Goal: Task Accomplishment & Management: Complete application form

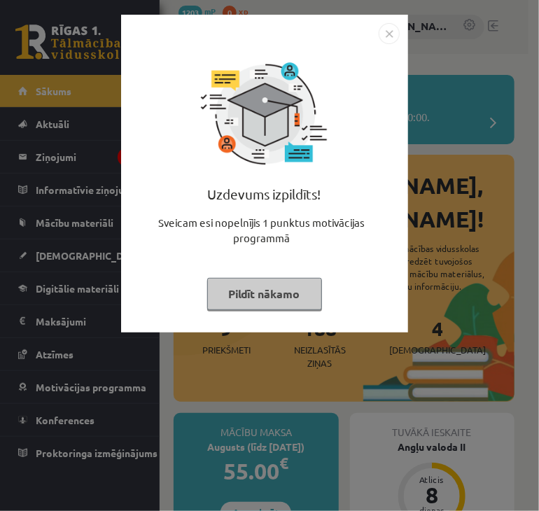
click at [400, 32] on div "Uzdevums izpildīts! Sveicam esi nopelnījis 1 punktus motivācijas programmā Pild…" at bounding box center [264, 174] width 287 height 318
click at [397, 36] on img "Close" at bounding box center [389, 33] width 21 height 21
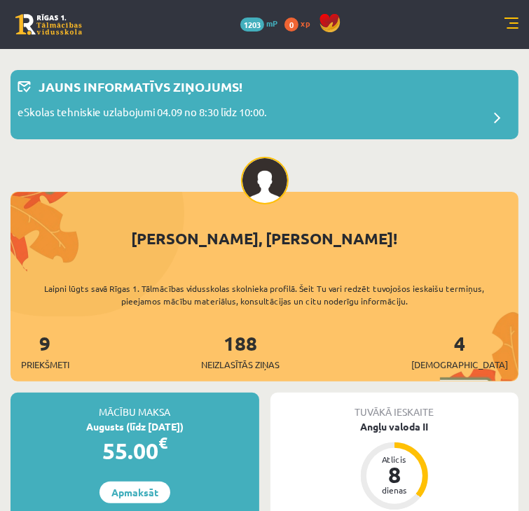
click at [0, 0] on link "[DEMOGRAPHIC_DATA]" at bounding box center [0, 0] width 0 height 0
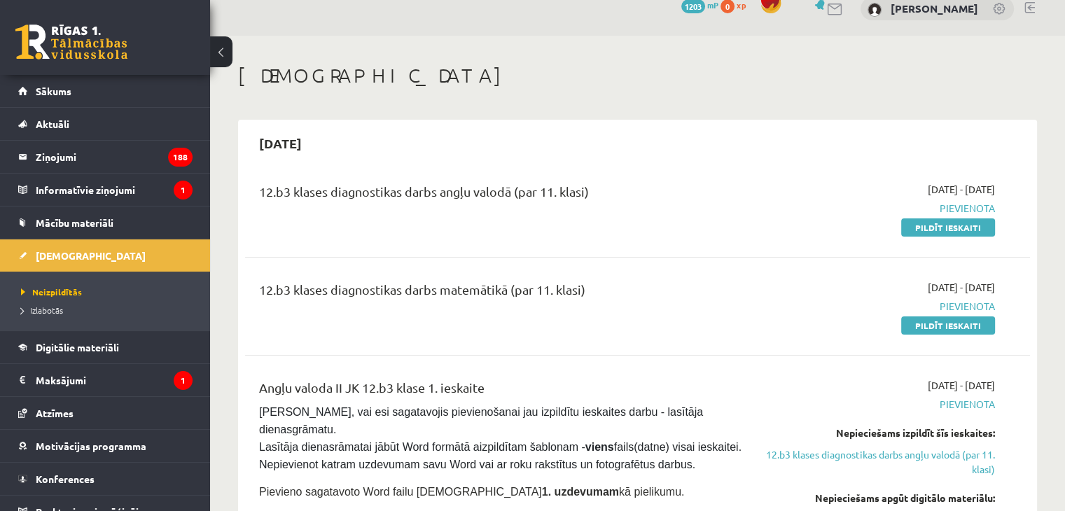
scroll to position [20, 0]
click at [538, 228] on link "Pildīt ieskaiti" at bounding box center [948, 226] width 94 height 18
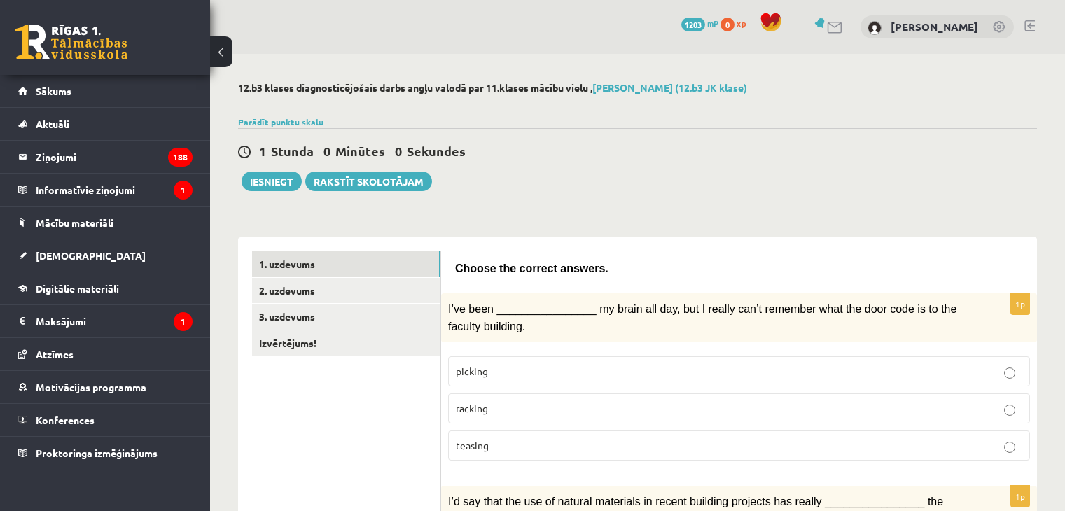
select select "**********"
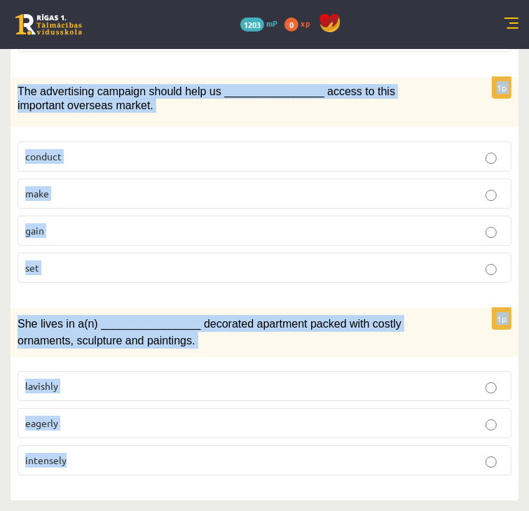
scroll to position [2398, 0]
drag, startPoint x: 178, startPoint y: 207, endPoint x: 381, endPoint y: 505, distance: 360.9
copy form "I’ve been ________________ my brain all day, but I really can’t remember what t…"
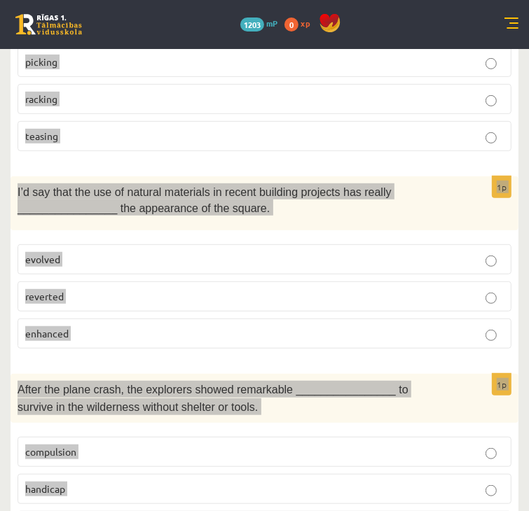
scroll to position [0, 0]
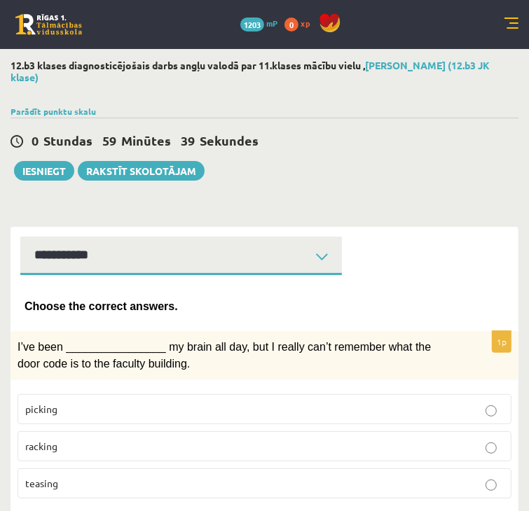
click at [439, 181] on div "0 Stundas 59 Minūtes 39 Sekundes Iesniegt Rakstīt skolotājam" at bounding box center [265, 149] width 508 height 63
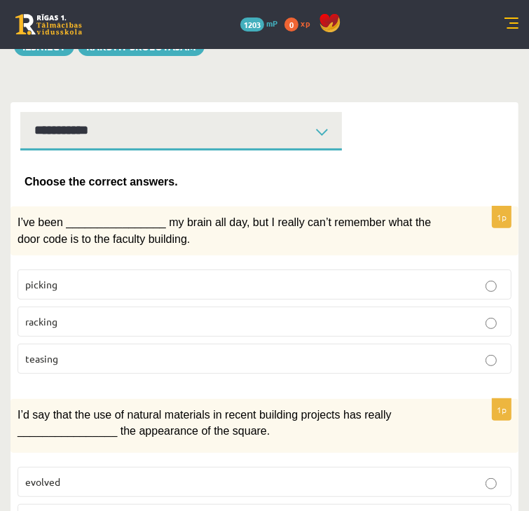
scroll to position [129, 0]
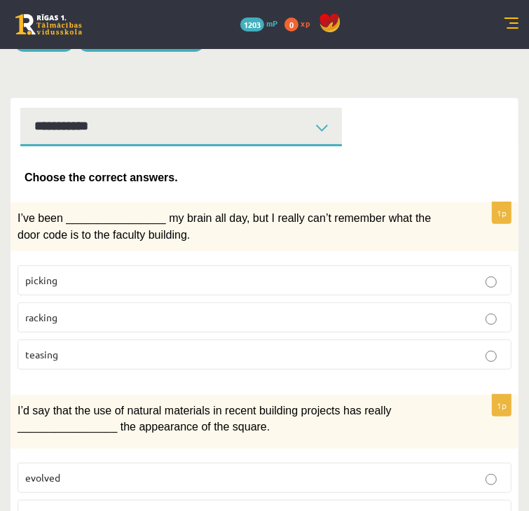
click at [224, 325] on p "racking" at bounding box center [264, 317] width 478 height 15
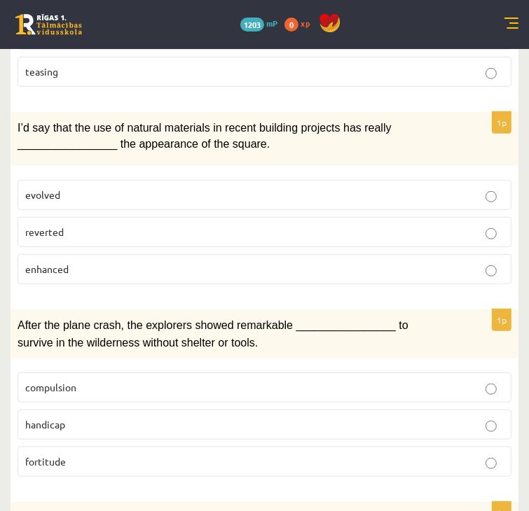
scroll to position [416, 0]
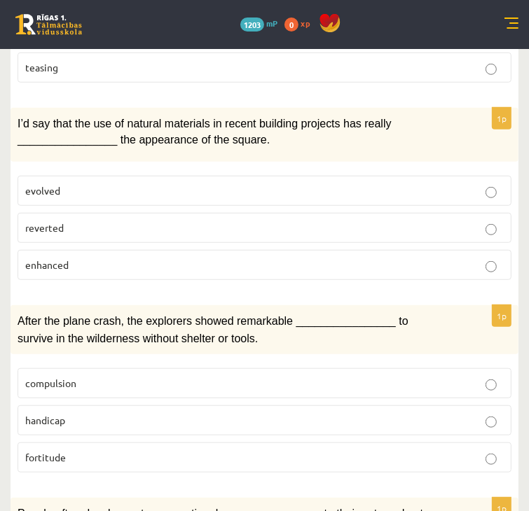
click at [243, 272] on p "enhanced" at bounding box center [264, 265] width 478 height 15
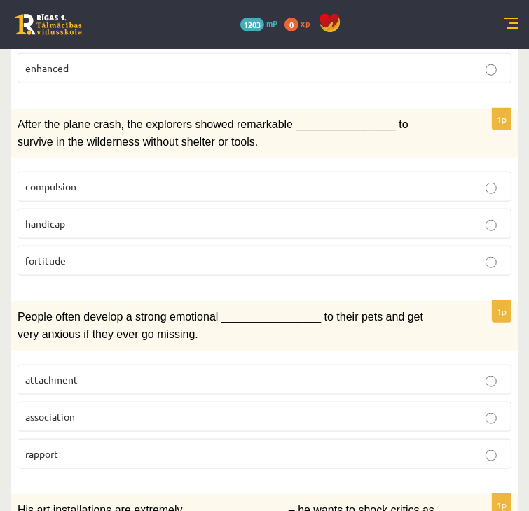
scroll to position [613, 0]
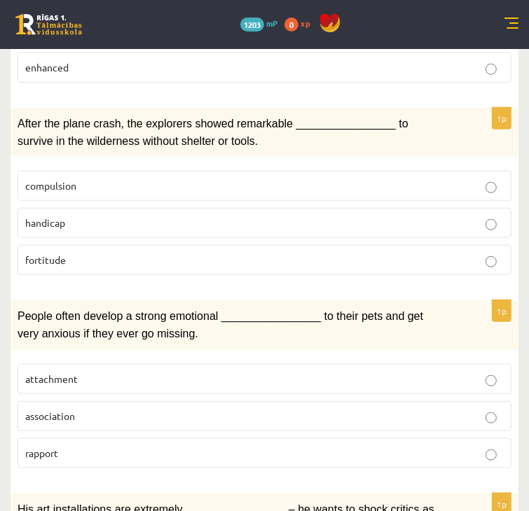
click at [280, 267] on p "fortitude" at bounding box center [264, 260] width 478 height 15
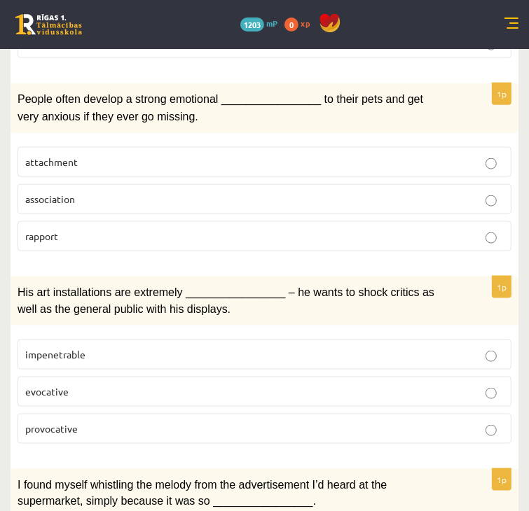
scroll to position [831, 0]
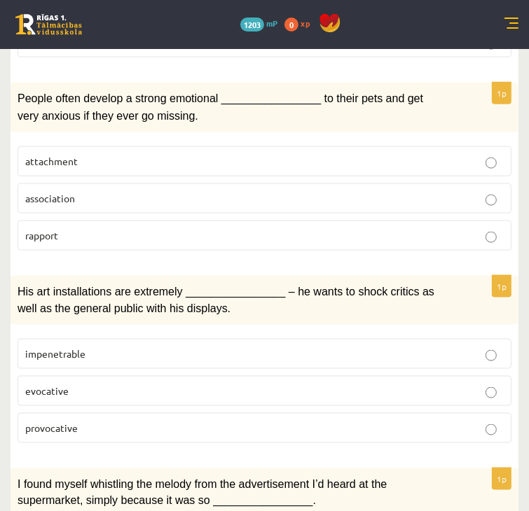
click at [293, 169] on p "attachment" at bounding box center [264, 161] width 478 height 15
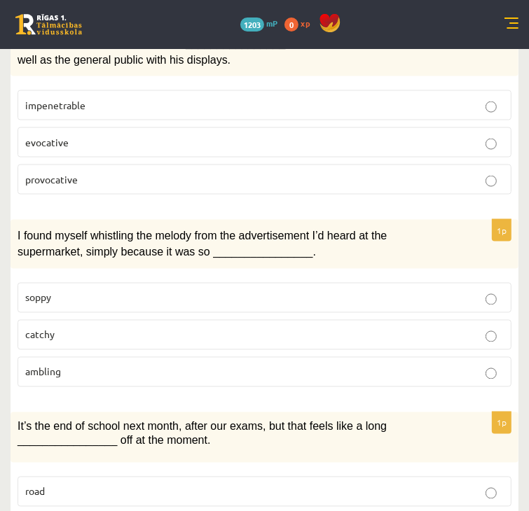
scroll to position [1088, 0]
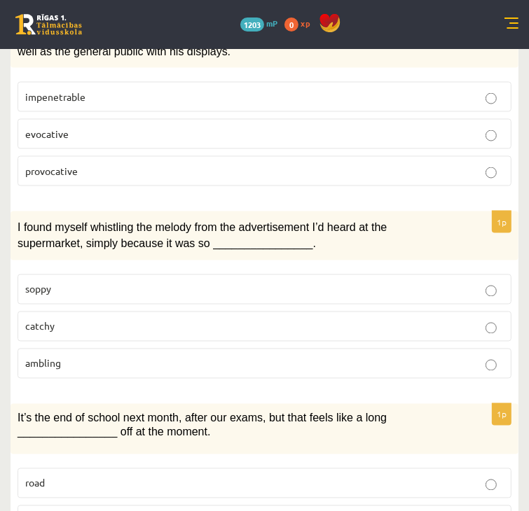
click at [269, 179] on p "provocative" at bounding box center [264, 171] width 478 height 15
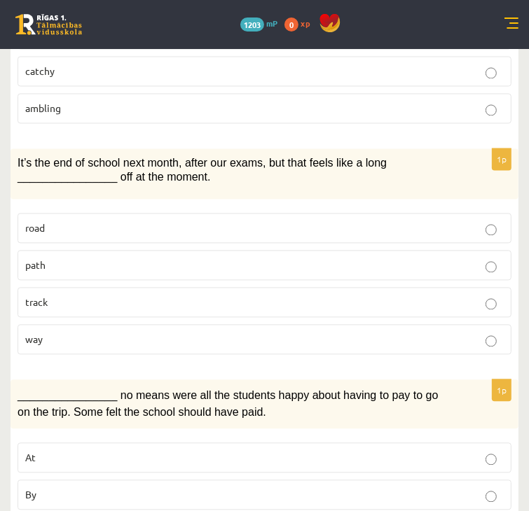
scroll to position [1352, 0]
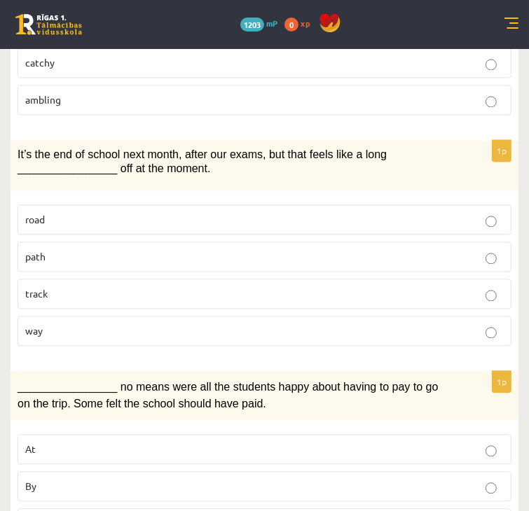
click at [243, 70] on p "catchy" at bounding box center [264, 62] width 478 height 15
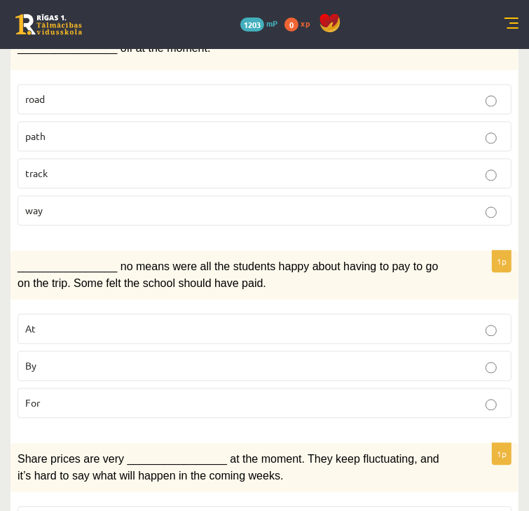
scroll to position [1482, 0]
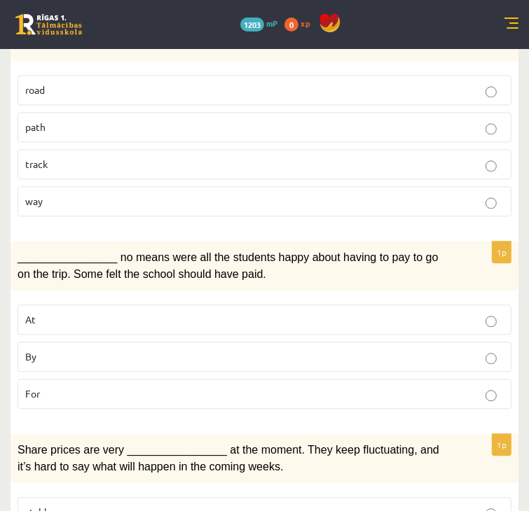
click at [218, 209] on p "way" at bounding box center [264, 201] width 478 height 15
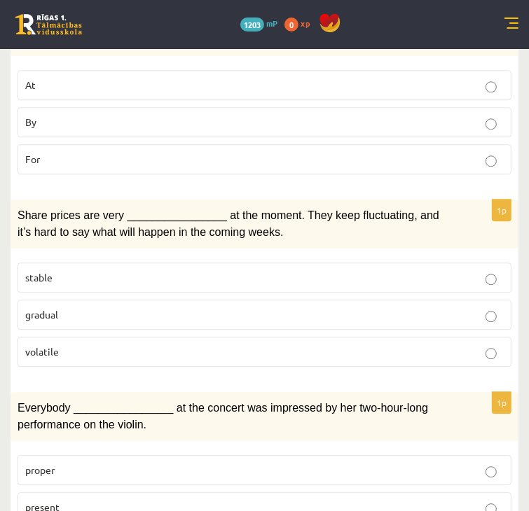
scroll to position [1737, 0]
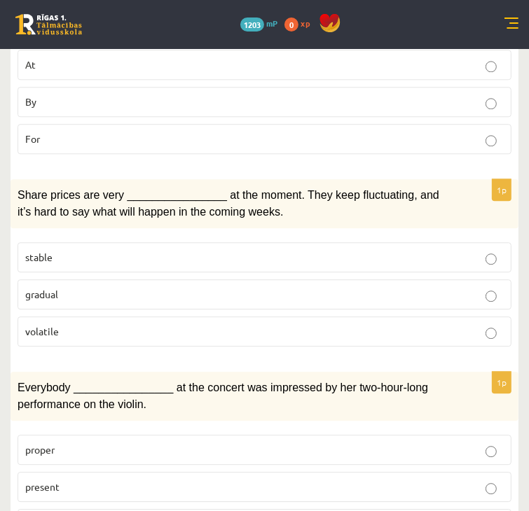
click at [310, 117] on label "By" at bounding box center [265, 102] width 494 height 30
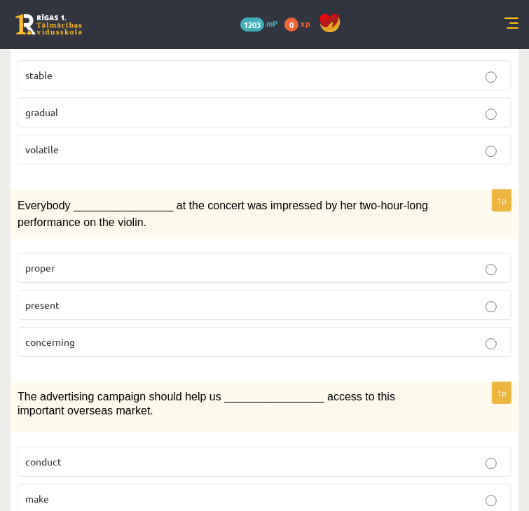
scroll to position [1919, 0]
click at [59, 155] on span "volatile" at bounding box center [42, 149] width 34 height 13
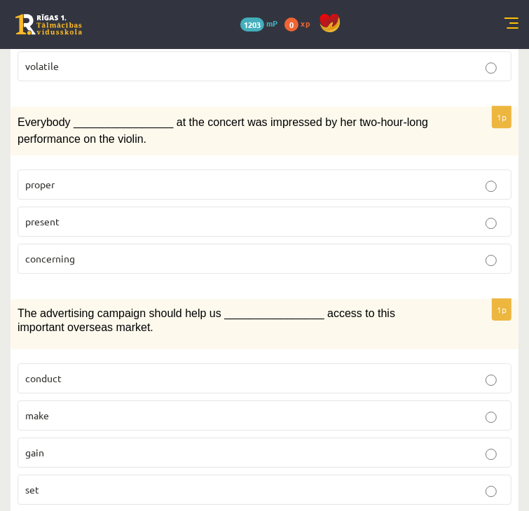
scroll to position [2003, 0]
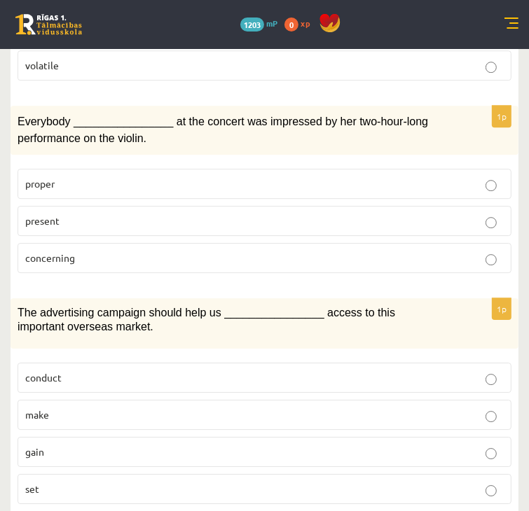
click at [256, 228] on p "present" at bounding box center [264, 221] width 478 height 15
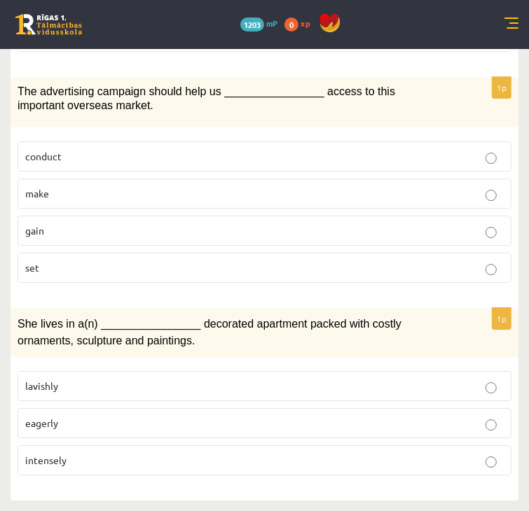
scroll to position [2263, 0]
click at [260, 246] on label "gain" at bounding box center [265, 231] width 494 height 30
click at [249, 379] on p "lavishly" at bounding box center [264, 386] width 478 height 15
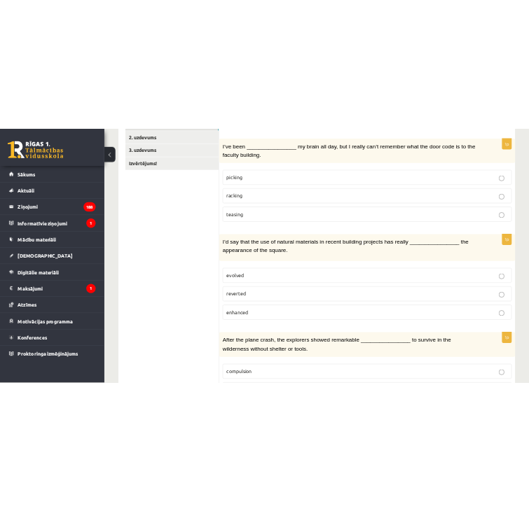
scroll to position [0, 0]
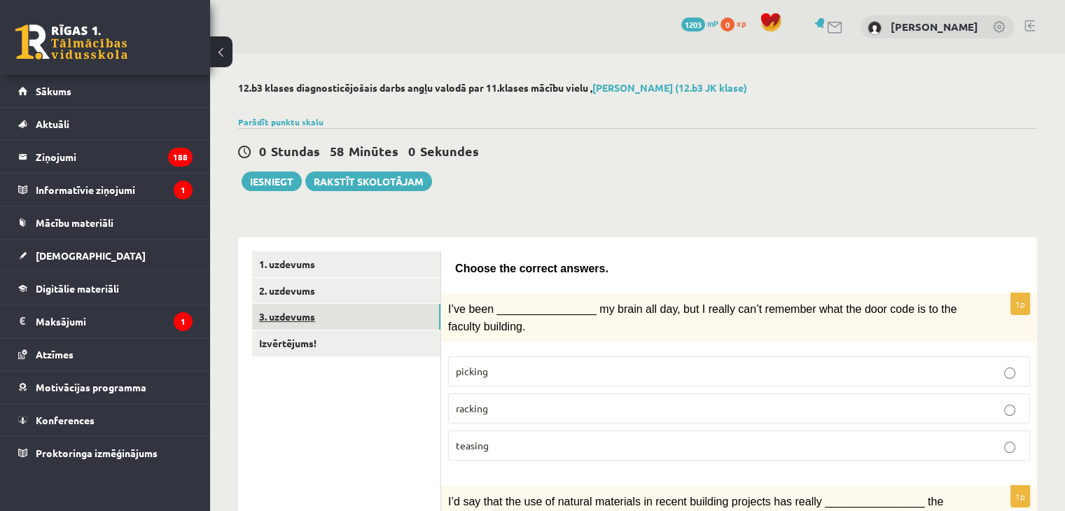
click at [374, 304] on link "3. uzdevums" at bounding box center [346, 317] width 188 height 26
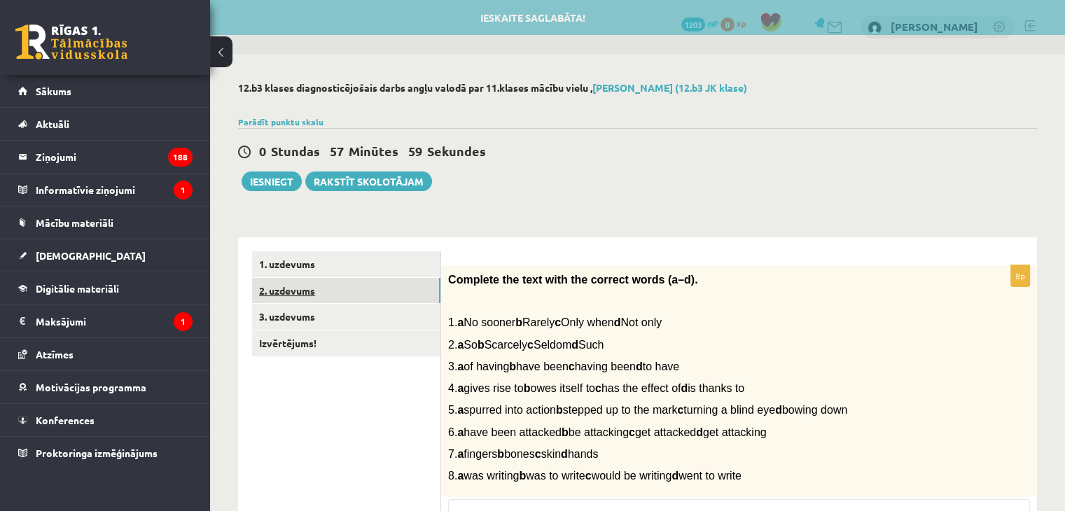
click at [353, 286] on link "2. uzdevums" at bounding box center [346, 291] width 188 height 26
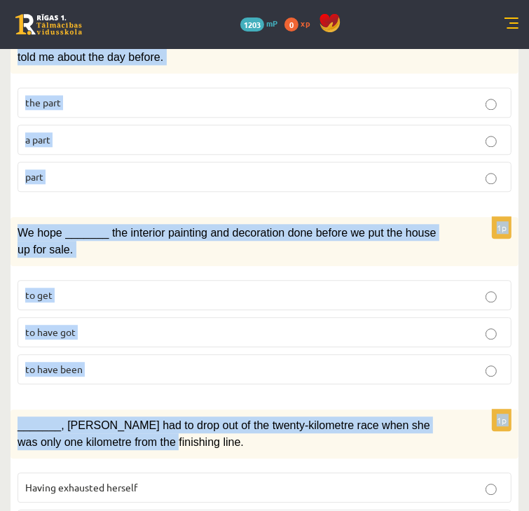
scroll to position [1839, 0]
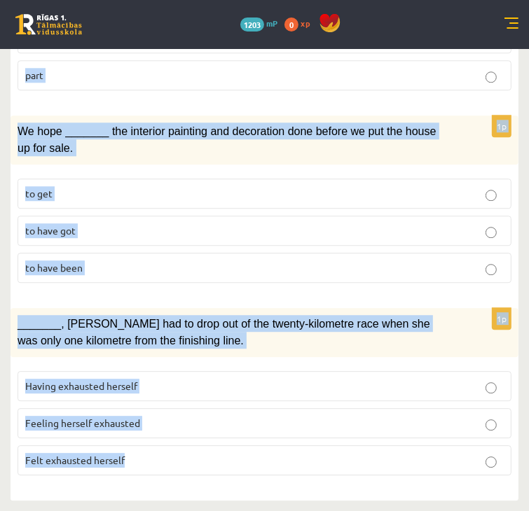
drag, startPoint x: 184, startPoint y: 266, endPoint x: 436, endPoint y: 524, distance: 361.0
copy form "Circle the form that cannot be used to complete the sentences. 1p In the USA du…"
click at [267, 79] on div "1p When I finally arrived at the cave, I wanted to explore _______ that my brot…" at bounding box center [265, 12] width 508 height 179
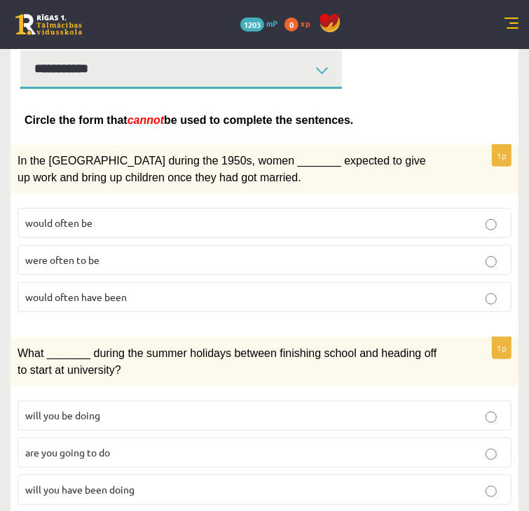
scroll to position [187, 0]
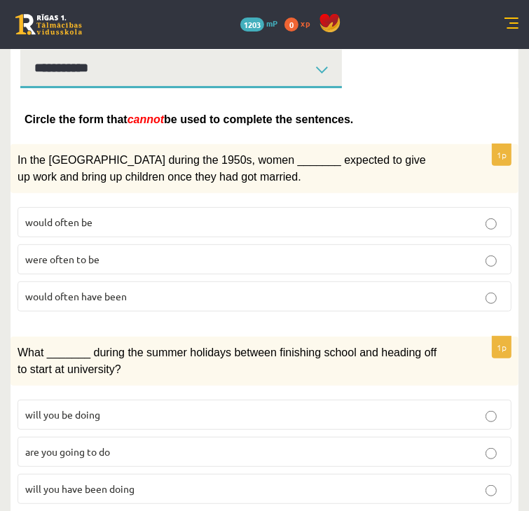
click at [127, 303] on span "would often have been" at bounding box center [76, 296] width 102 height 13
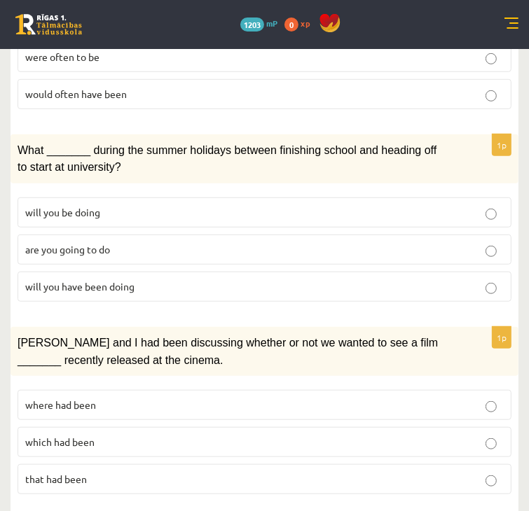
scroll to position [394, 0]
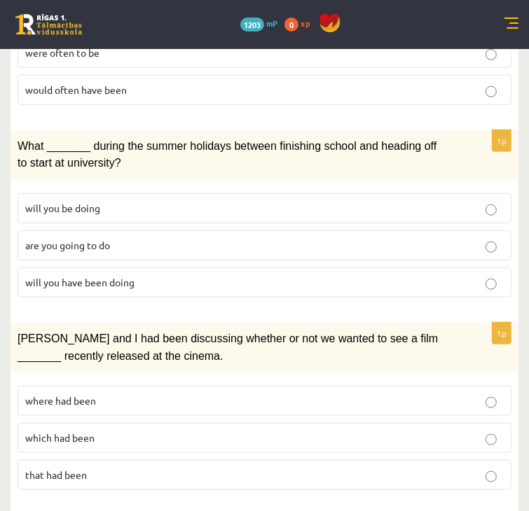
click at [134, 288] on span "will you have been doing" at bounding box center [79, 282] width 109 height 13
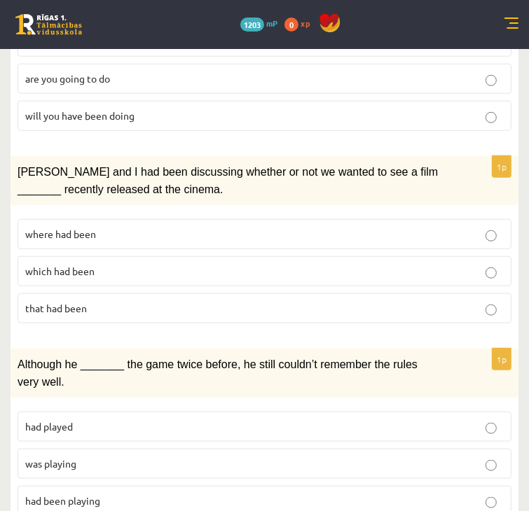
scroll to position [569, 0]
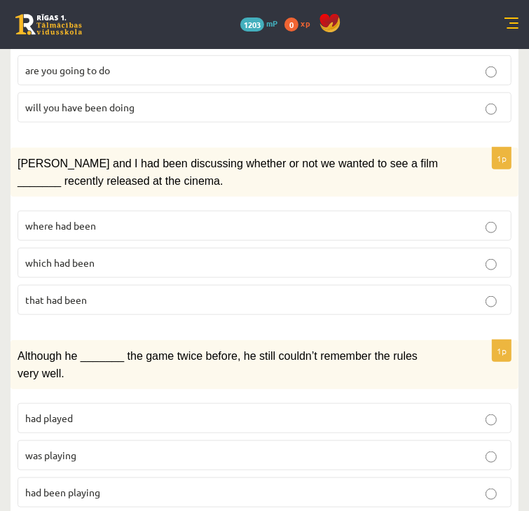
click at [260, 233] on p "where had been" at bounding box center [264, 225] width 478 height 15
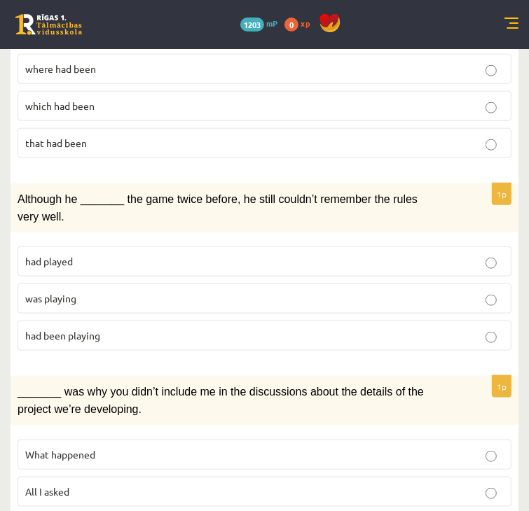
scroll to position [753, 0]
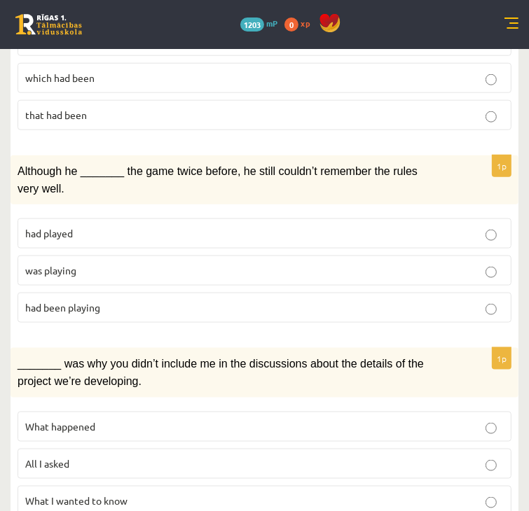
click at [286, 286] on label "was playing" at bounding box center [265, 271] width 494 height 30
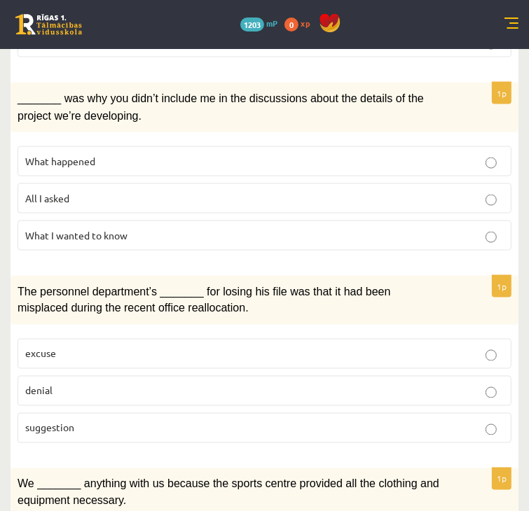
scroll to position [1020, 0]
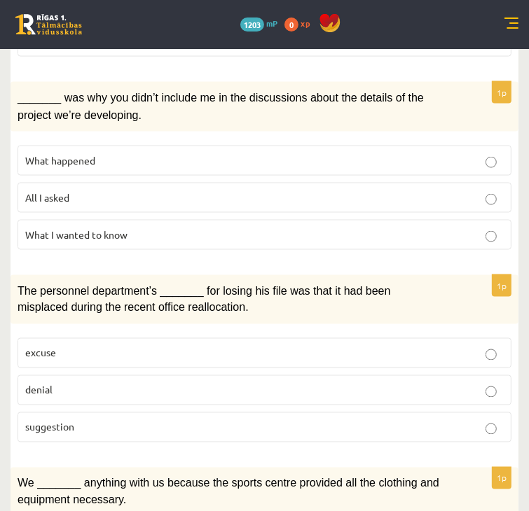
click at [301, 176] on label "What happened" at bounding box center [265, 161] width 494 height 30
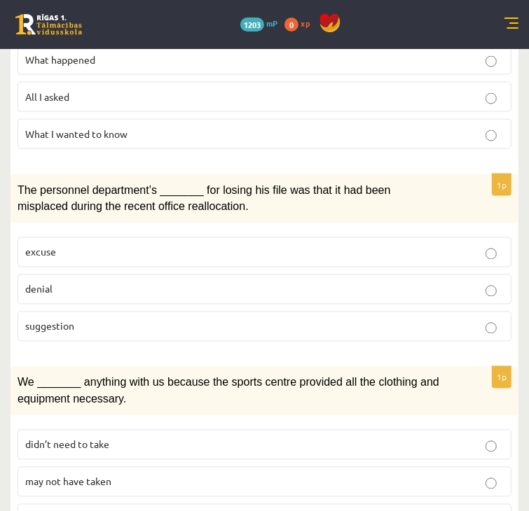
scroll to position [1122, 0]
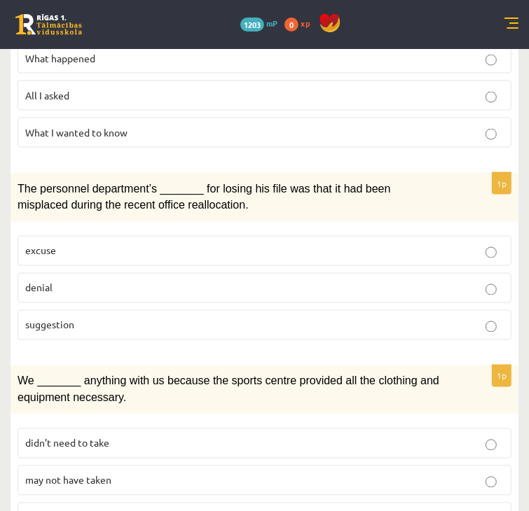
click at [225, 303] on label "denial" at bounding box center [265, 288] width 494 height 30
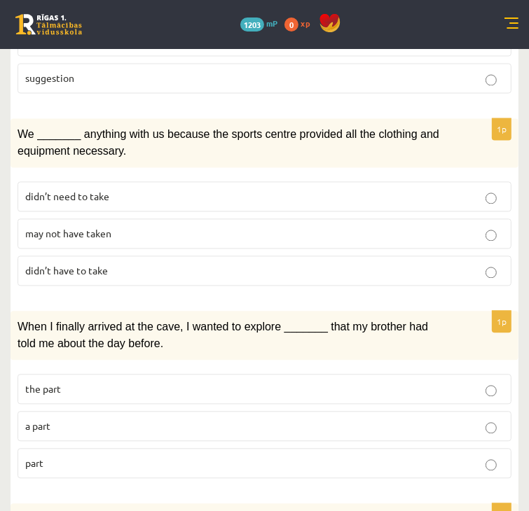
scroll to position [1372, 0]
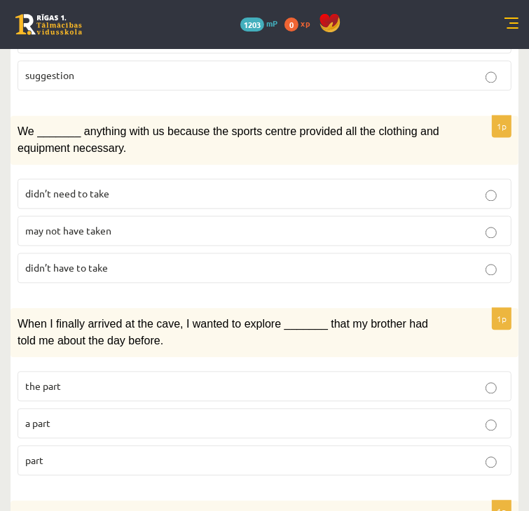
click at [310, 238] on p "may not have taken" at bounding box center [264, 230] width 478 height 15
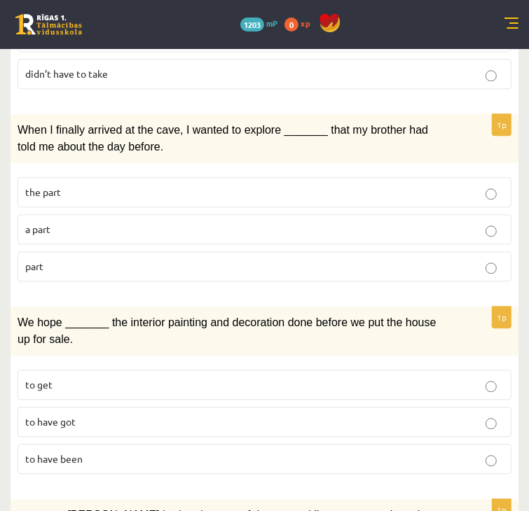
scroll to position [1571, 0]
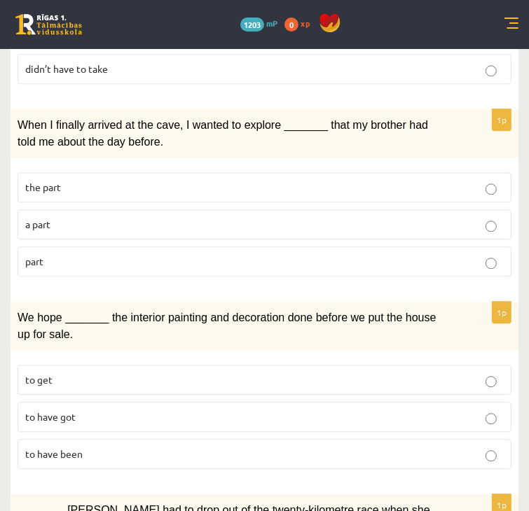
click at [224, 269] on p "part" at bounding box center [264, 261] width 478 height 15
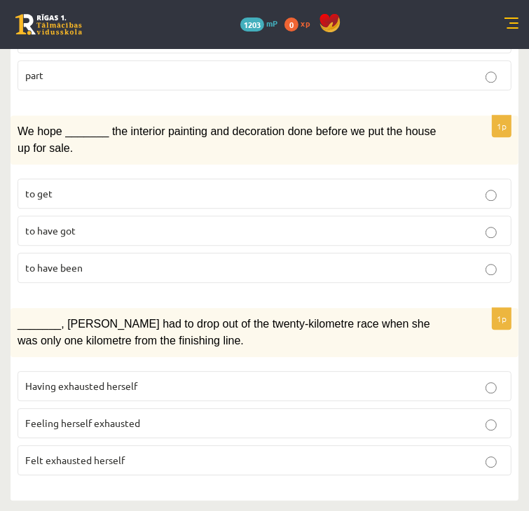
scroll to position [1829, 0]
click at [272, 253] on label "to have been" at bounding box center [265, 268] width 494 height 30
click at [125, 454] on span "Felt exhausted herself" at bounding box center [74, 460] width 99 height 13
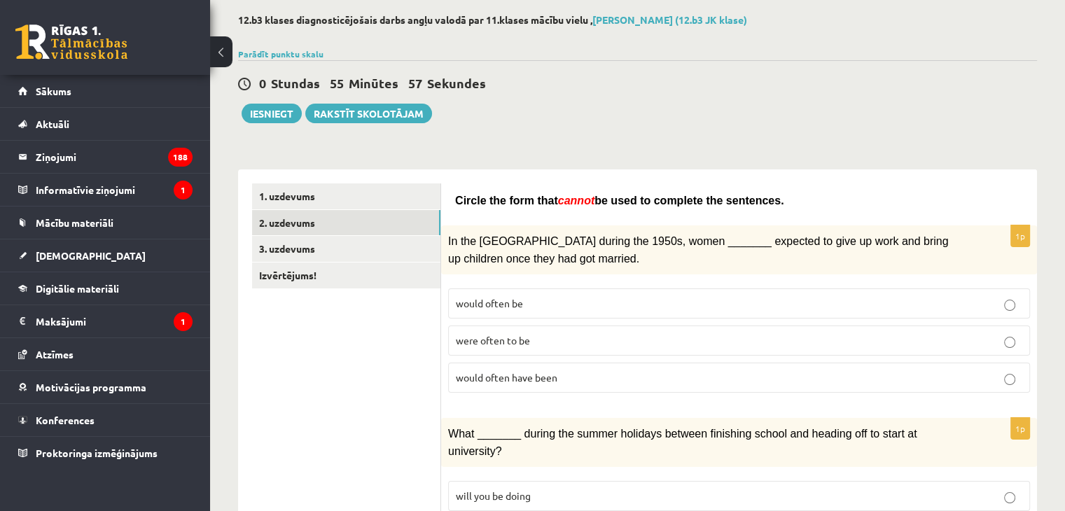
scroll to position [0, 0]
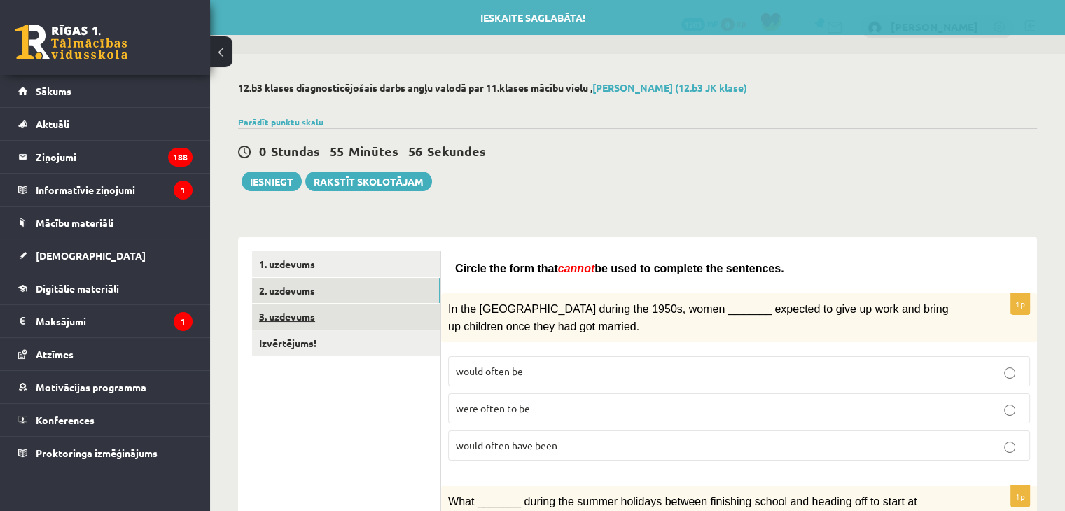
click at [338, 318] on link "3. uzdevums" at bounding box center [346, 317] width 188 height 26
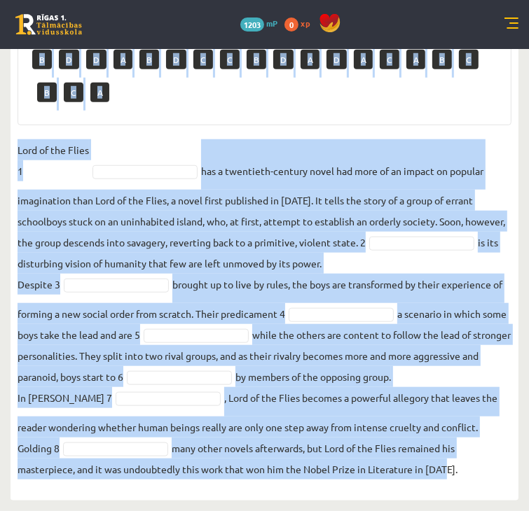
scroll to position [791, 0]
drag, startPoint x: 179, startPoint y: 86, endPoint x: 420, endPoint y: 543, distance: 516.8
click at [507, 139] on fieldset "Lord of the Flies 1 has a twentieth-century novel had more of an impact on popu…" at bounding box center [265, 309] width 494 height 340
drag, startPoint x: 181, startPoint y: 158, endPoint x: 538, endPoint y: 501, distance: 495.2
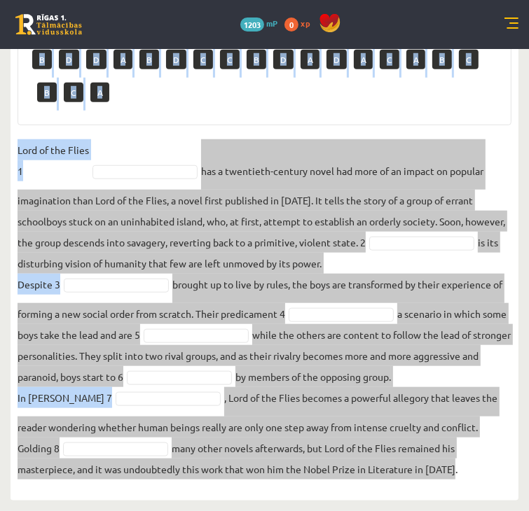
click at [506, 139] on fieldset "Lord of the Flies 1 has a twentieth-century novel had more of an impact on popu…" at bounding box center [265, 309] width 494 height 340
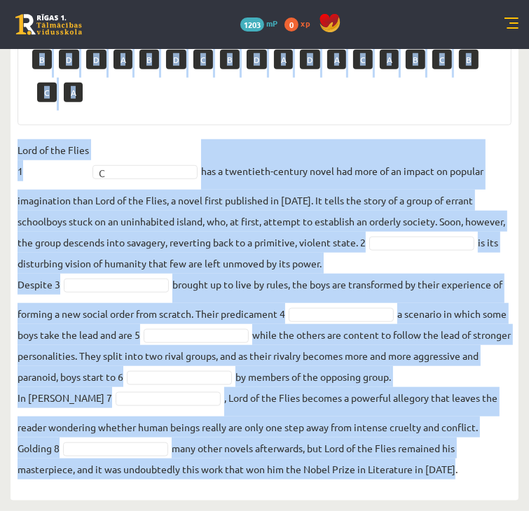
drag, startPoint x: 182, startPoint y: 167, endPoint x: 481, endPoint y: 473, distance: 428.3
click at [481, 473] on div "8p Complete the text with the correct words (a–d). 1. a No sooner b Rarely c On…" at bounding box center [265, 131] width 508 height 709
copy div "Complete the text with the correct words (a–d). 1. a No sooner b Rarely c Only …"
click at [502, 139] on fieldset "Lord of the Flies 1 C * has a twentieth-century novel had more of an impact on …" at bounding box center [265, 309] width 494 height 340
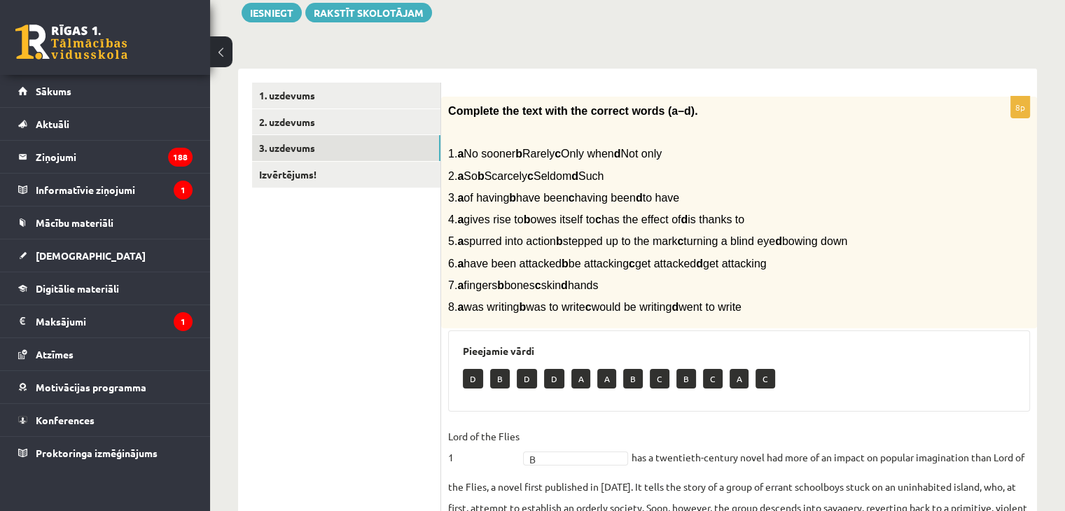
scroll to position [0, 0]
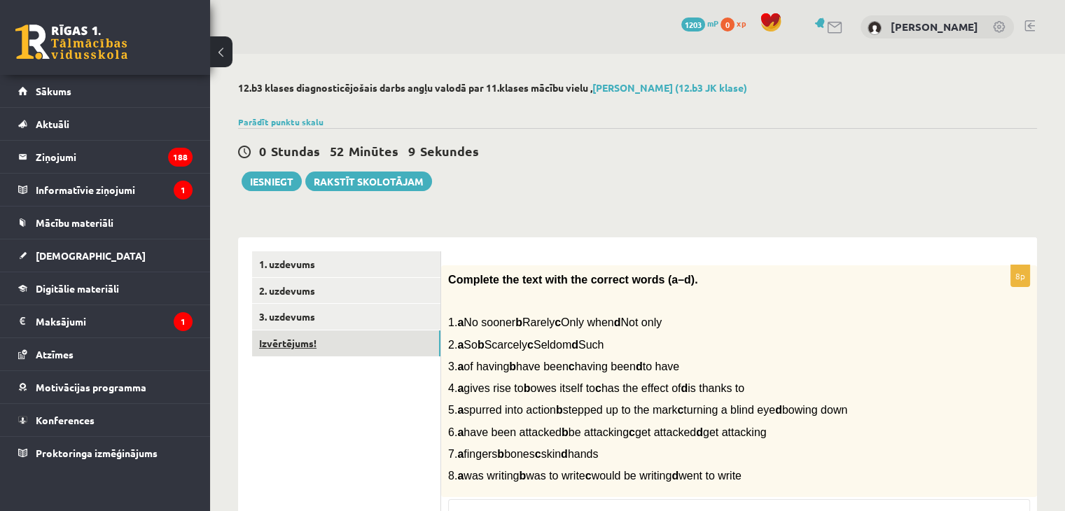
click at [373, 343] on link "Izvērtējums!" at bounding box center [346, 344] width 188 height 26
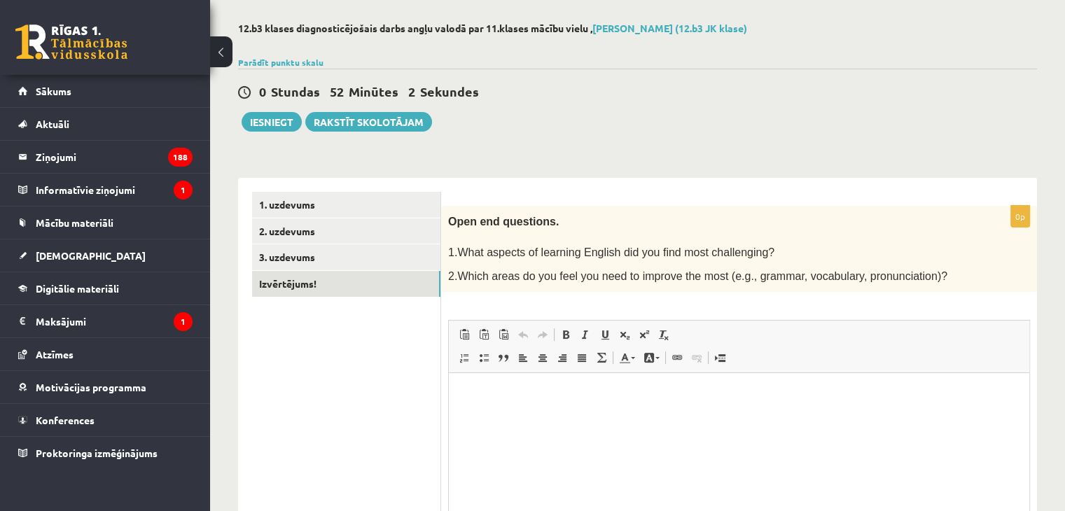
click at [481, 416] on html at bounding box center [739, 394] width 580 height 43
drag, startPoint x: 288, startPoint y: 133, endPoint x: 266, endPoint y: 103, distance: 37.1
click at [266, 103] on div "12.b3 klases diagnosticējošais darbs angļu valodā par 11.klases mācību vielu , …" at bounding box center [637, 323] width 855 height 659
click at [266, 103] on div "0 Stundas 51 Minūtes 52 Sekundes Ieskaite saglabāta! Iesniegt Rakstīt skolotājam" at bounding box center [637, 100] width 799 height 63
click at [272, 120] on button "Iesniegt" at bounding box center [272, 122] width 60 height 20
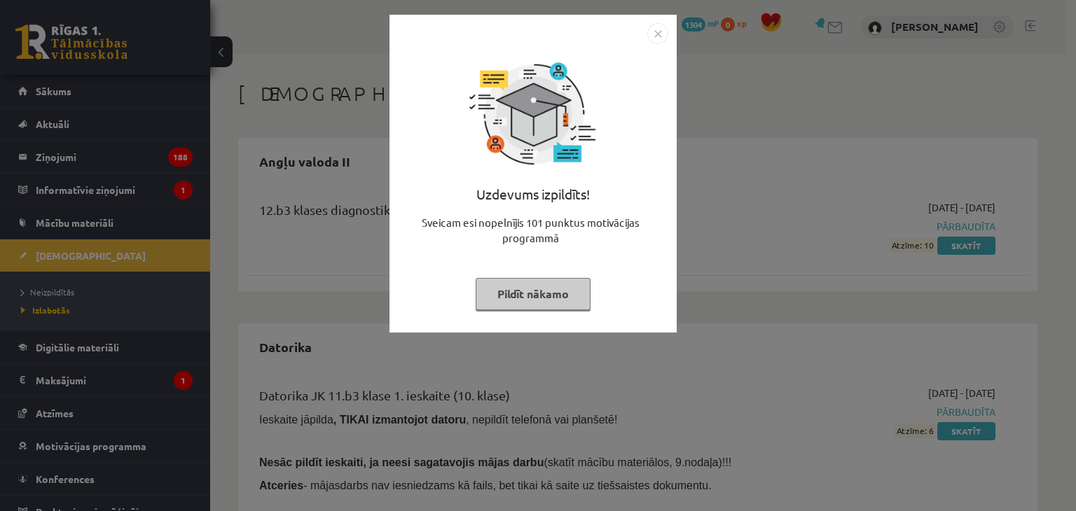
click at [655, 25] on img "Close" at bounding box center [657, 33] width 21 height 21
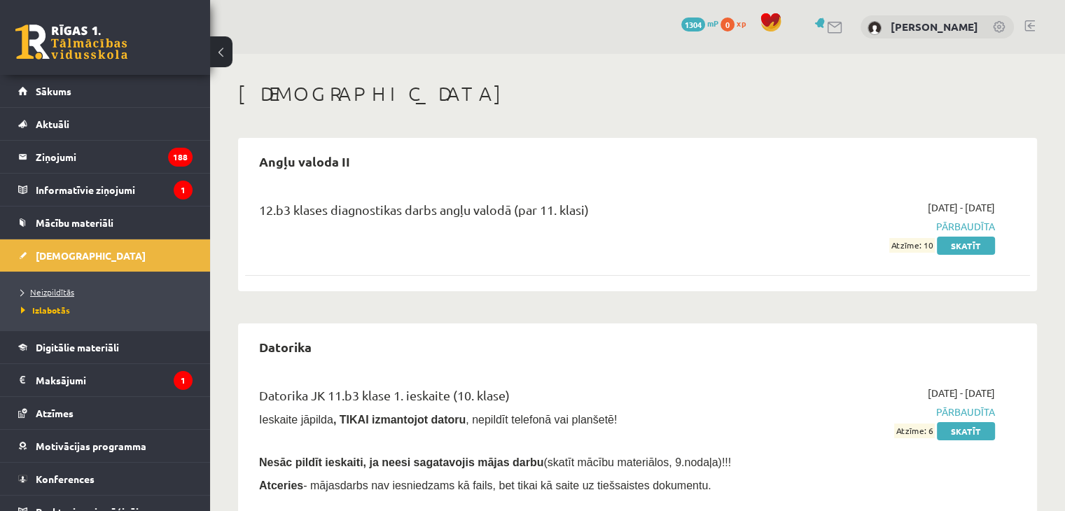
click at [58, 286] on link "Neizpildītās" at bounding box center [108, 292] width 175 height 13
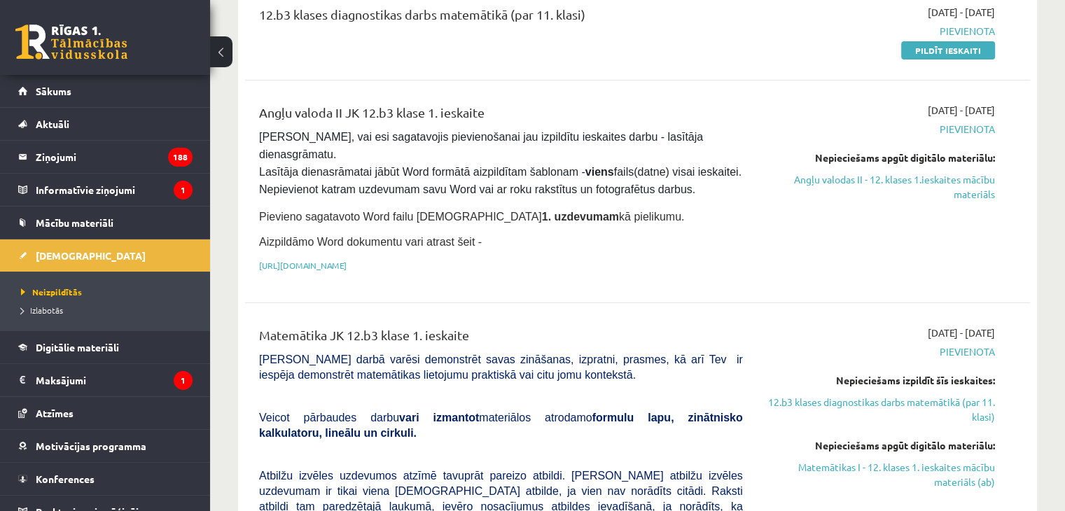
scroll to position [185, 0]
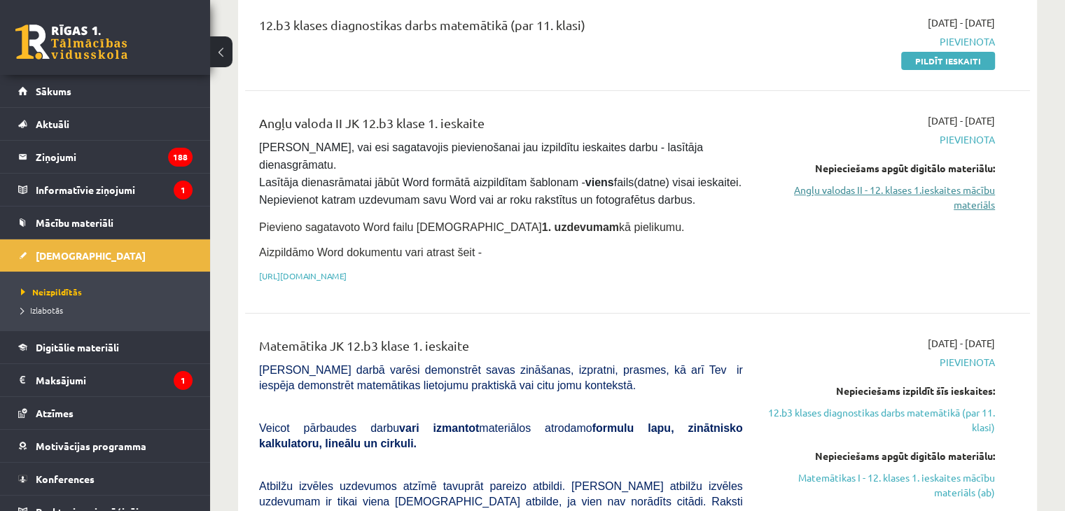
click at [984, 200] on link "Angļu valodas II - 12. klases 1.ieskaites mācību materiāls" at bounding box center [879, 197] width 231 height 29
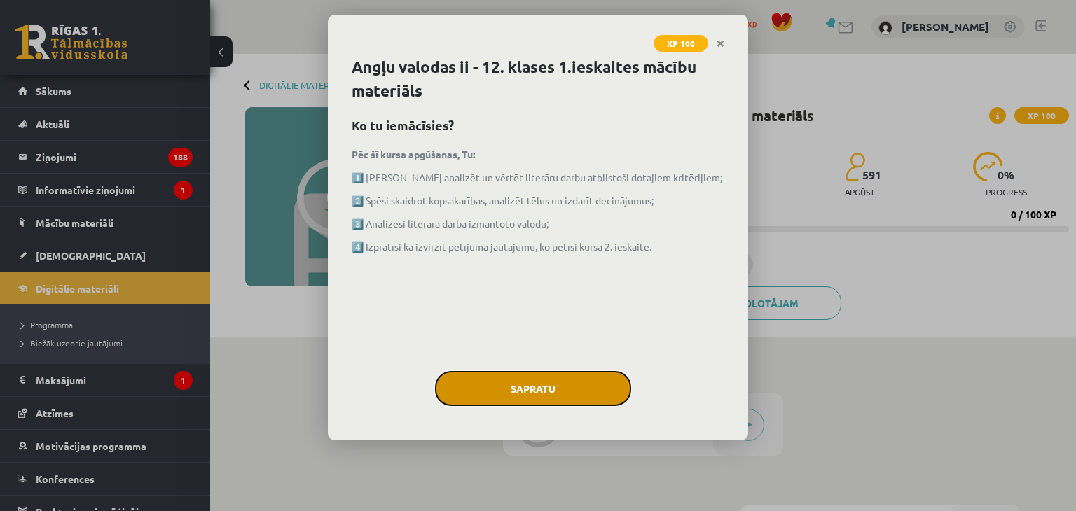
click at [555, 376] on button "Sapratu" at bounding box center [533, 388] width 196 height 35
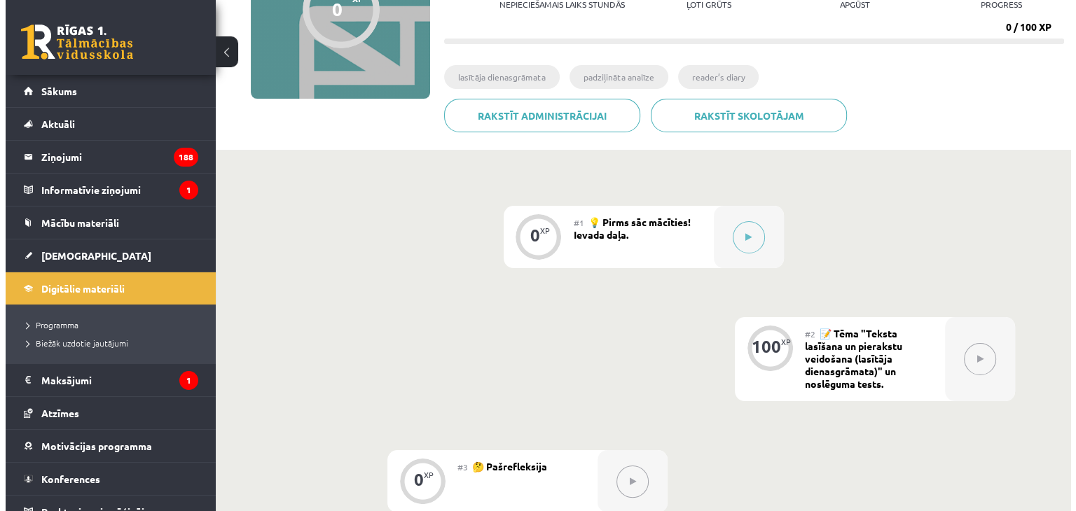
scroll to position [189, 0]
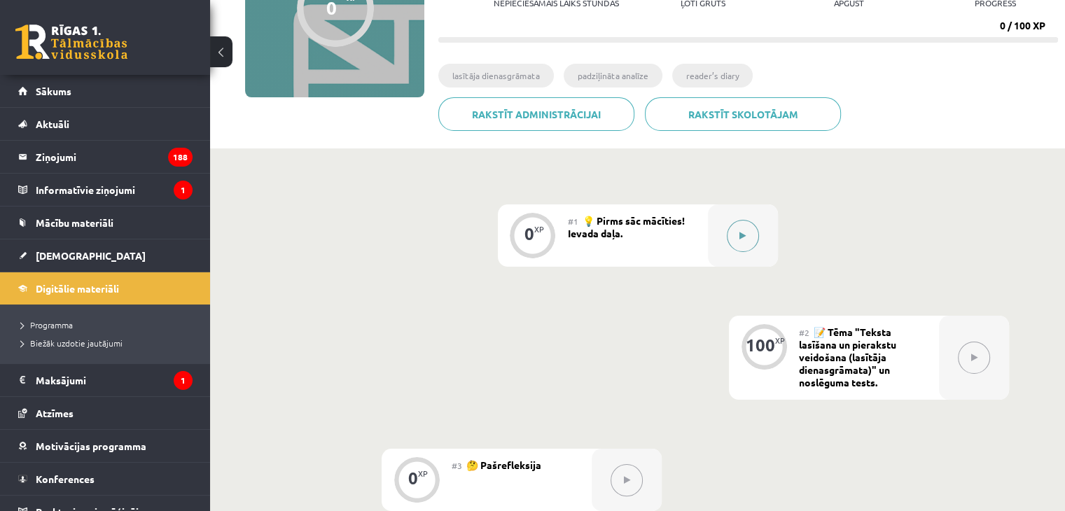
click at [742, 211] on div at bounding box center [743, 235] width 70 height 62
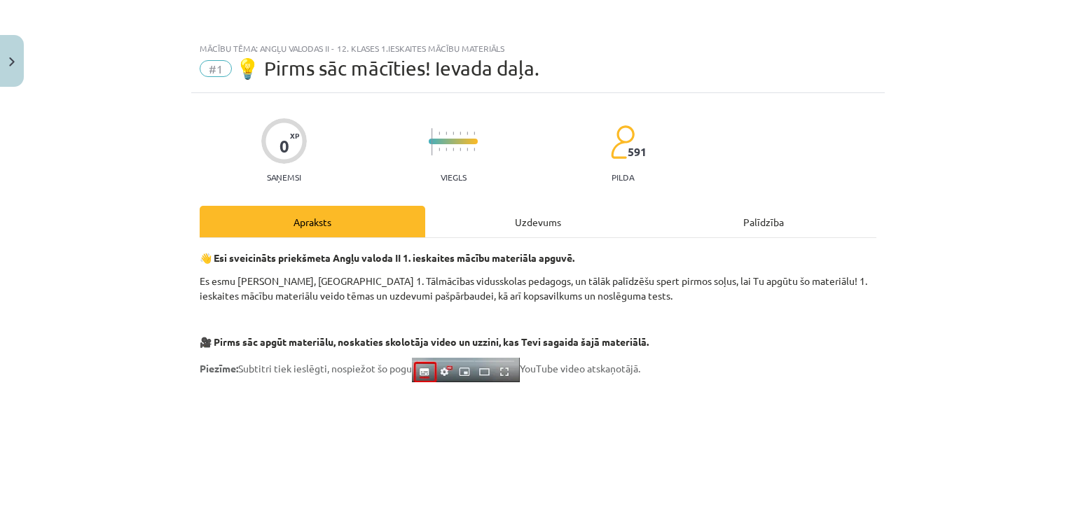
click at [553, 223] on div "Uzdevums" at bounding box center [537, 222] width 225 height 32
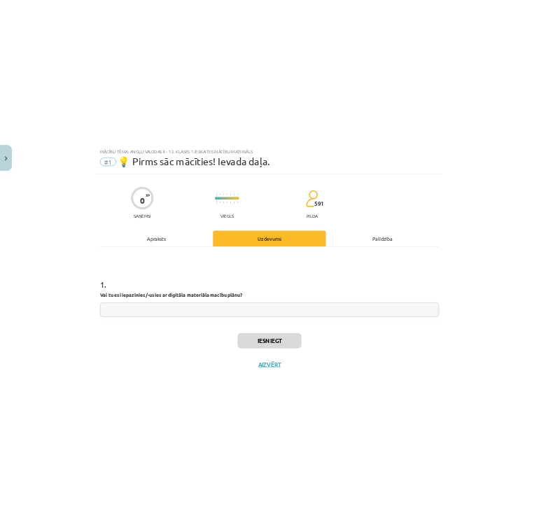
scroll to position [20, 0]
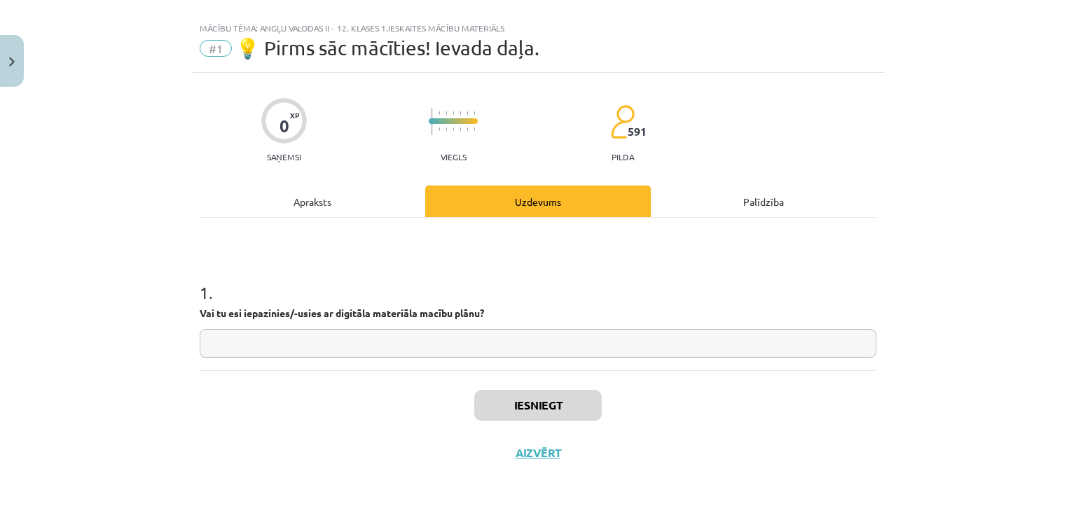
click at [322, 349] on input "text" at bounding box center [538, 343] width 676 height 29
type input "**"
click at [538, 395] on button "Iesniegt" at bounding box center [537, 405] width 127 height 31
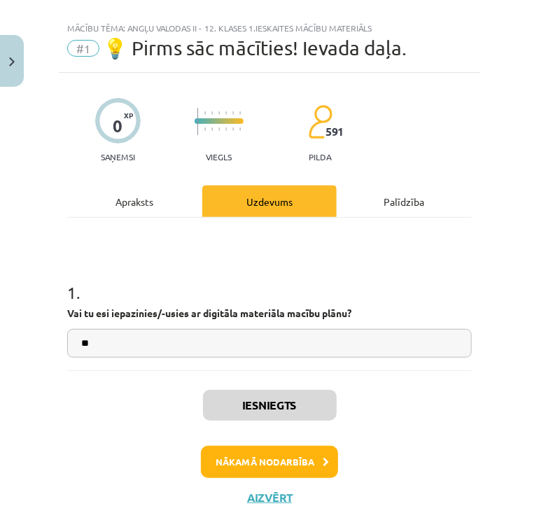
scroll to position [64, 0]
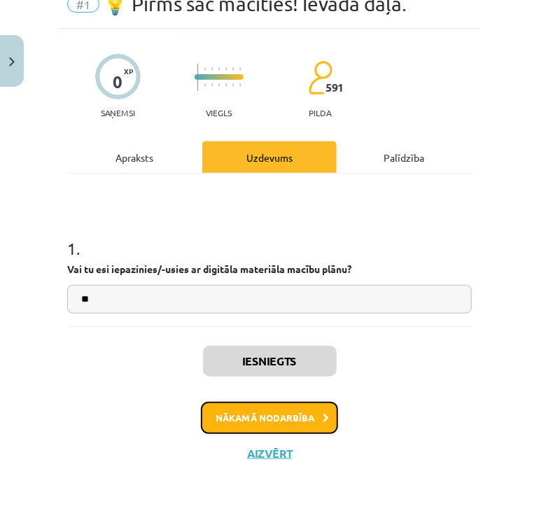
click at [317, 408] on button "Nākamā nodarbība" at bounding box center [269, 418] width 137 height 32
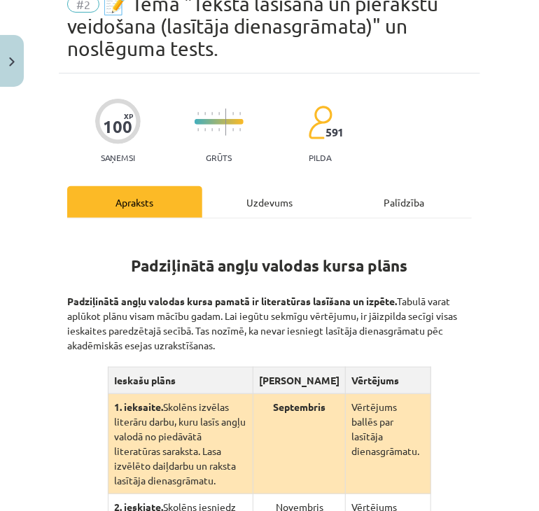
scroll to position [35, 0]
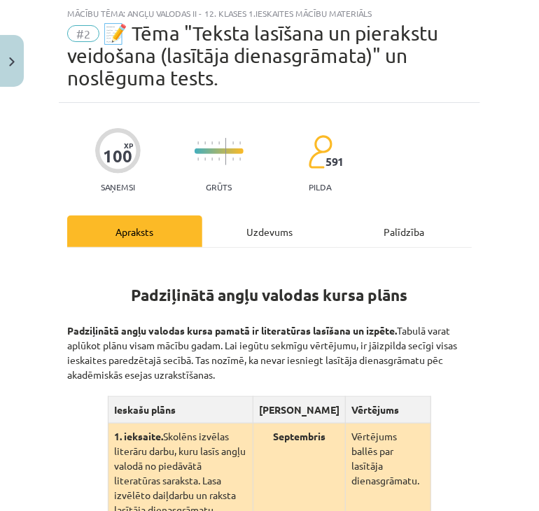
click at [282, 239] on div "Uzdevums" at bounding box center [269, 232] width 135 height 32
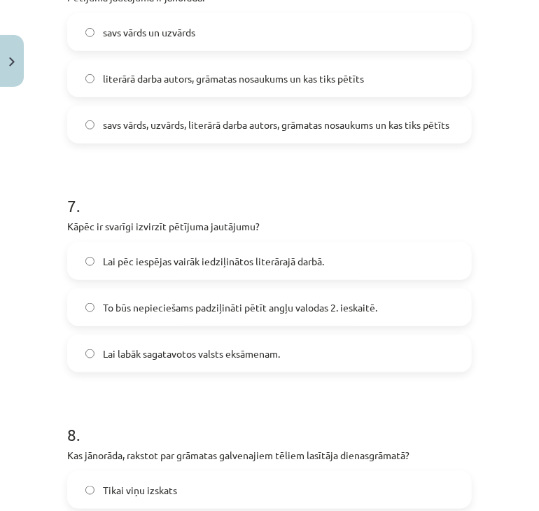
scroll to position [2251, 0]
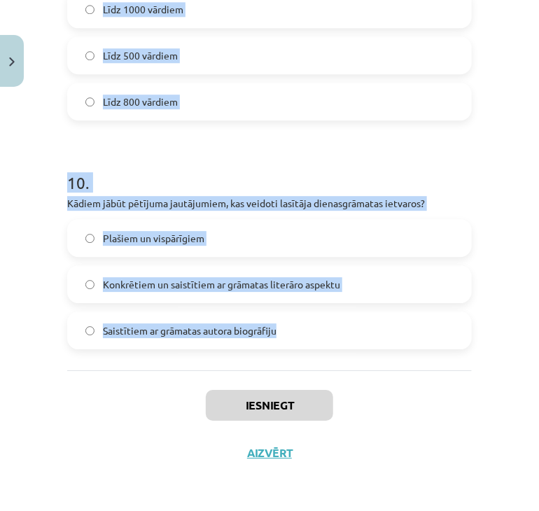
drag, startPoint x: 55, startPoint y: 197, endPoint x: 495, endPoint y: 333, distance: 460.5
click at [495, 333] on div "Mācību tēma: Angļu valodas ii - 12. klases 1.ieskaites mācību materiāls #2 📝 Tē…" at bounding box center [269, 255] width 539 height 511
copy form "Padziļinātajā kursā mēs: pārsvarā gatavosimies valsts eksāmenam lasīsim grāmatu…"
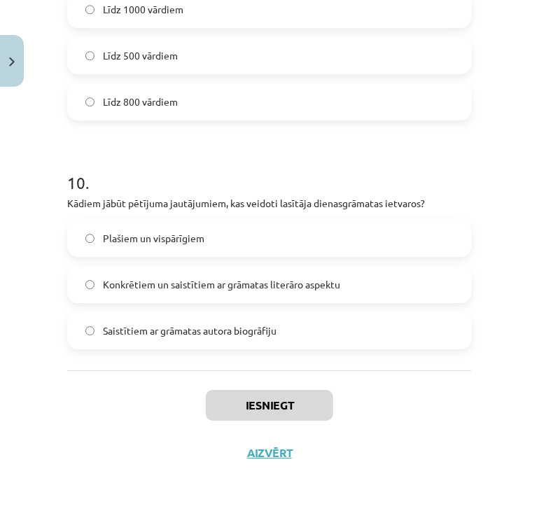
click at [107, 453] on div "Iesniegt Aizvērt" at bounding box center [269, 419] width 405 height 98
click at [98, 293] on label "Konkrētiem un saistītiem ar grāmatas literāro aspektu" at bounding box center [270, 284] width 402 height 35
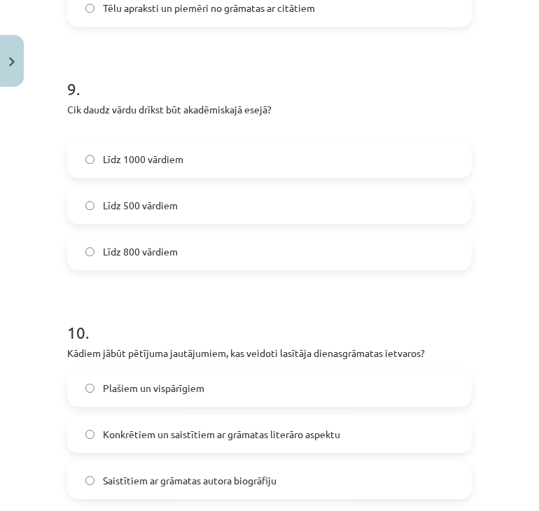
scroll to position [2080, 0]
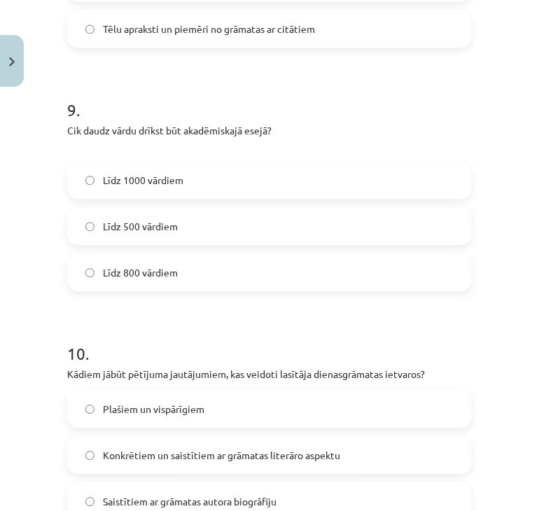
click at [119, 225] on span "Līdz 500 vārdiem" at bounding box center [140, 226] width 75 height 15
click at [116, 222] on span "Līdz 500 vārdiem" at bounding box center [140, 226] width 75 height 15
click at [123, 176] on span "Līdz 1000 vārdiem" at bounding box center [143, 180] width 81 height 15
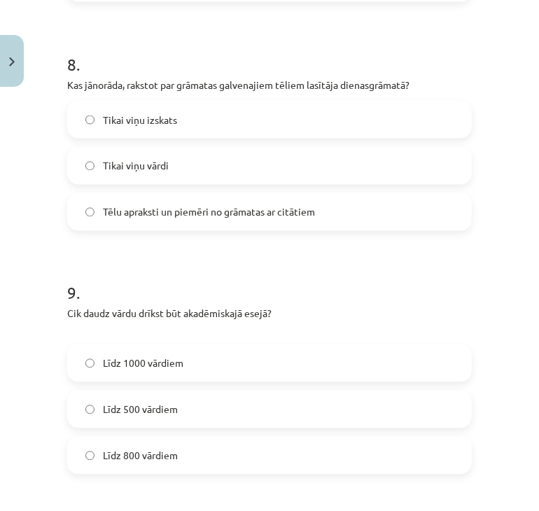
scroll to position [1880, 0]
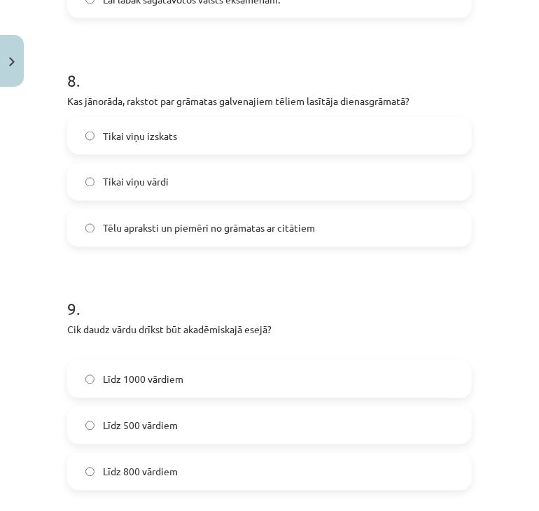
click at [109, 138] on span "Tikai viņu izskats" at bounding box center [140, 136] width 74 height 15
click at [94, 237] on label "Tēlu apraksti un piemēri no grāmatas ar citātiem" at bounding box center [270, 228] width 402 height 35
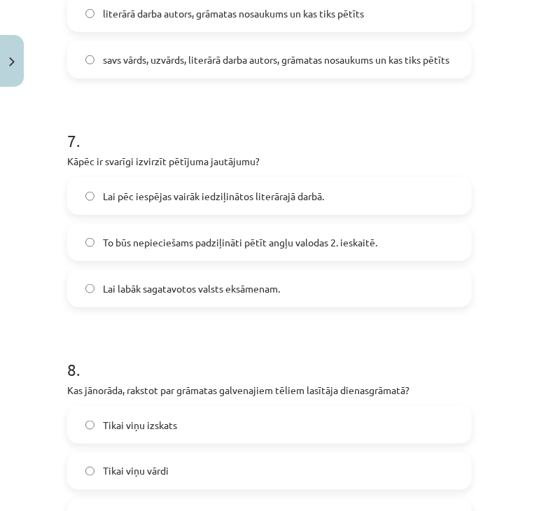
scroll to position [1567, 0]
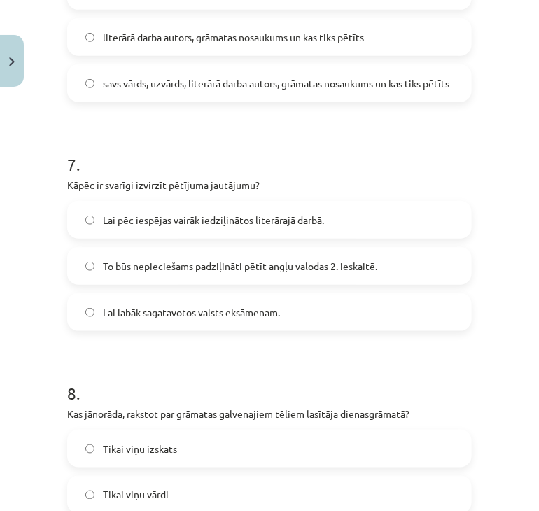
click at [100, 221] on label "Lai pēc iespējas vairāk iedziļinātos literārajā darbā." at bounding box center [270, 219] width 402 height 35
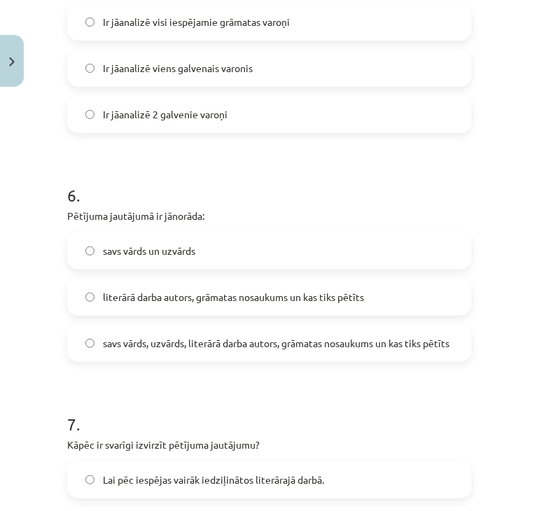
scroll to position [1307, 0]
click at [136, 295] on span "literārā darba autors, grāmatas nosaukums un kas tiks pētīts" at bounding box center [233, 298] width 261 height 15
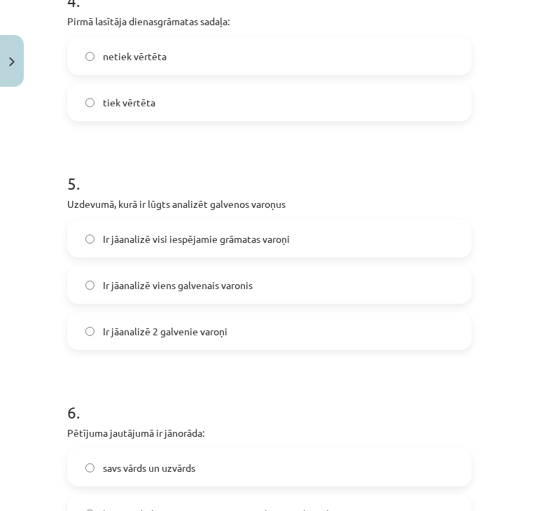
scroll to position [1089, 0]
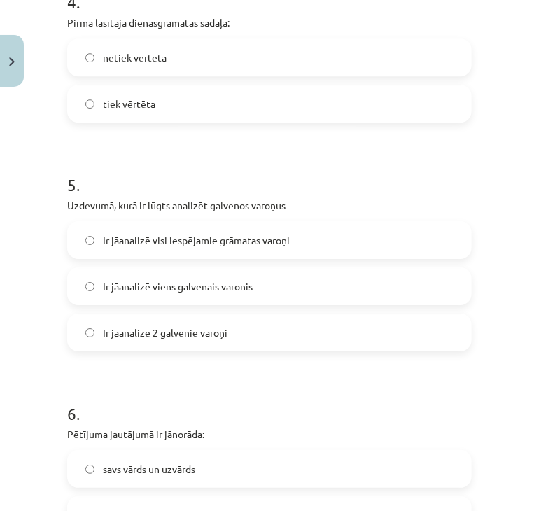
click at [117, 341] on label "Ir jāanalizē 2 galvenie varoņi" at bounding box center [270, 332] width 402 height 35
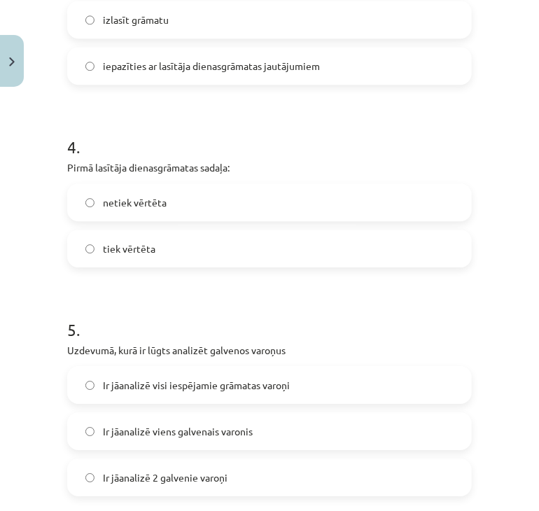
scroll to position [942, 0]
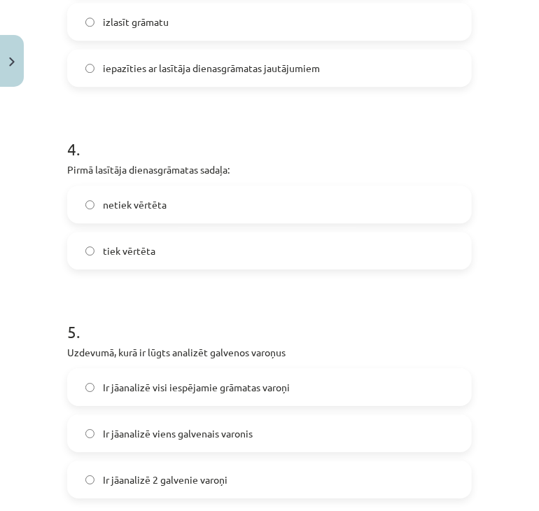
click at [118, 200] on span "netiek vērtēta" at bounding box center [135, 204] width 64 height 15
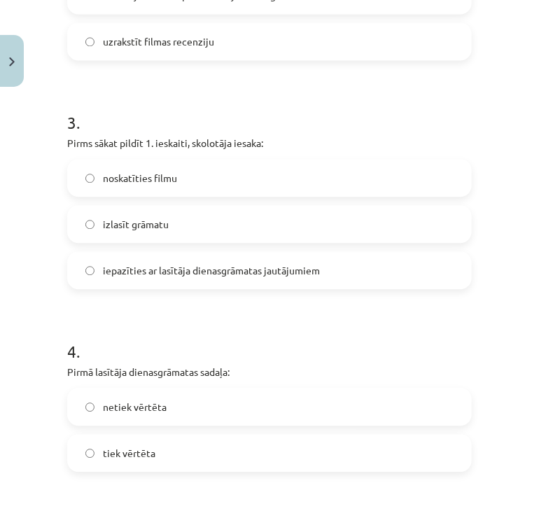
scroll to position [738, 0]
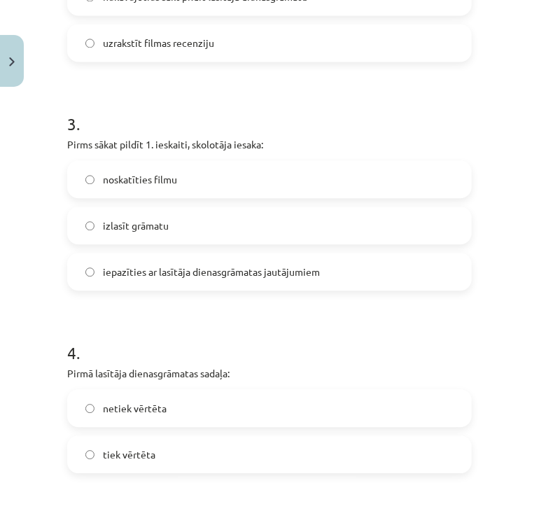
click at [123, 279] on label "iepazīties ar lasītāja dienasgrāmatas jautājumiem" at bounding box center [270, 271] width 402 height 35
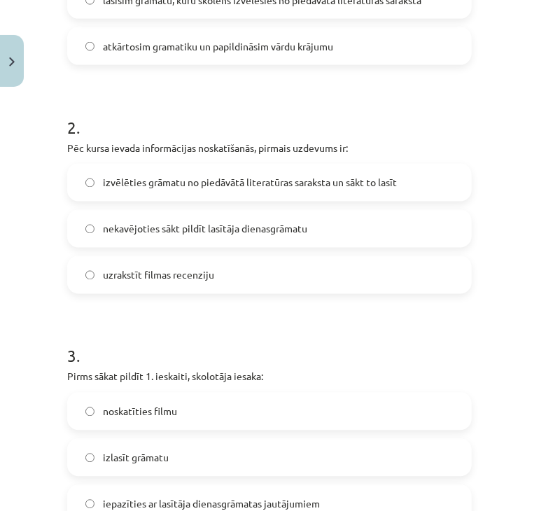
scroll to position [504, 0]
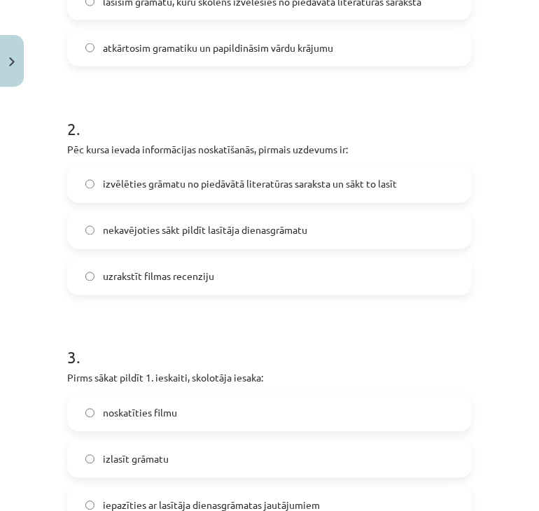
click at [125, 183] on span "izvēlēties grāmatu no piedāvātā literatūras saraksta un sākt to lasīt" at bounding box center [250, 184] width 294 height 15
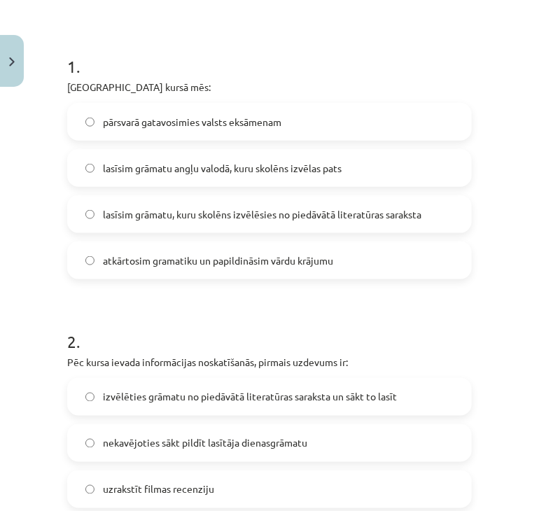
scroll to position [261, 0]
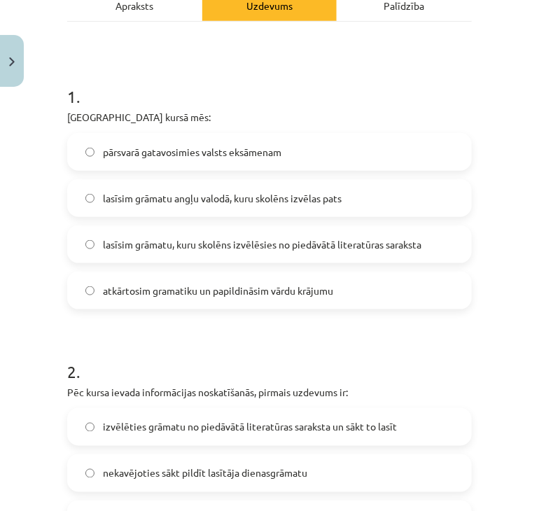
click at [106, 230] on label "lasīsim grāmatu, kuru skolēns izvēlēsies no piedāvātā literatūras saraksta" at bounding box center [270, 244] width 402 height 35
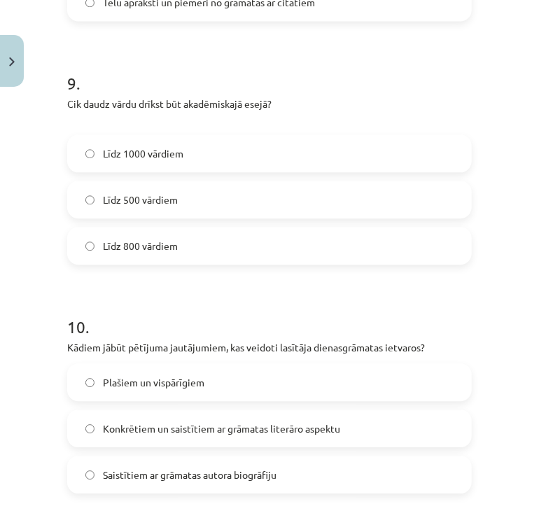
scroll to position [2251, 0]
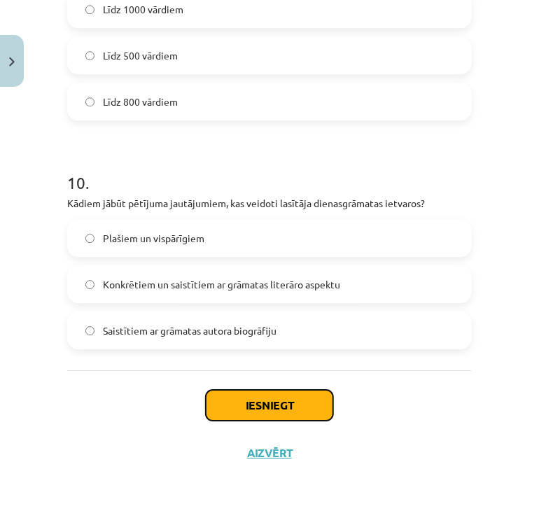
click at [303, 401] on button "Iesniegt" at bounding box center [269, 405] width 127 height 31
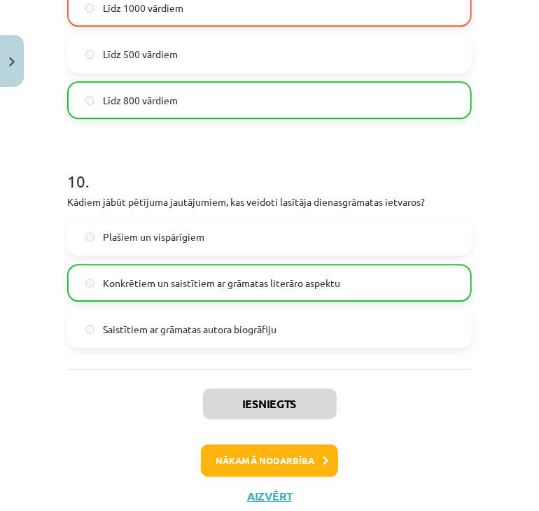
scroll to position [2294, 0]
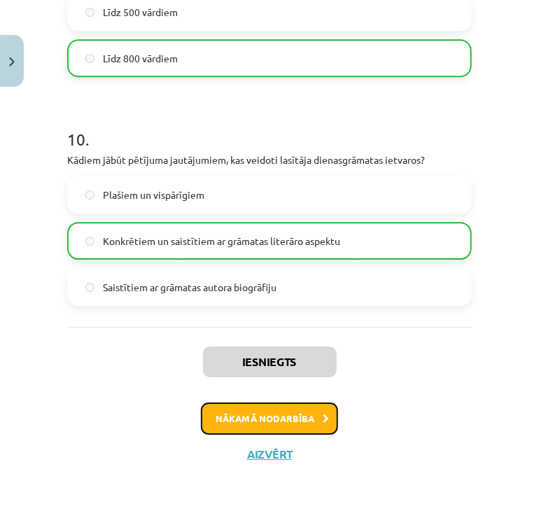
click at [313, 417] on button "Nākamā nodarbība" at bounding box center [269, 419] width 137 height 32
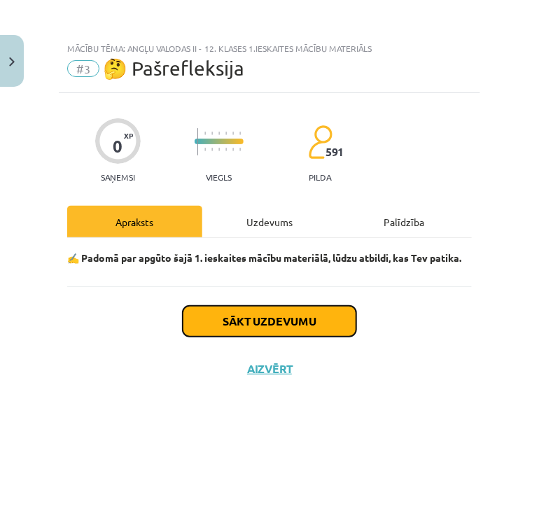
click at [263, 317] on button "Sākt uzdevumu" at bounding box center [270, 321] width 174 height 31
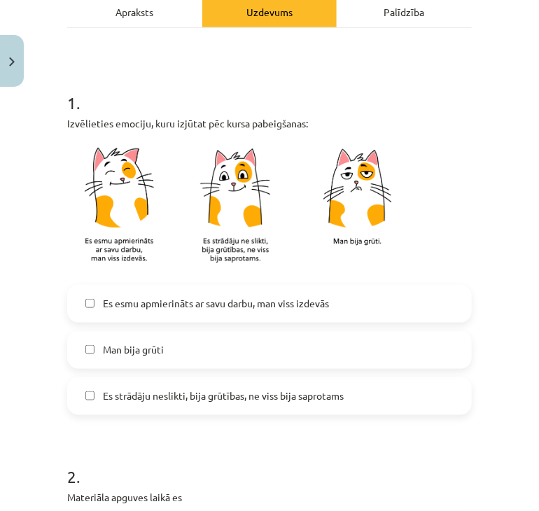
scroll to position [215, 0]
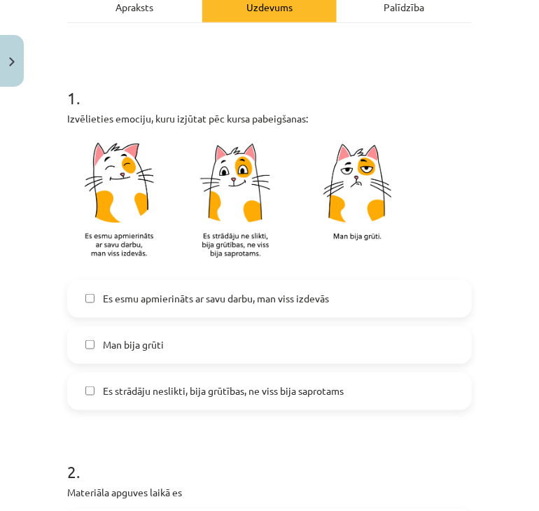
click at [183, 308] on label "Es esmu apmierināts ar savu darbu, man viss izdevās" at bounding box center [270, 298] width 402 height 35
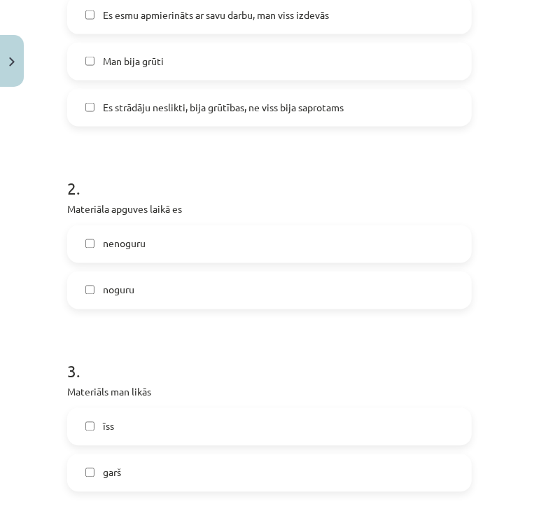
scroll to position [515, 0]
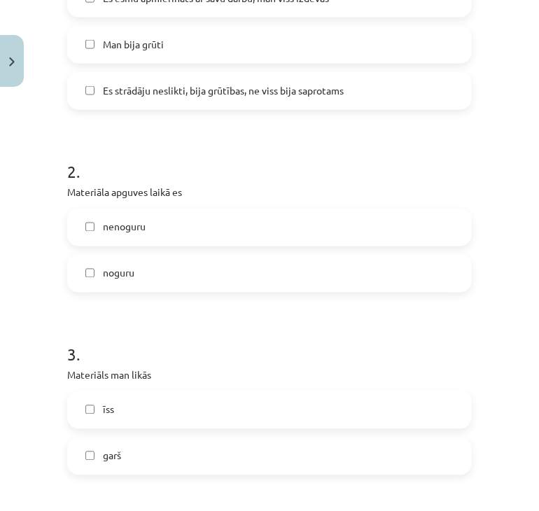
click at [184, 244] on div "nenoguru" at bounding box center [269, 228] width 405 height 38
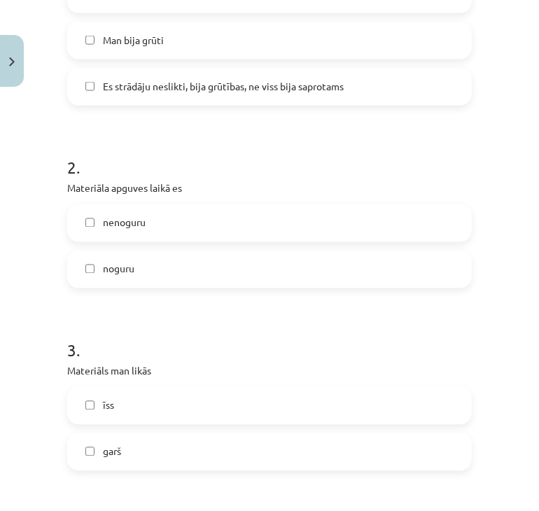
scroll to position [518, 0]
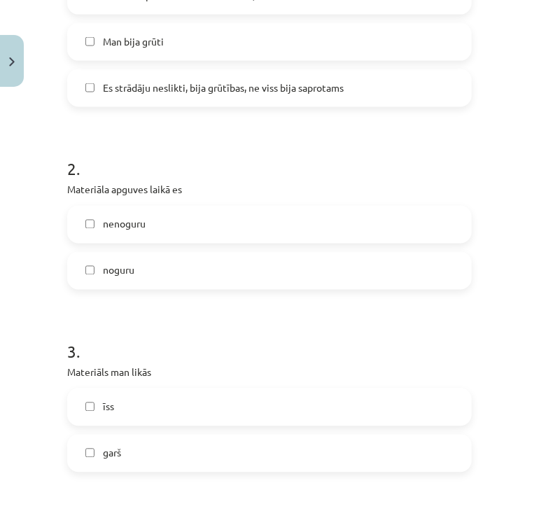
click at [176, 228] on label "nenoguru" at bounding box center [270, 224] width 402 height 35
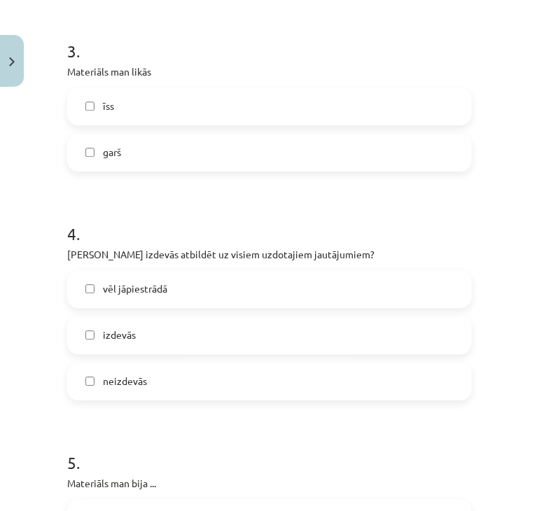
scroll to position [812, 0]
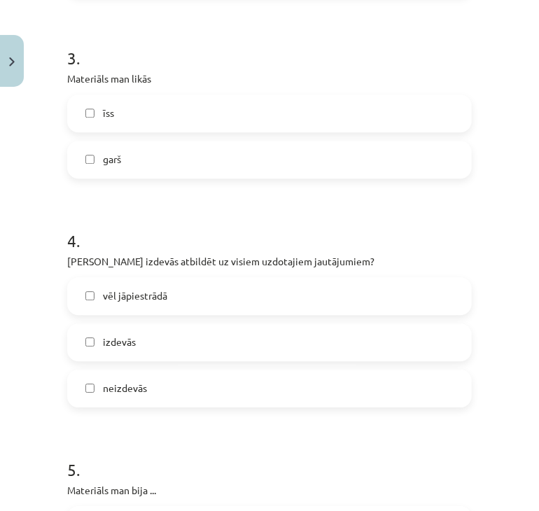
click at [125, 123] on label "īss" at bounding box center [270, 113] width 402 height 35
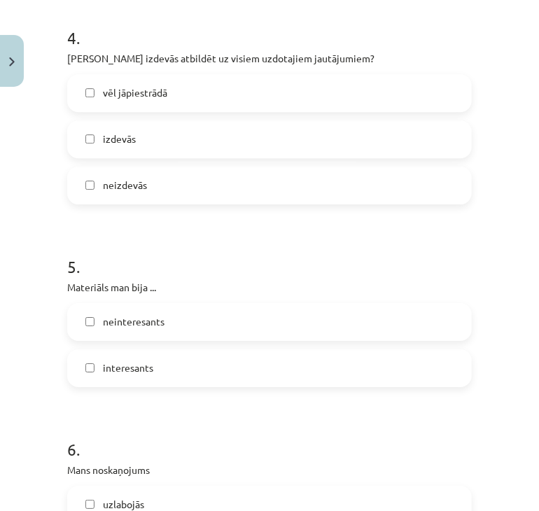
scroll to position [1017, 0]
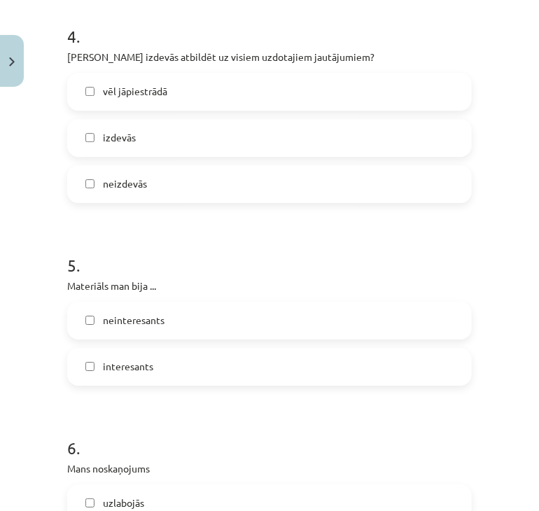
click at [120, 133] on span "izdevās" at bounding box center [119, 137] width 33 height 15
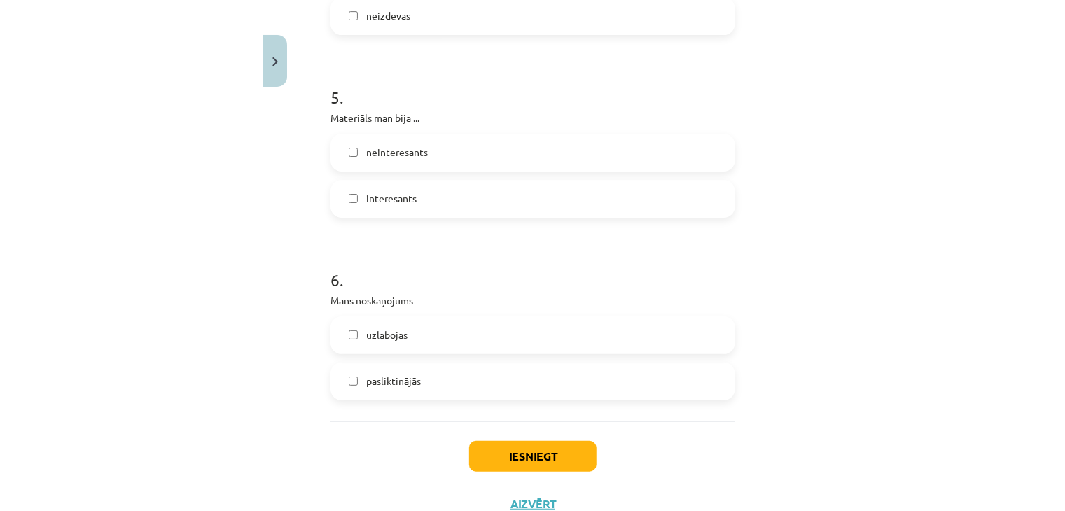
scroll to position [1235, 0]
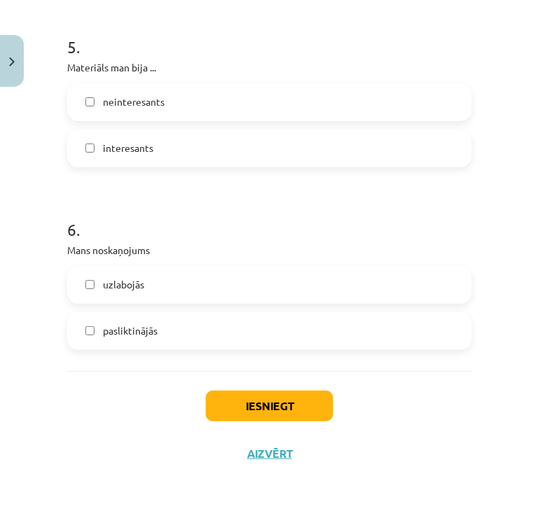
click at [129, 290] on span "uzlabojās" at bounding box center [123, 284] width 41 height 15
click at [263, 412] on button "Iesniegt" at bounding box center [269, 406] width 127 height 31
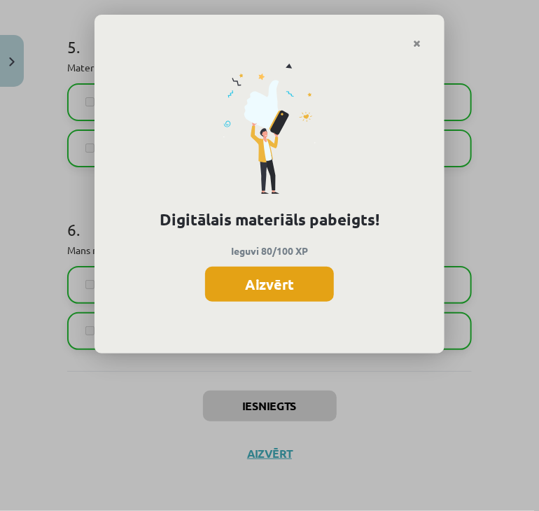
click at [271, 290] on button "Aizvērt" at bounding box center [269, 284] width 129 height 35
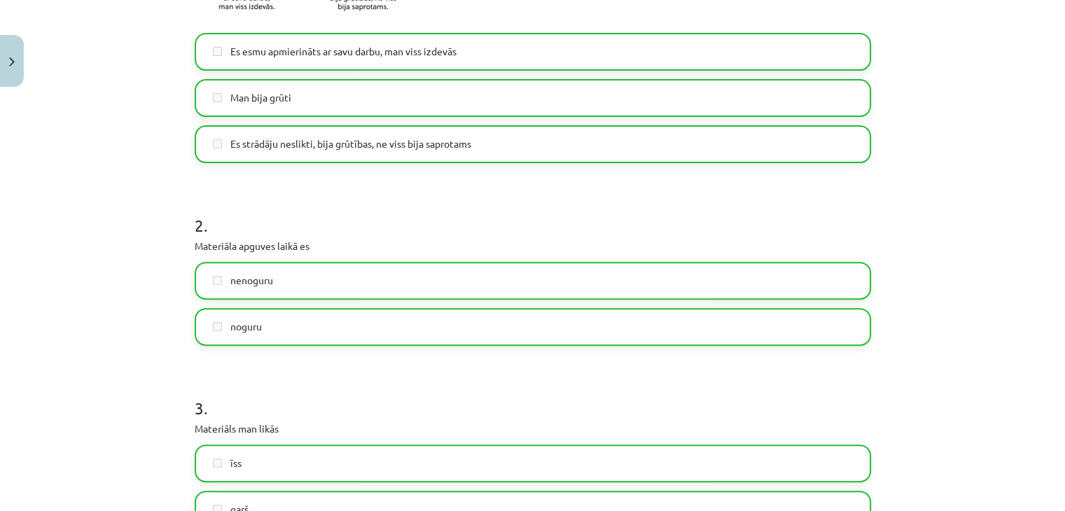
scroll to position [0, 0]
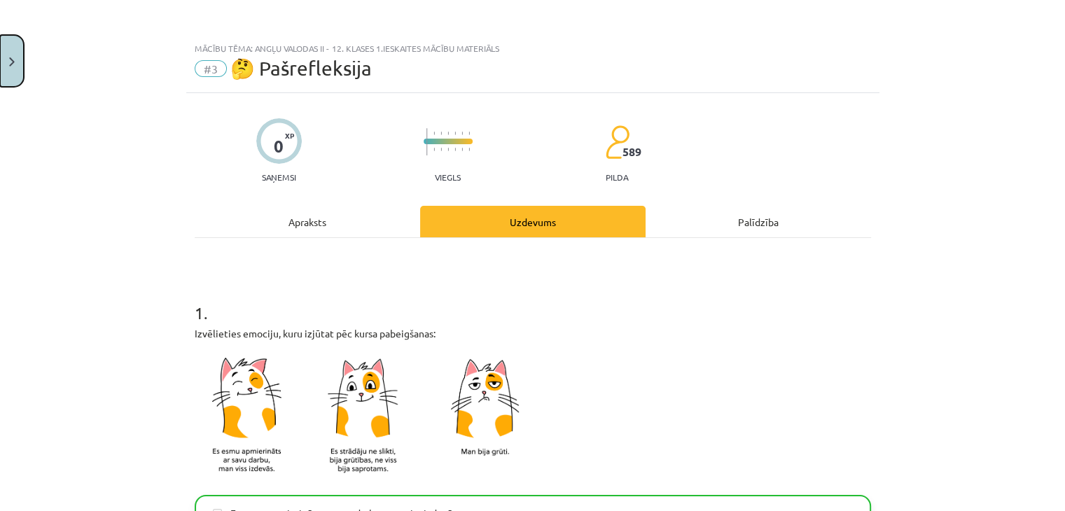
click at [13, 67] on button "Close" at bounding box center [12, 61] width 24 height 52
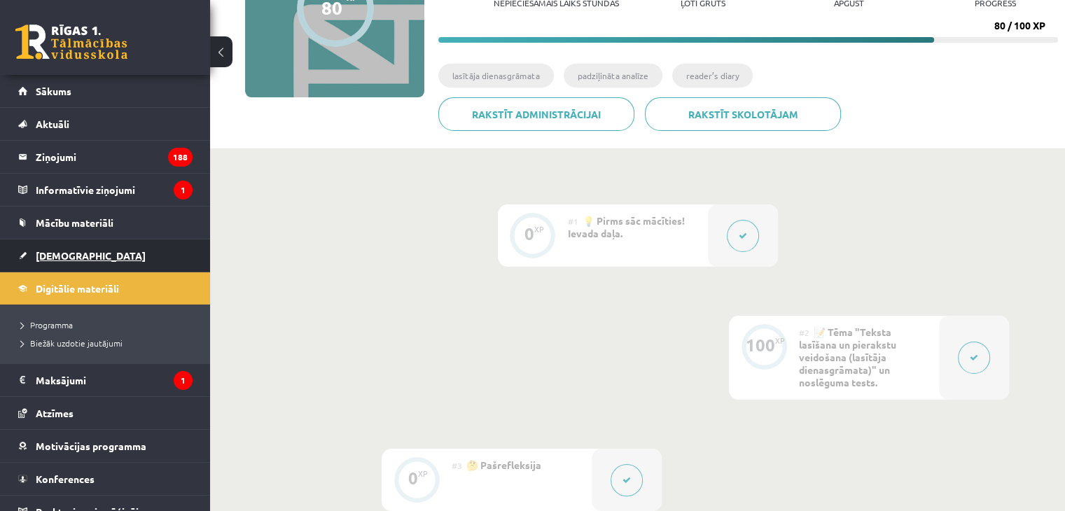
click at [57, 257] on span "[DEMOGRAPHIC_DATA]" at bounding box center [91, 255] width 110 height 13
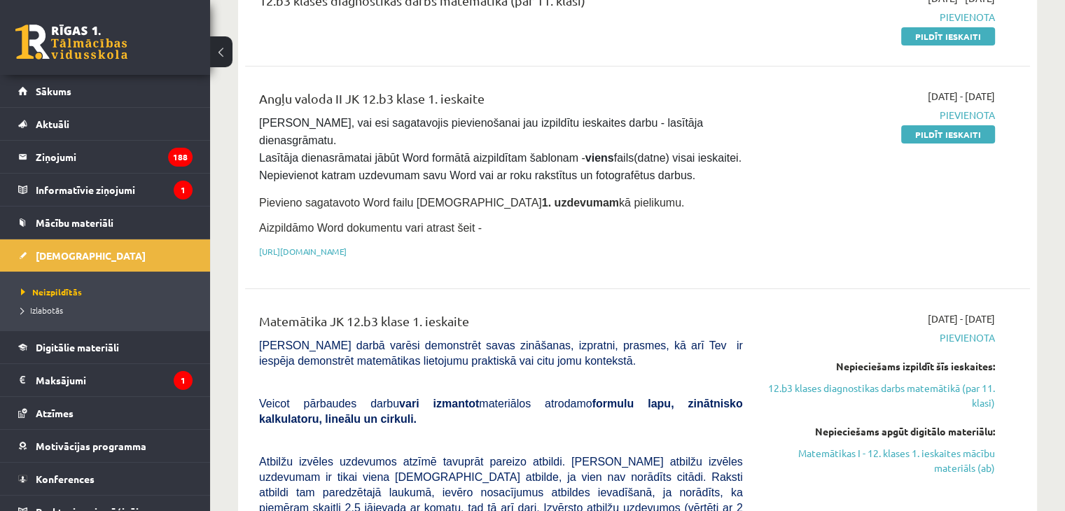
scroll to position [209, 0]
click at [347, 246] on link "[URL][DOMAIN_NAME]" at bounding box center [303, 251] width 88 height 11
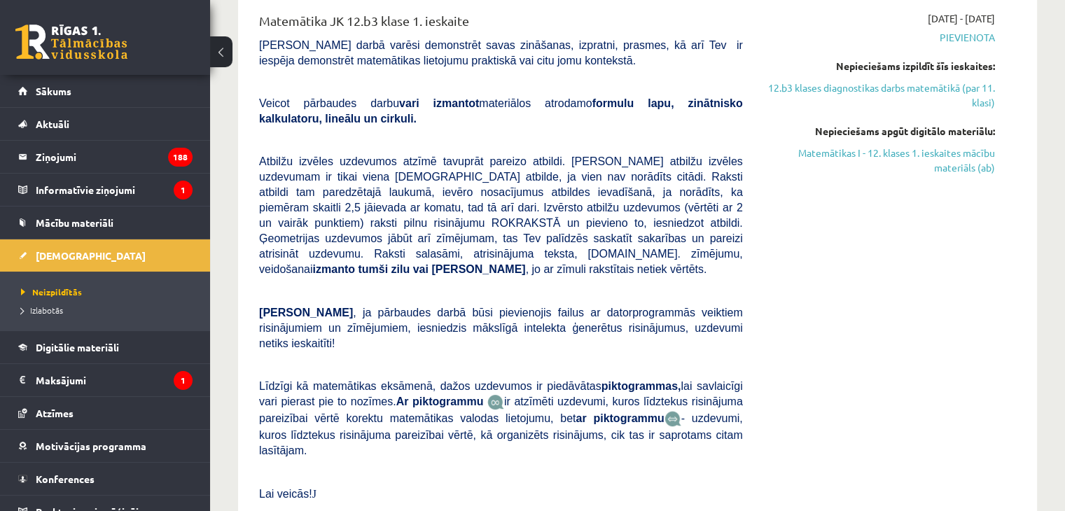
scroll to position [511, 0]
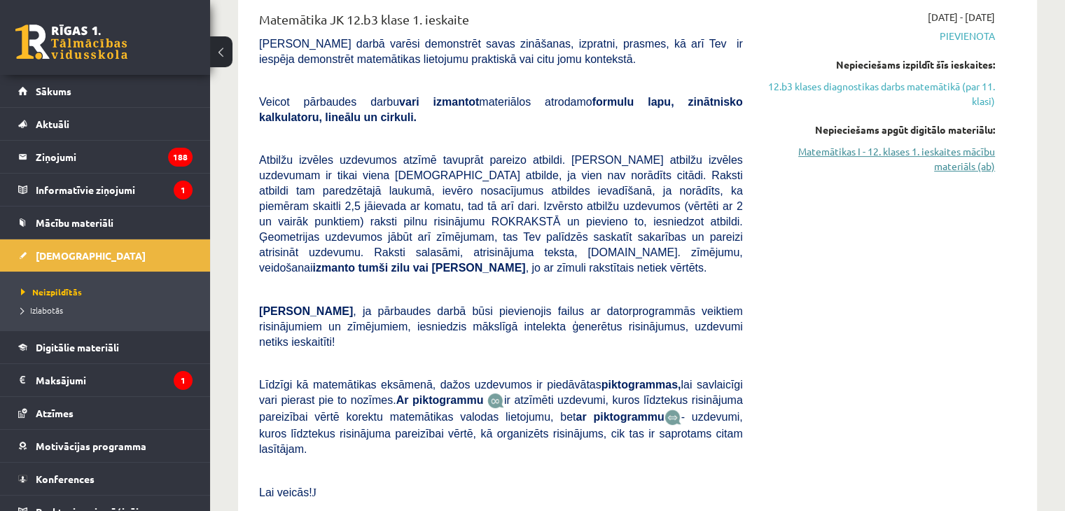
click at [975, 145] on link "Matemātikas I - 12. klases 1. ieskaites mācību materiāls (ab)" at bounding box center [879, 158] width 231 height 29
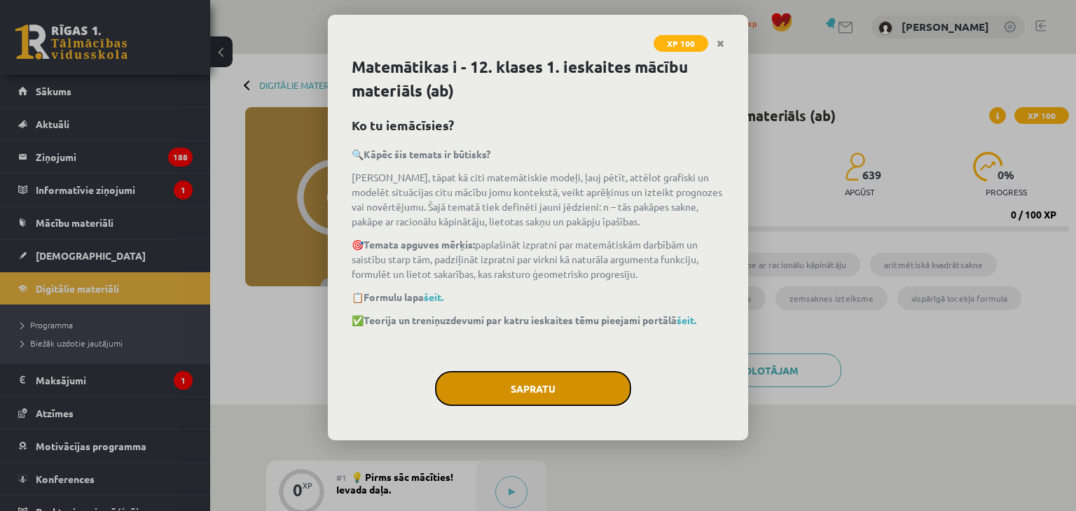
click at [559, 389] on button "Sapratu" at bounding box center [533, 388] width 196 height 35
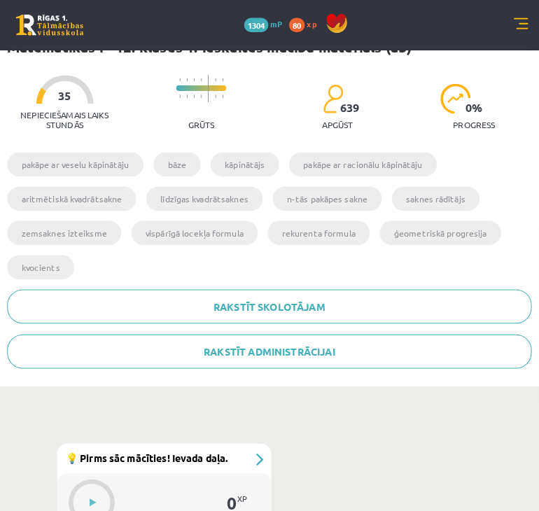
scroll to position [374, 11]
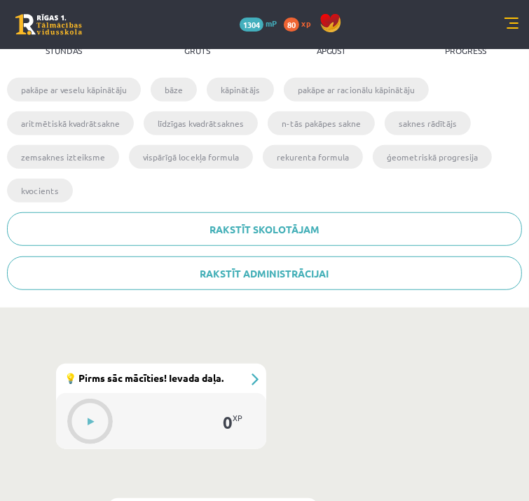
click at [0, 0] on button at bounding box center [0, 0] width 0 height 0
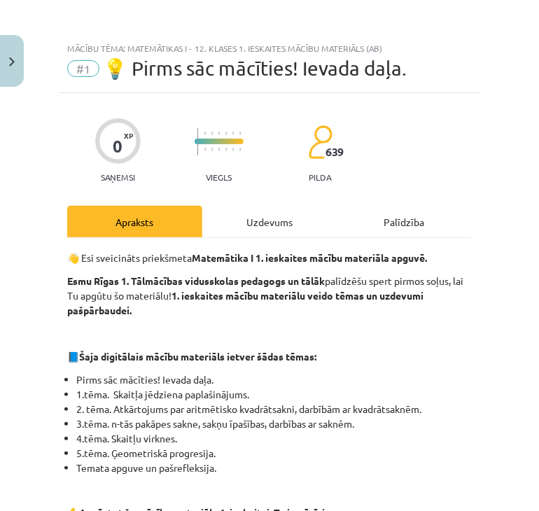
click at [244, 221] on div "Uzdevums" at bounding box center [269, 222] width 135 height 32
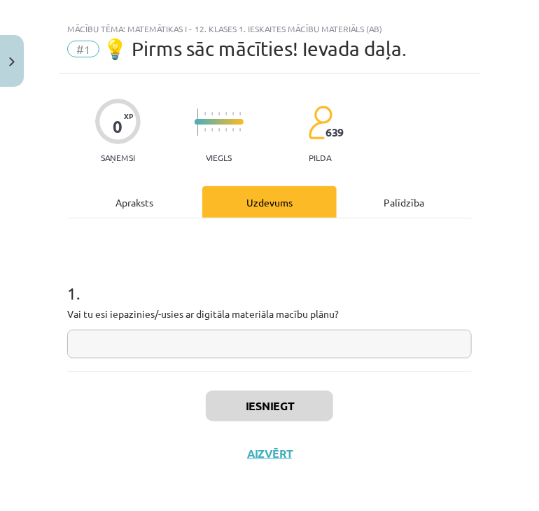
click at [118, 331] on input "text" at bounding box center [269, 344] width 405 height 29
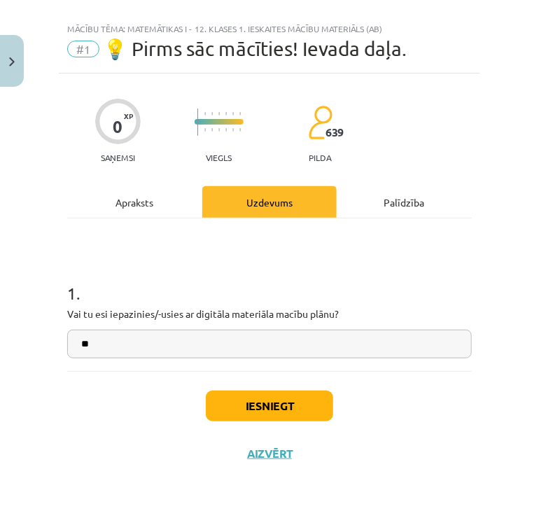
type input "**"
click at [290, 412] on button "Iesniegt" at bounding box center [269, 406] width 127 height 31
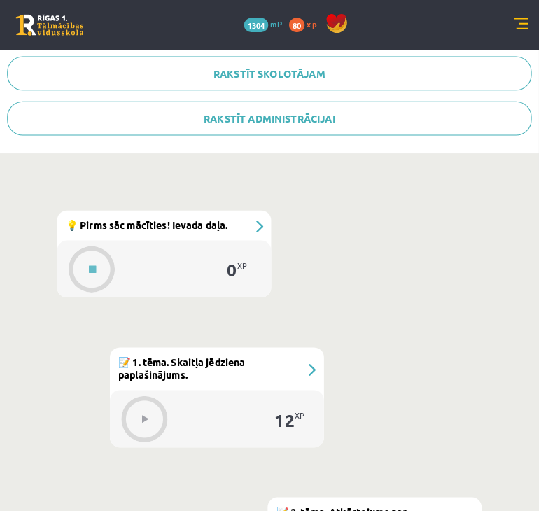
scroll to position [534, 0]
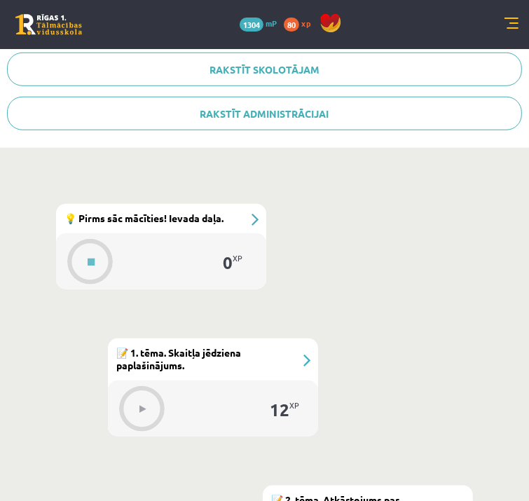
click at [0, 0] on button at bounding box center [0, 0] width 0 height 0
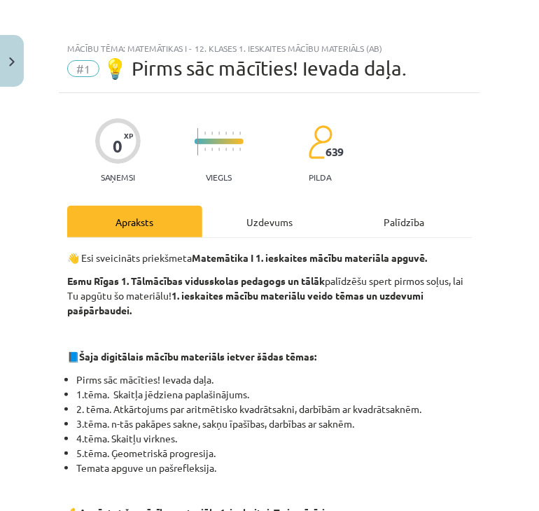
click at [246, 221] on div "Uzdevums" at bounding box center [269, 222] width 135 height 32
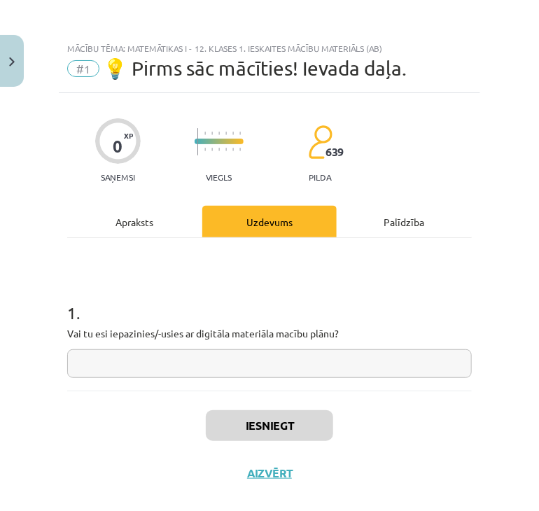
scroll to position [20, 0]
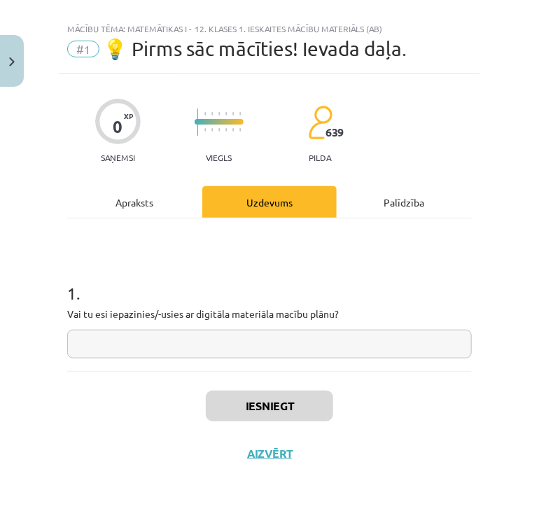
click at [227, 333] on input "text" at bounding box center [269, 344] width 405 height 29
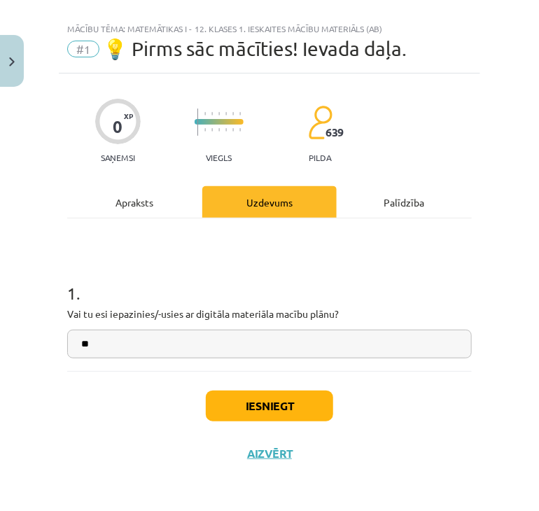
type input "**"
click at [292, 400] on button "Iesniegt" at bounding box center [269, 406] width 127 height 31
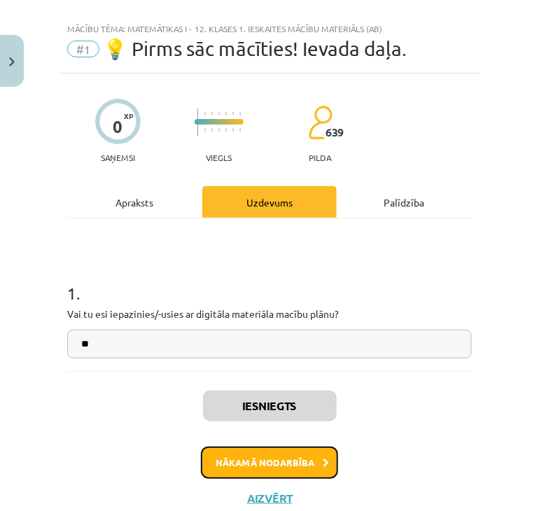
click at [297, 473] on button "Nākamā nodarbība" at bounding box center [269, 463] width 137 height 32
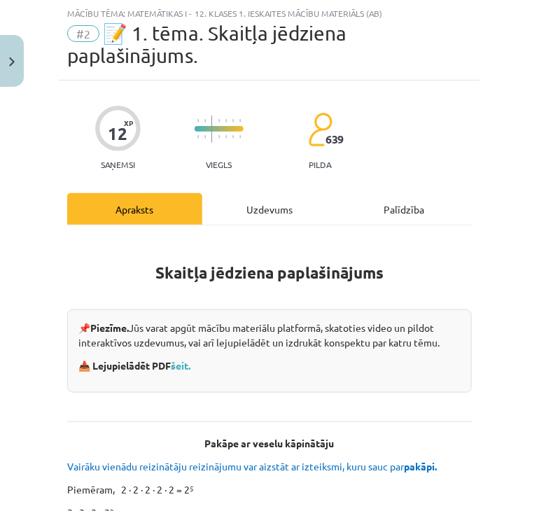
click at [260, 204] on div "Uzdevums" at bounding box center [269, 209] width 135 height 32
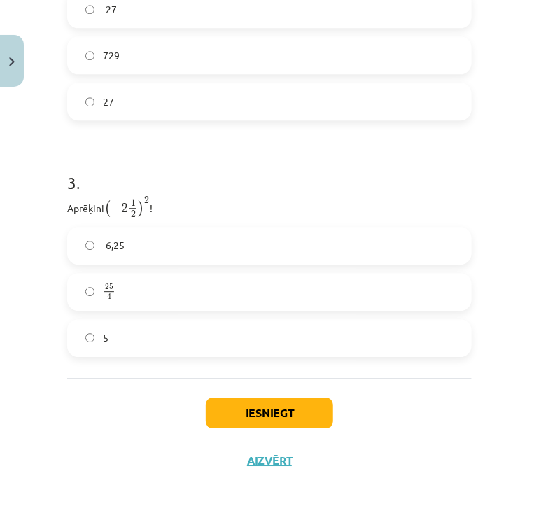
scroll to position [852, 0]
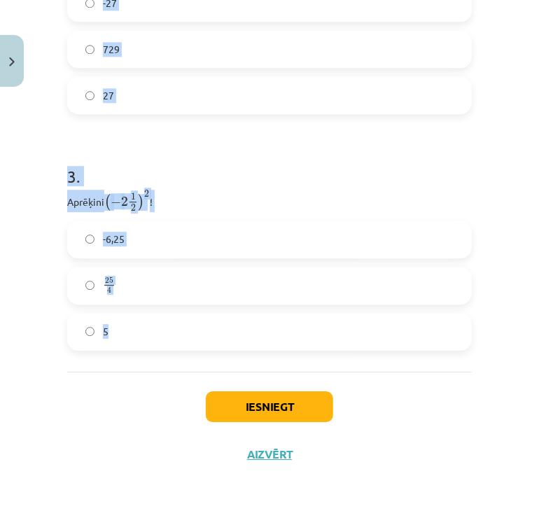
drag, startPoint x: 59, startPoint y: 314, endPoint x: 425, endPoint y: 345, distance: 367.5
copy form "Atzīmē visus skaitļus, kuri ir kāda vesela skaitļa kvadrāts! 16 49 33 77 60 3 1…"
click at [227, 165] on h1 "3 ." at bounding box center [269, 163] width 405 height 43
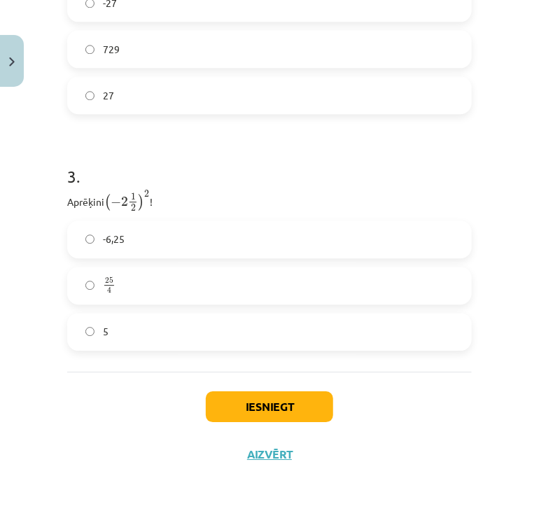
click at [185, 284] on label "25 4 25 4" at bounding box center [270, 285] width 402 height 35
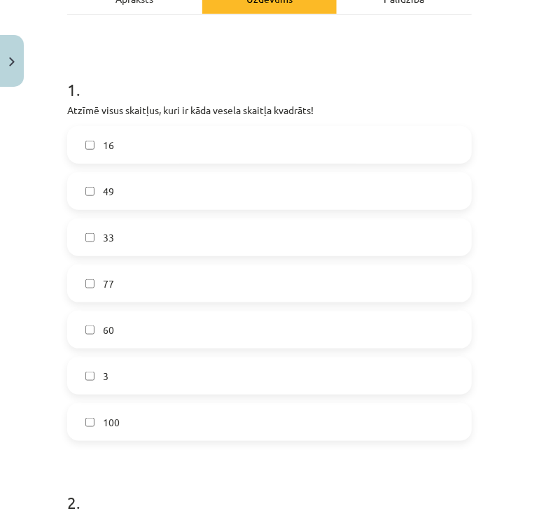
scroll to position [251, 0]
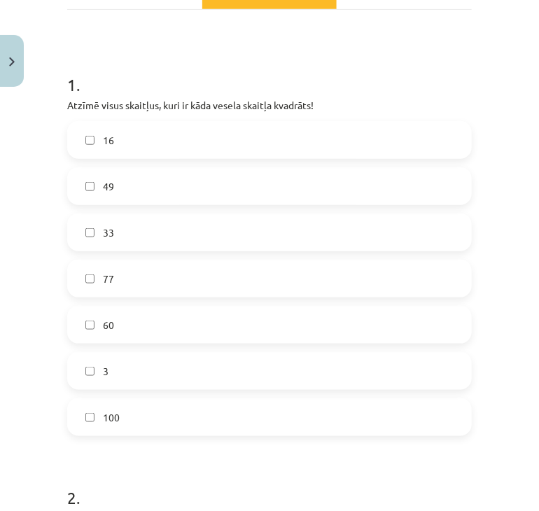
click at [146, 143] on label "16" at bounding box center [270, 140] width 402 height 35
click at [155, 186] on label "49" at bounding box center [270, 186] width 402 height 35
click at [109, 434] on label "100" at bounding box center [270, 417] width 402 height 35
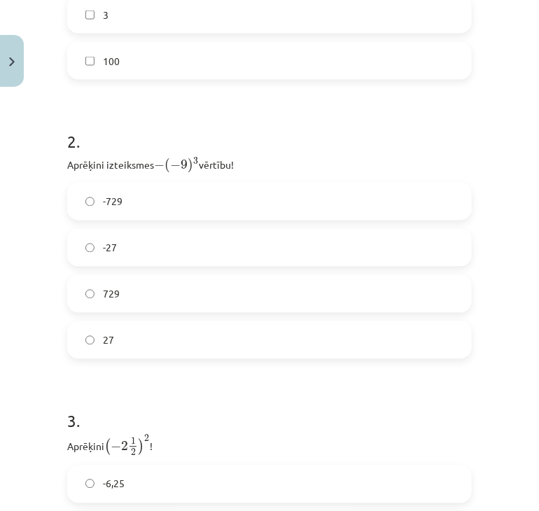
scroll to position [623, 0]
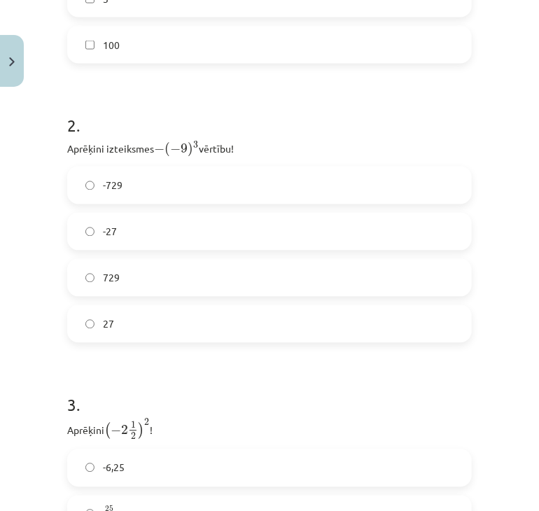
click at [127, 271] on label "729" at bounding box center [270, 277] width 402 height 35
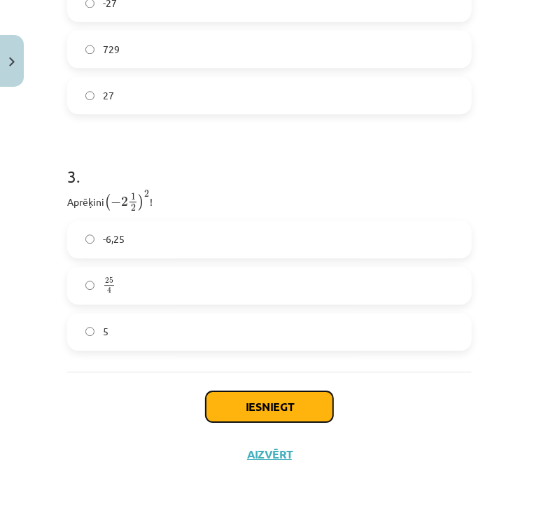
click at [279, 412] on button "Iesniegt" at bounding box center [269, 406] width 127 height 31
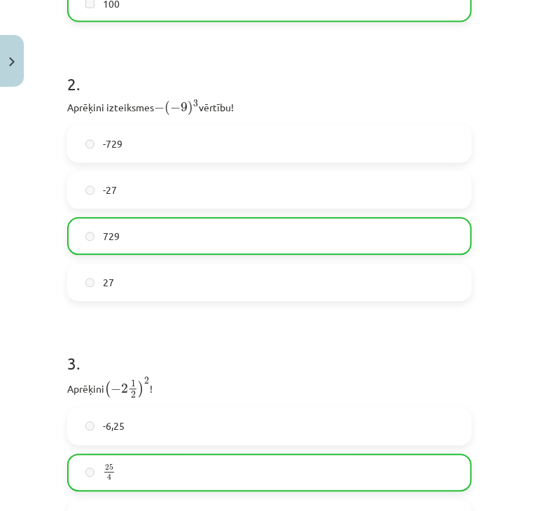
scroll to position [896, 0]
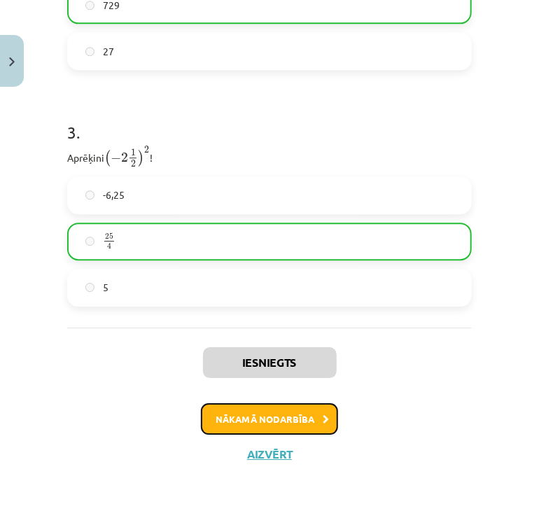
click at [280, 429] on button "Nākamā nodarbība" at bounding box center [269, 419] width 137 height 32
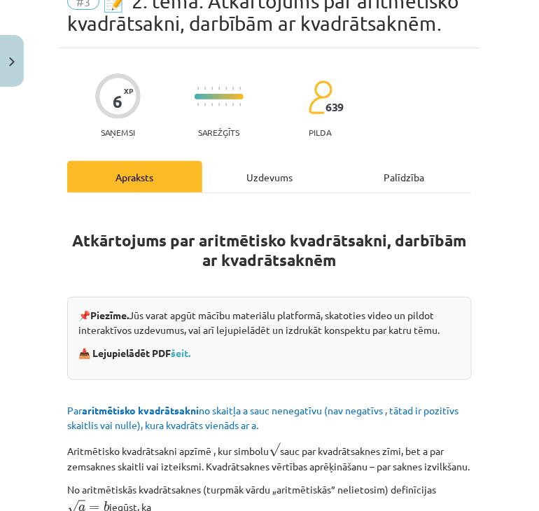
scroll to position [68, 0]
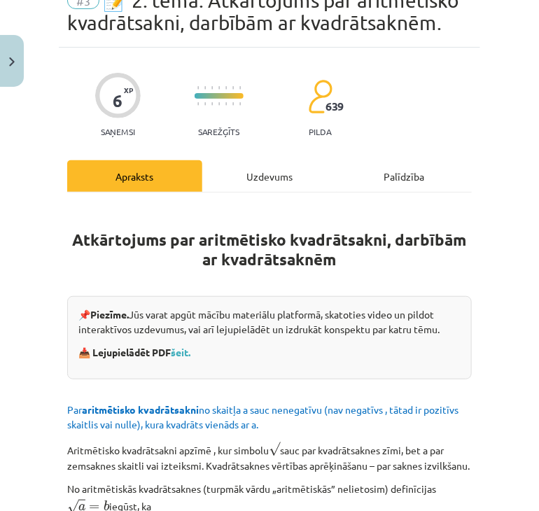
click at [253, 167] on div "Uzdevums" at bounding box center [269, 176] width 135 height 32
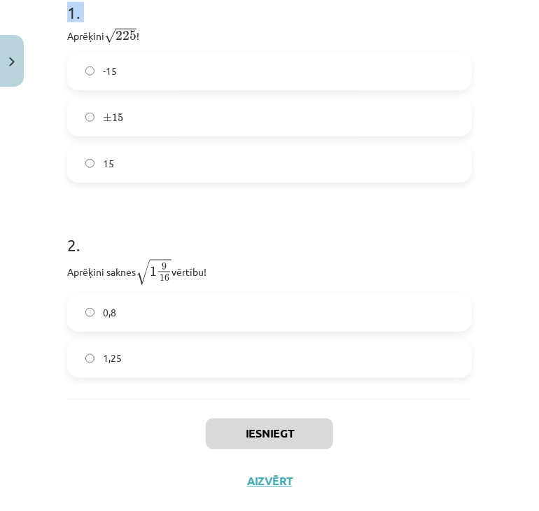
scroll to position [350, 0]
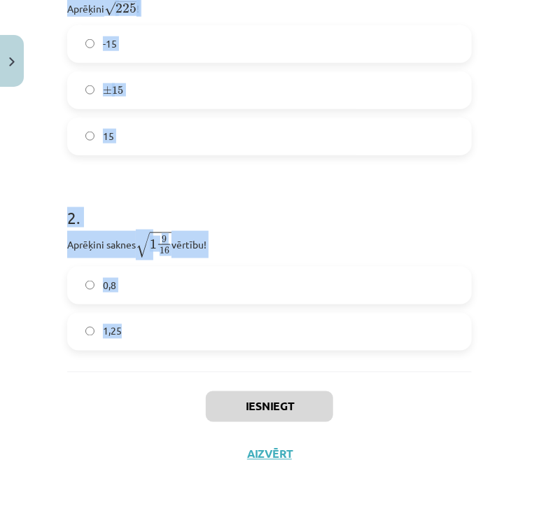
drag, startPoint x: 62, startPoint y: 113, endPoint x: 359, endPoint y: 335, distance: 370.3
click at [359, 335] on div "6 XP Saņemsi Sarežģīts 639 pilda Apraksts Uzdevums Palīdzība 1 . Aprēķini √ 225…" at bounding box center [270, 121] width 422 height 713
copy form "Aprēķini √ 225 225 ! -15 ± 15 ± 15 15 2 . Aprēķini saknes √ 1 9 16 1 9 16 vērtī…"
click at [317, 223] on h1 "2 ." at bounding box center [269, 204] width 405 height 43
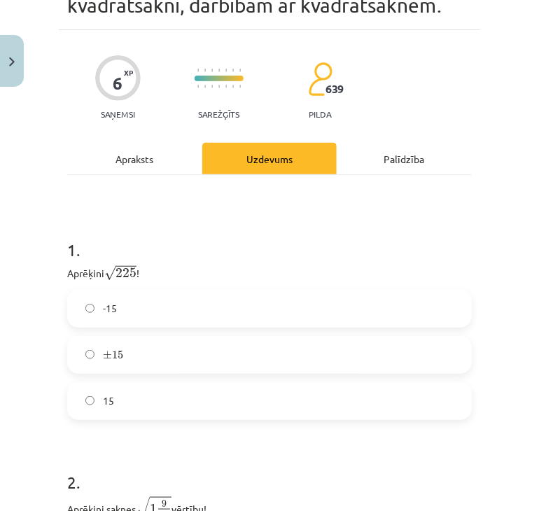
scroll to position [89, 0]
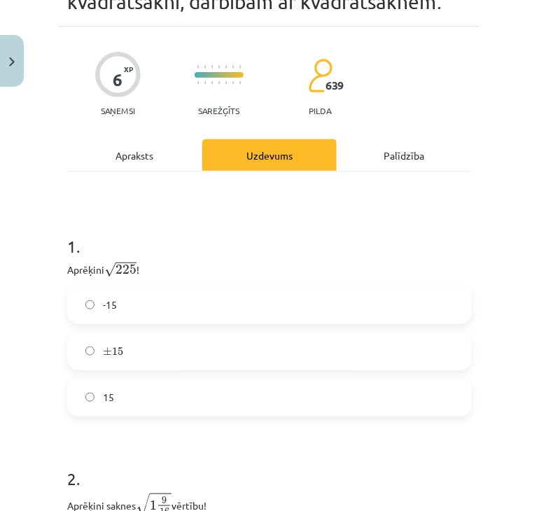
click at [202, 401] on label "15" at bounding box center [270, 397] width 402 height 35
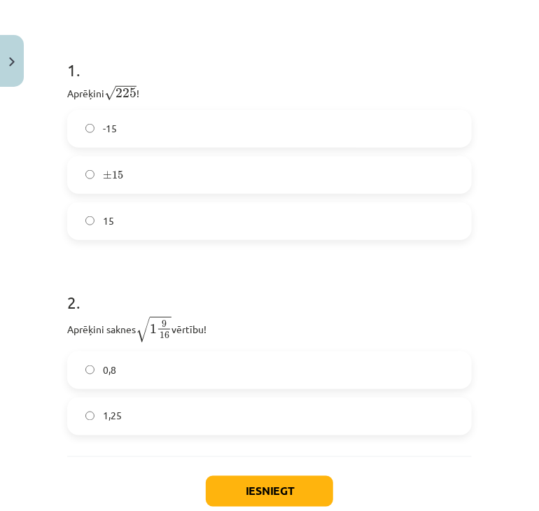
scroll to position [350, 0]
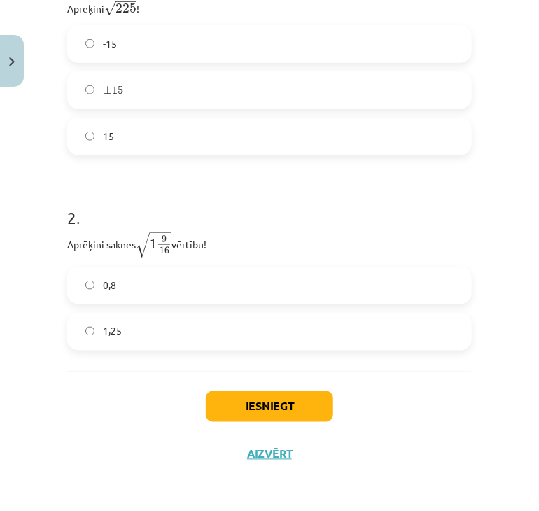
click at [143, 340] on label "1,25" at bounding box center [270, 331] width 402 height 35
click at [255, 410] on button "Iesniegt" at bounding box center [269, 406] width 127 height 31
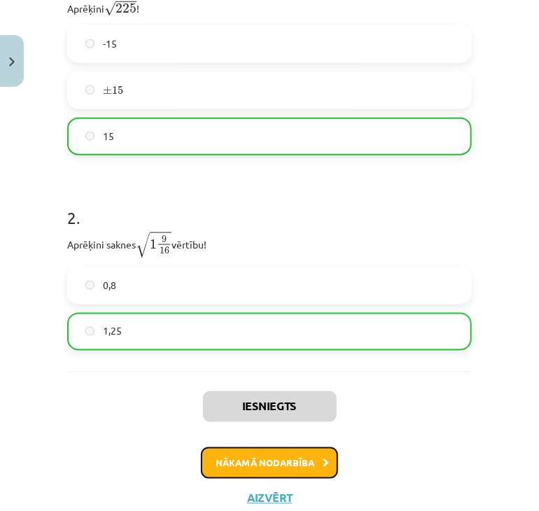
click at [277, 451] on button "Nākamā nodarbība" at bounding box center [269, 463] width 137 height 32
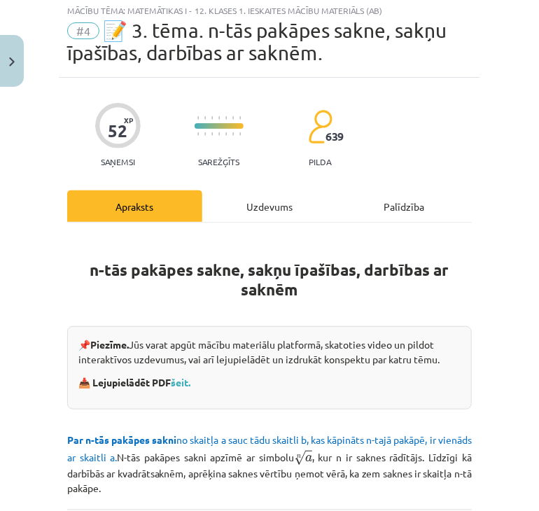
scroll to position [35, 0]
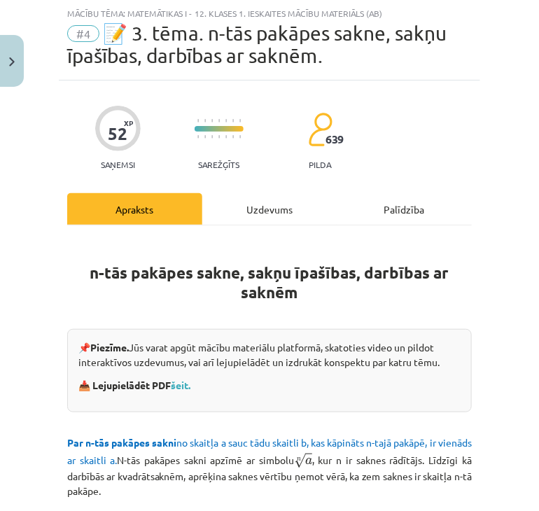
click at [246, 197] on div "Uzdevums" at bounding box center [269, 209] width 135 height 32
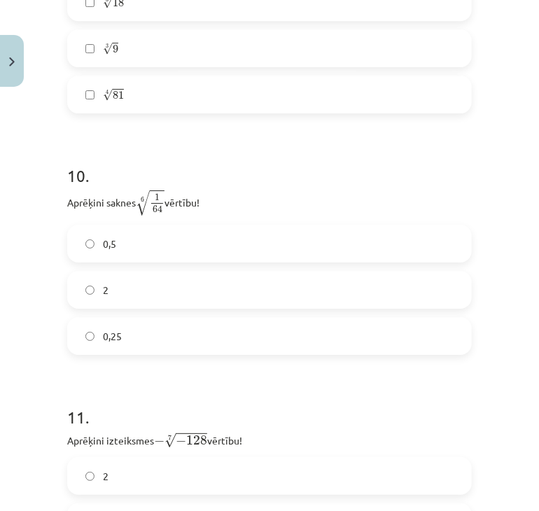
scroll to position [3155, 0]
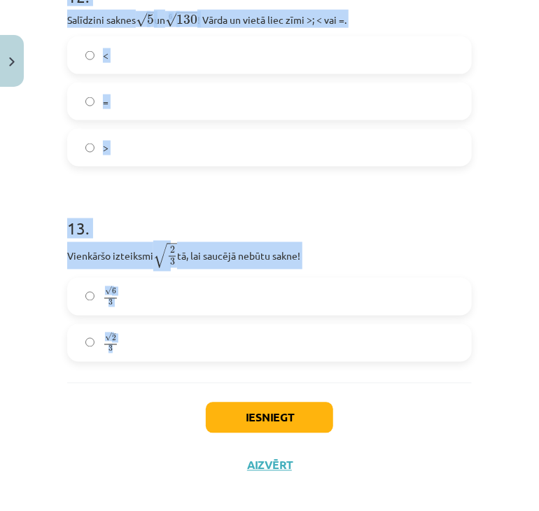
drag, startPoint x: 63, startPoint y: 186, endPoint x: 465, endPoint y: 330, distance: 427.0
copy form "Lore ipsumdolo sitametco adipiscing e s d e t i = ⋯ utlabo etdo, mag aliq enima…"
click at [193, 205] on h1 "13 ." at bounding box center [269, 216] width 405 height 43
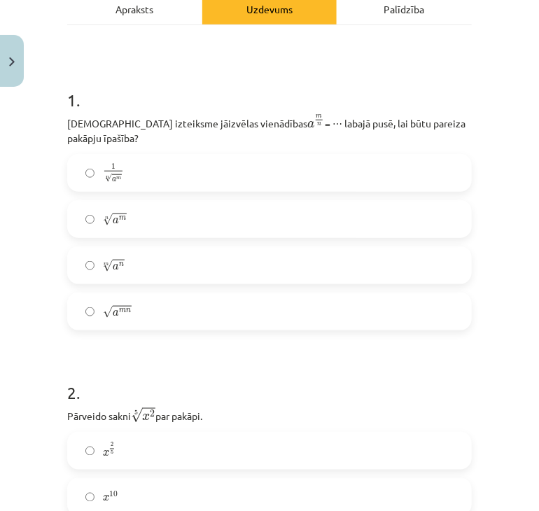
scroll to position [239, 0]
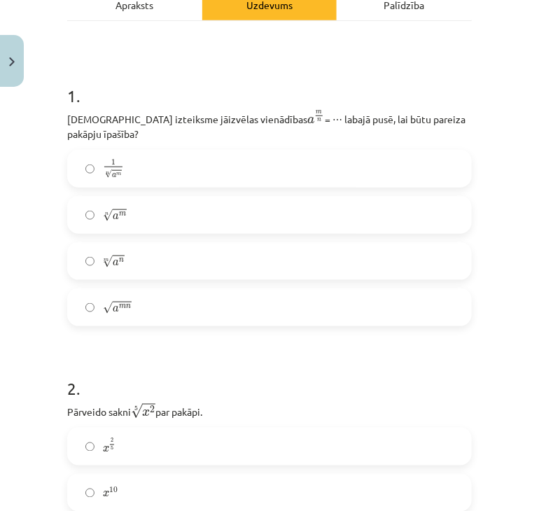
click at [113, 214] on span "a" at bounding box center [116, 217] width 6 height 6
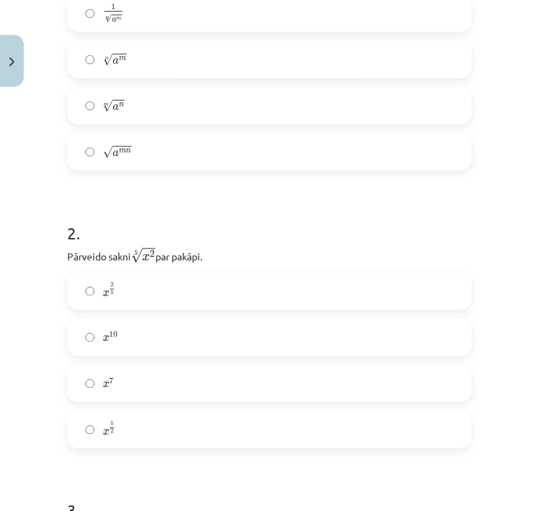
scroll to position [399, 0]
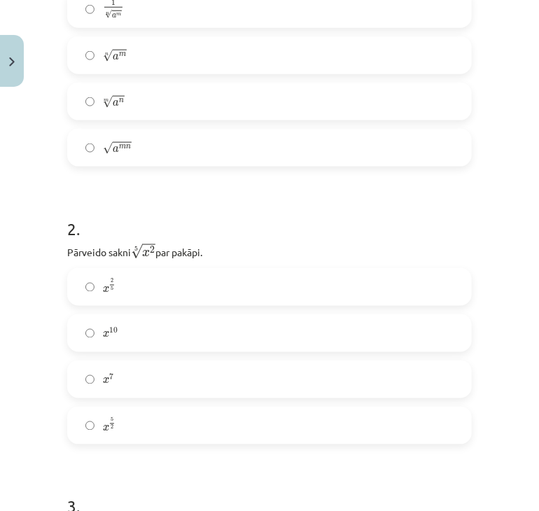
click at [155, 281] on label "x 2 5 x 2 5" at bounding box center [270, 287] width 402 height 35
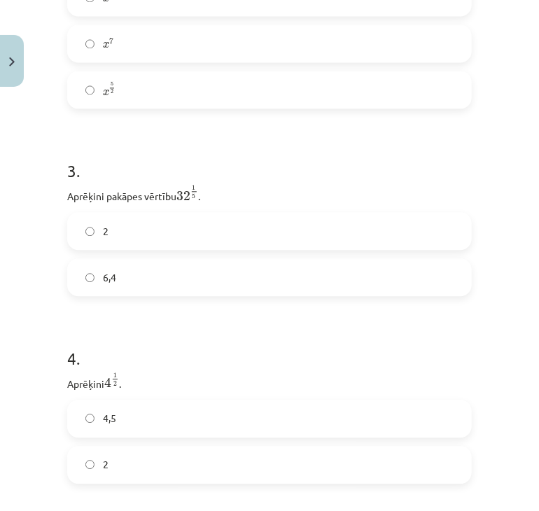
scroll to position [772, 0]
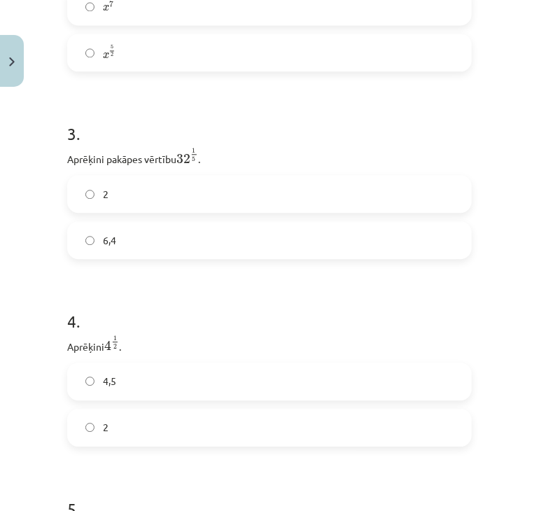
click at [118, 183] on label "2" at bounding box center [270, 193] width 402 height 35
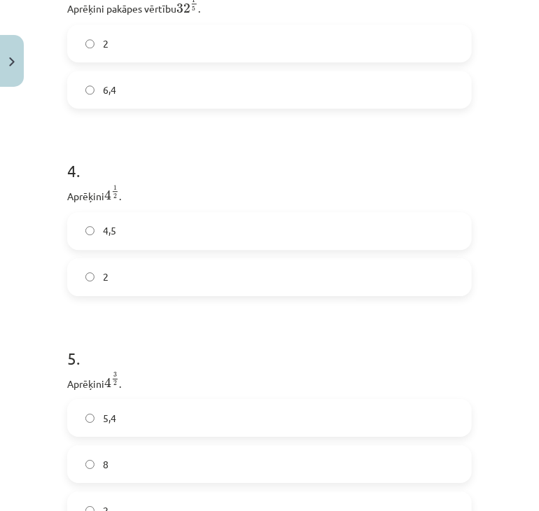
scroll to position [924, 0]
click at [98, 267] on label "2" at bounding box center [270, 276] width 402 height 35
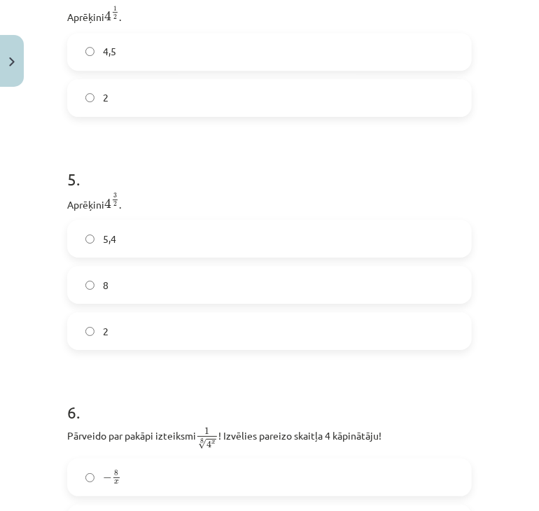
scroll to position [1117, 0]
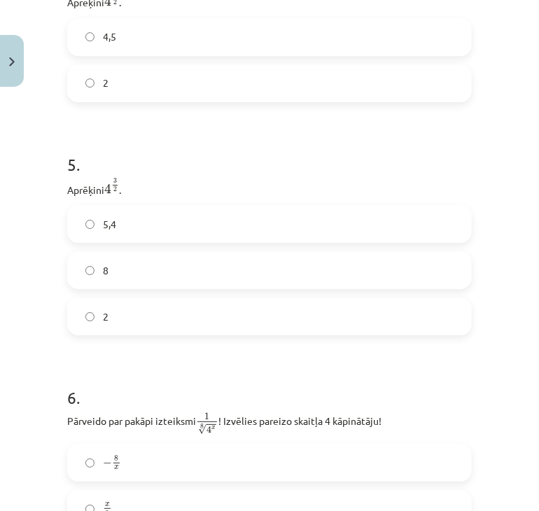
click at [147, 260] on label "8" at bounding box center [270, 270] width 402 height 35
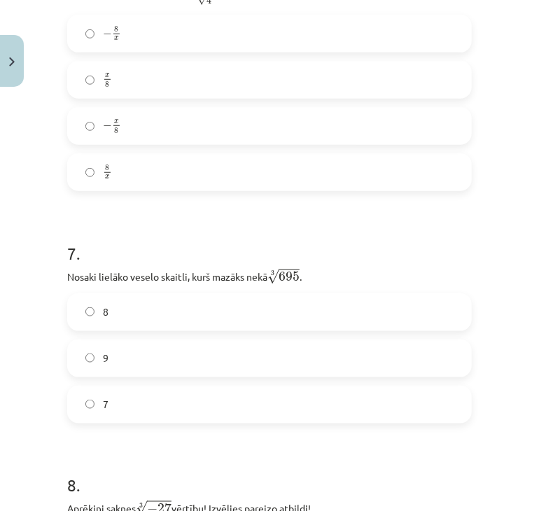
scroll to position [1548, 0]
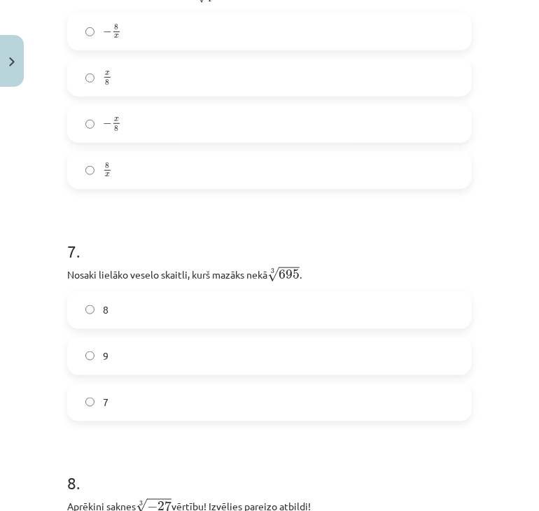
click at [169, 300] on label "8" at bounding box center [270, 310] width 402 height 35
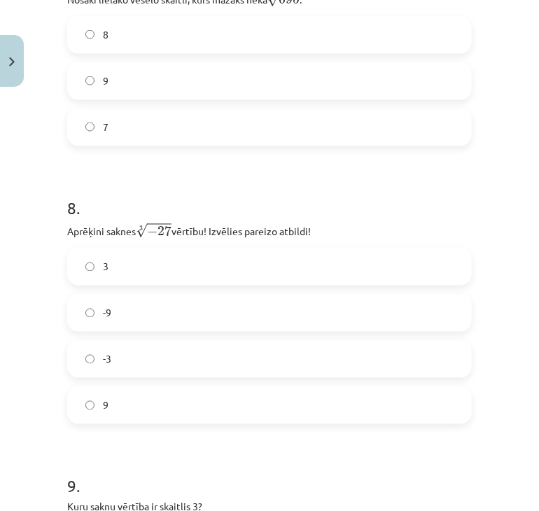
scroll to position [1825, 0]
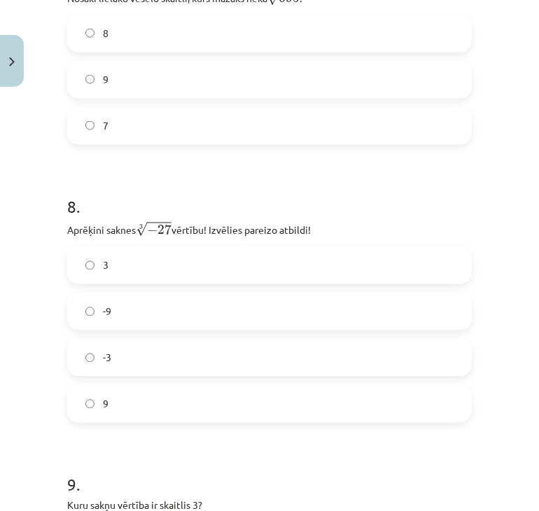
click at [107, 356] on label "-3" at bounding box center [270, 357] width 402 height 35
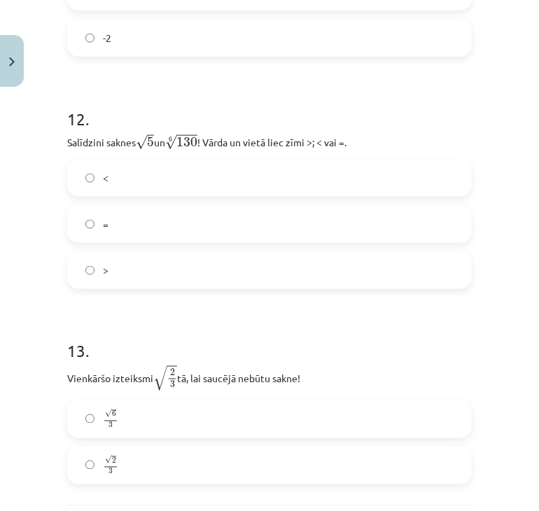
scroll to position [3006, 0]
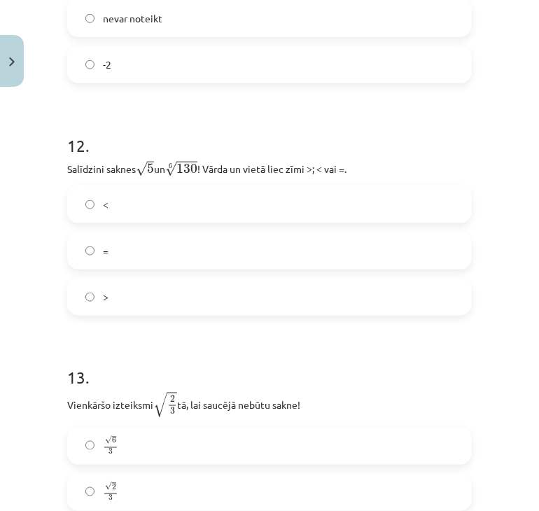
click at [108, 297] on label ">" at bounding box center [270, 296] width 402 height 35
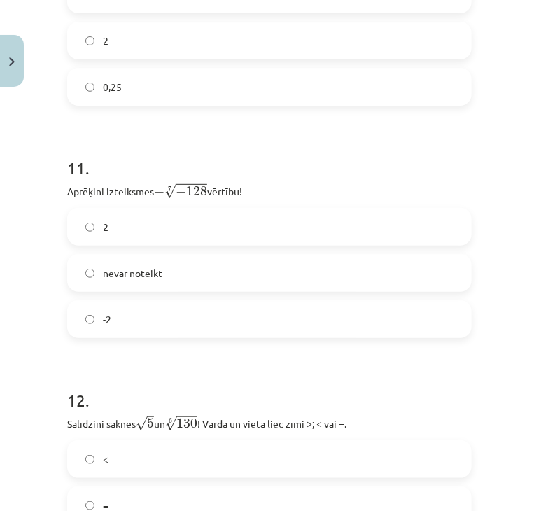
scroll to position [2751, 0]
click at [162, 261] on label "nevar noteikt" at bounding box center [270, 273] width 402 height 35
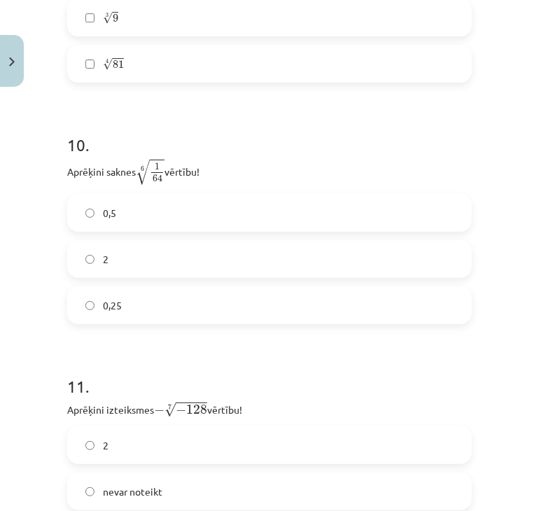
scroll to position [2529, 0]
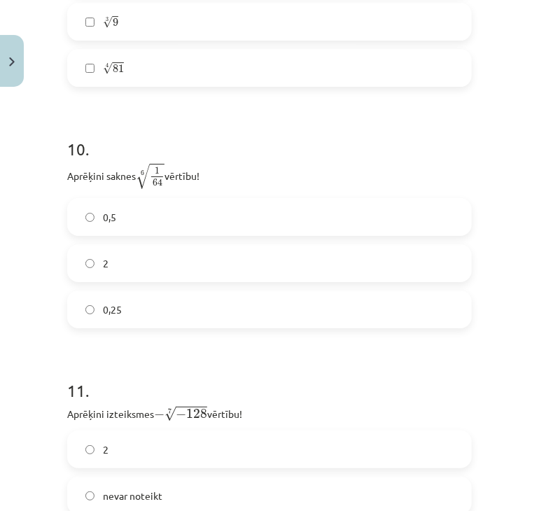
click at [221, 246] on label "2" at bounding box center [270, 263] width 402 height 35
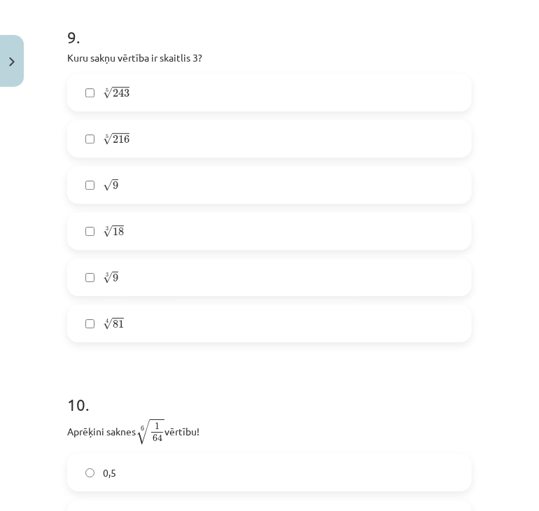
scroll to position [2272, 0]
click at [257, 168] on label "√ 9 9" at bounding box center [270, 185] width 402 height 35
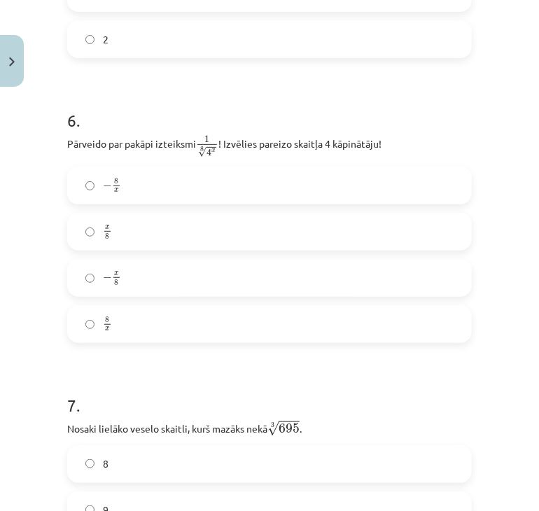
scroll to position [1348, 0]
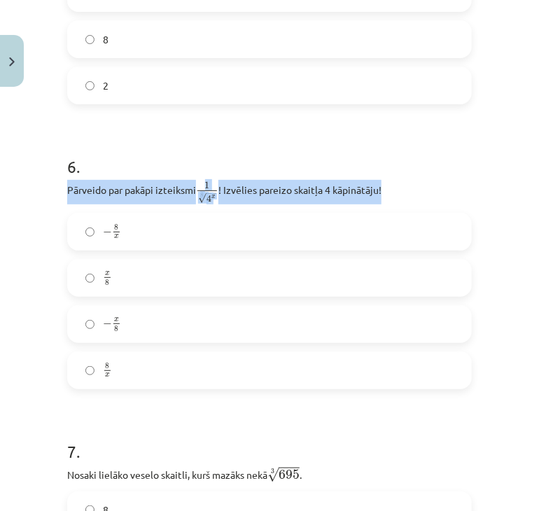
drag, startPoint x: 59, startPoint y: 183, endPoint x: 421, endPoint y: 180, distance: 362.0
copy p "Pārveido par pakāpi izteiksmi 1 8 √ 4 x 1 4 x 8 ! Izvēlies pareizo skaitļa 4 kā…"
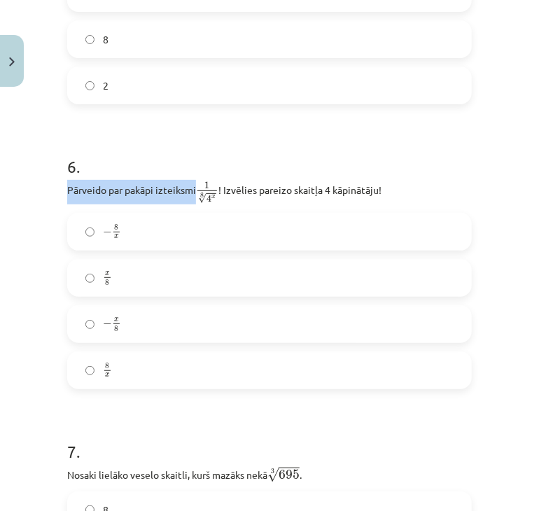
drag, startPoint x: 62, startPoint y: 174, endPoint x: 174, endPoint y: 174, distance: 112.0
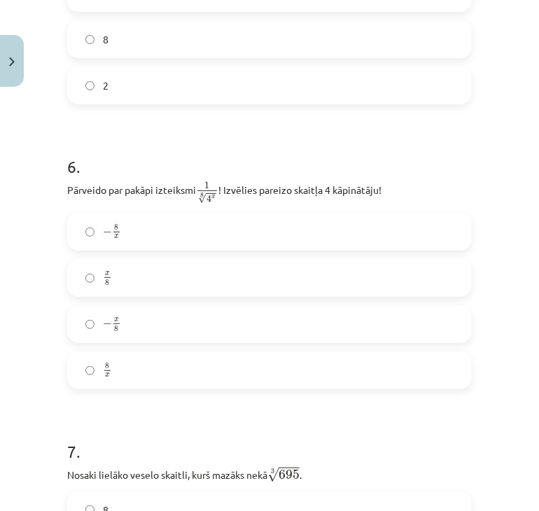
click at [222, 180] on p "Pārveido par pakāpi izteiksmi 1 8 √ 4 x 1 4 x 8 ! Izvēlies pareizo skaitļa 4 kā…" at bounding box center [269, 192] width 405 height 25
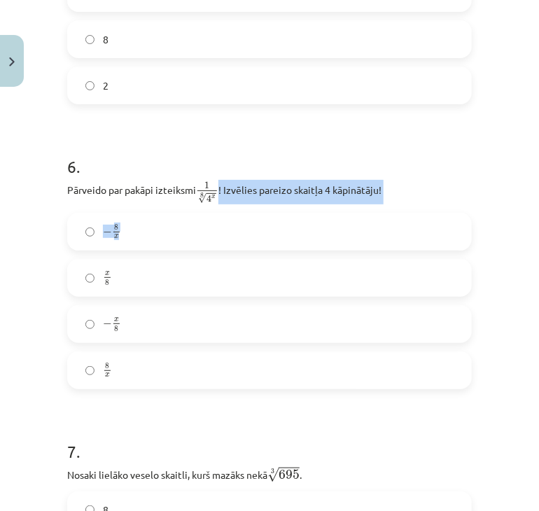
drag, startPoint x: 222, startPoint y: 177, endPoint x: 504, endPoint y: 206, distance: 283.7
click at [504, 206] on div "Mācību tēma: Matemātikas i - 12. klases 1. ieskaites mācību materiāls (ab) #4 📝…" at bounding box center [269, 255] width 539 height 511
copy div "! Izvēlies pareizo skaitļa 4 kāpinātāju! − 8 x"
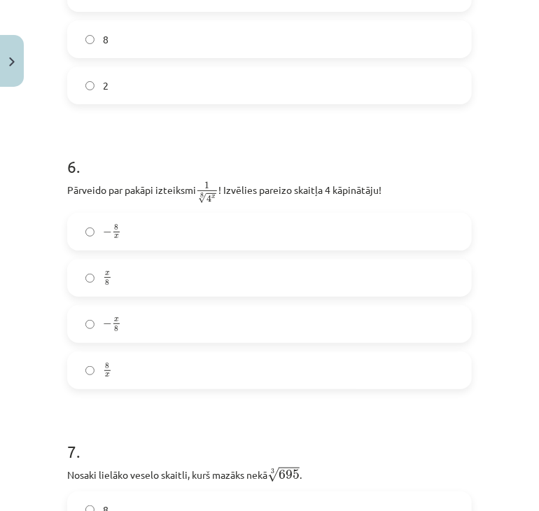
click at [393, 239] on div "− 8 x − 8 x x 8 x 8 − x 8 − x 8 8 x 8 x" at bounding box center [269, 301] width 405 height 176
click at [151, 307] on label "− x 8 − x 8" at bounding box center [270, 324] width 402 height 35
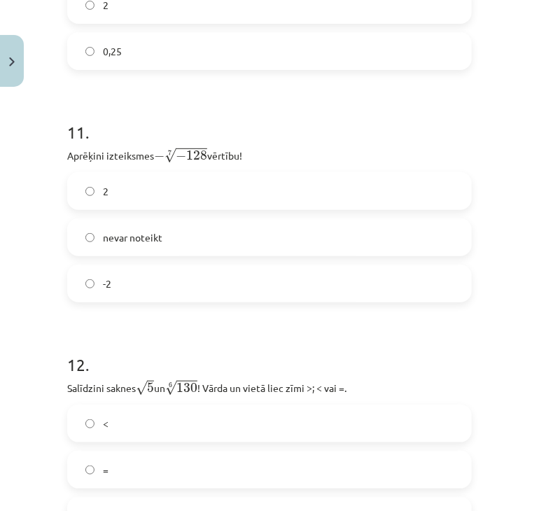
scroll to position [3155, 0]
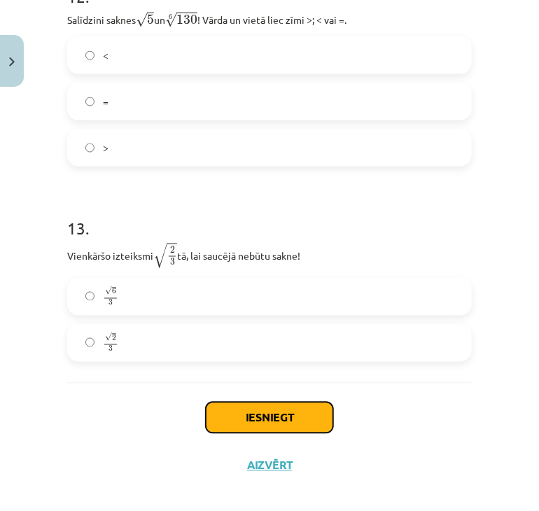
click at [274, 408] on button "Iesniegt" at bounding box center [269, 418] width 127 height 31
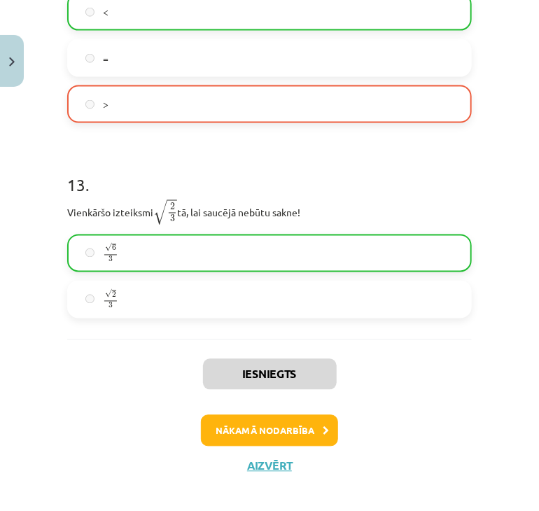
scroll to position [3199, 0]
click at [283, 415] on button "Nākamā nodarbība" at bounding box center [269, 431] width 137 height 32
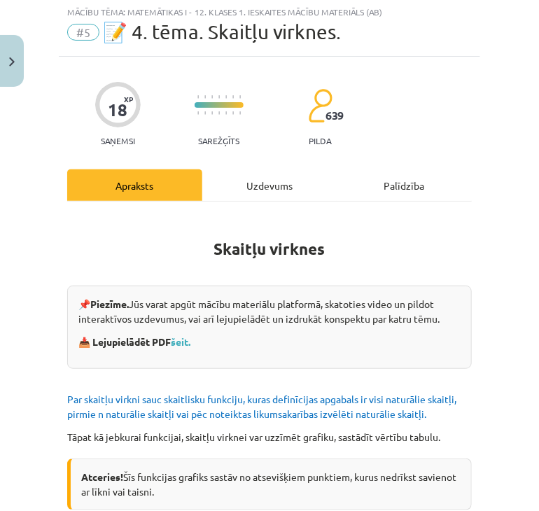
scroll to position [35, 0]
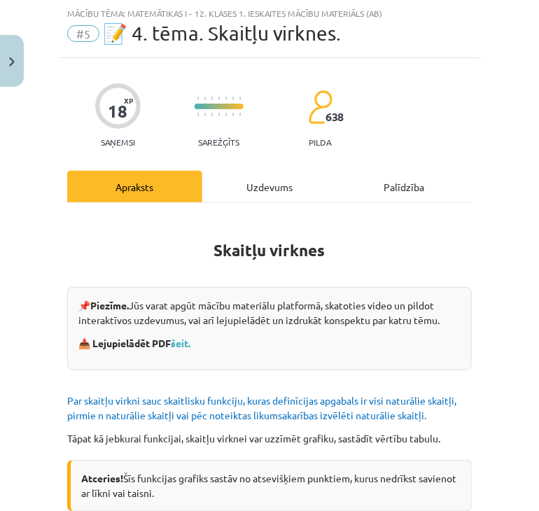
click at [254, 188] on div "Uzdevums" at bounding box center [269, 187] width 135 height 32
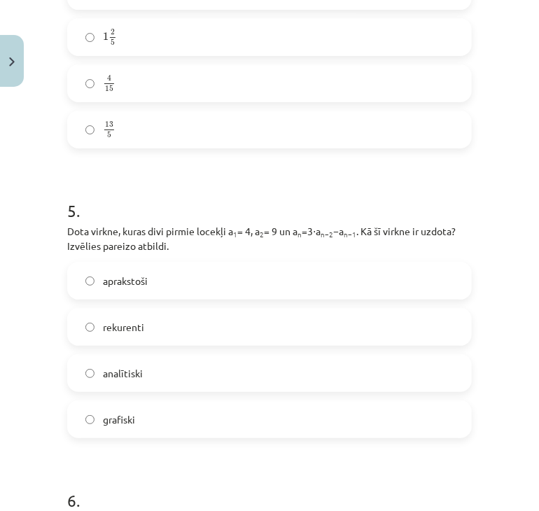
scroll to position [1587, 0]
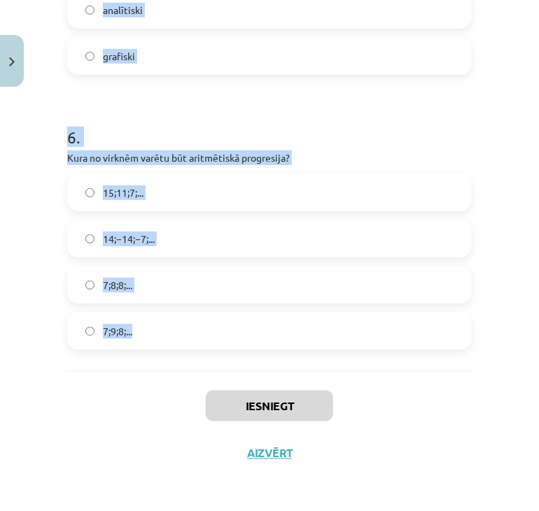
drag, startPoint x: 62, startPoint y: 298, endPoint x: 411, endPoint y: 325, distance: 349.8
copy form "Skaitļu virkne -7; -4; -1; 2; 5; ... ir Dilstoša Konstanta Augoša Ne augoša, ne…"
click at [333, 148] on div "6 . Kura no virknēm varētu būt aritmētiskā progresija? 15;11;7;... 14;−14;−7;..…" at bounding box center [269, 226] width 405 height 247
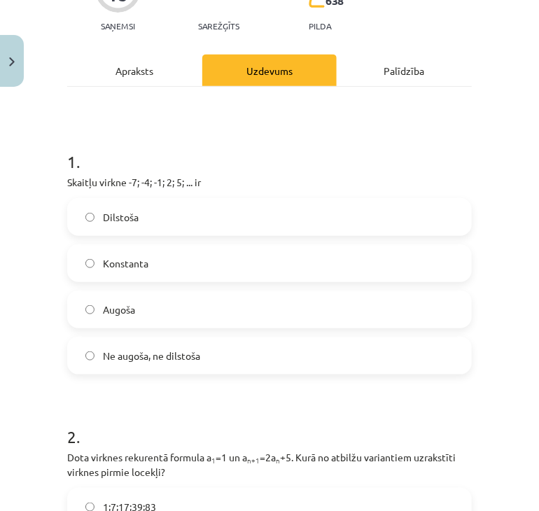
scroll to position [153, 0]
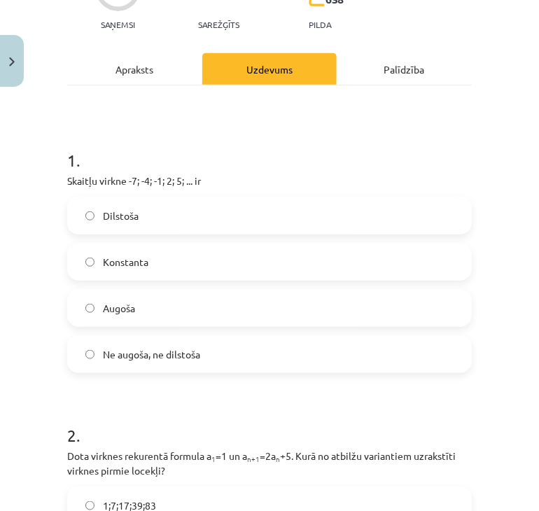
click at [190, 305] on label "Augoša" at bounding box center [270, 308] width 402 height 35
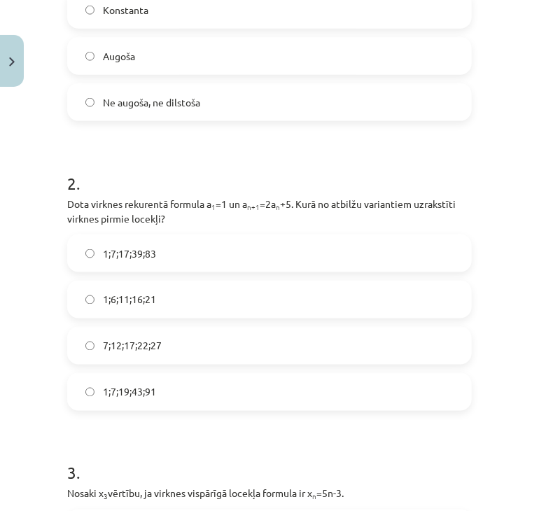
scroll to position [405, 0]
click at [173, 256] on label "1;7;17;39;83" at bounding box center [270, 252] width 402 height 35
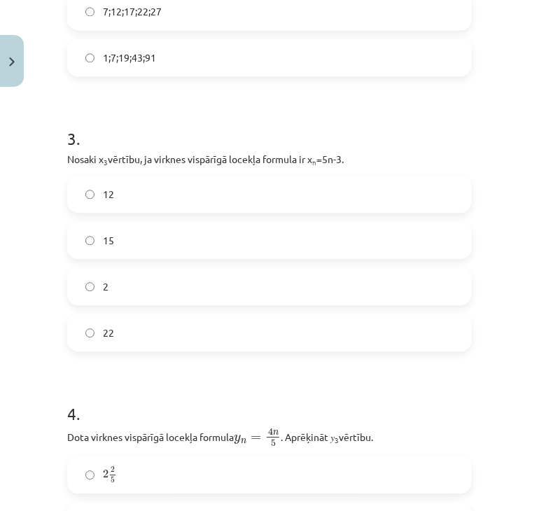
scroll to position [741, 0]
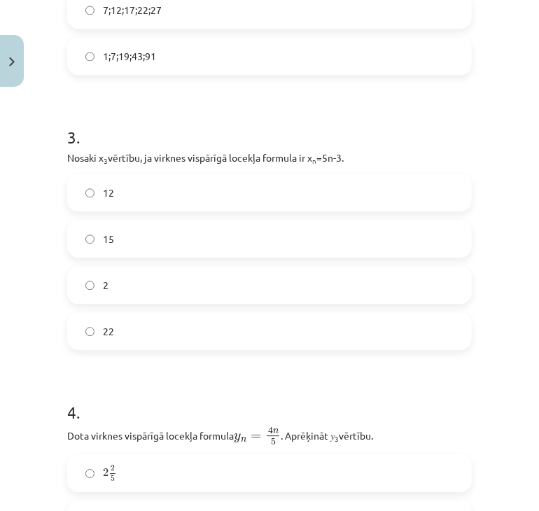
click at [151, 198] on label "12" at bounding box center [270, 192] width 402 height 35
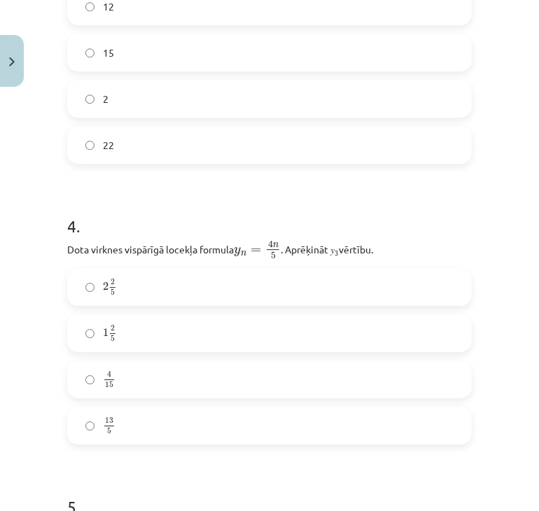
scroll to position [927, 0]
click at [159, 295] on label "2 2 5 2 2 5" at bounding box center [270, 287] width 402 height 35
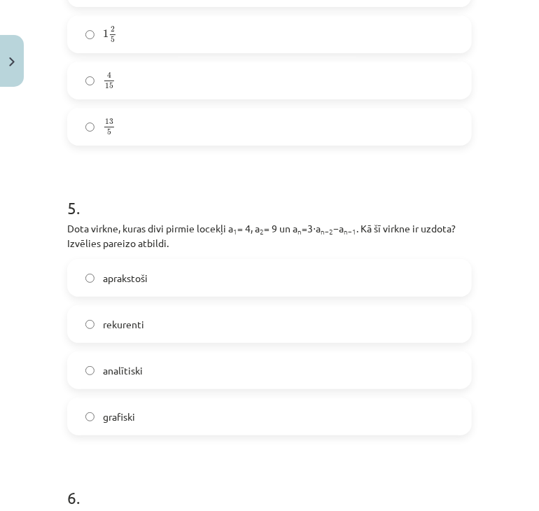
scroll to position [1234, 0]
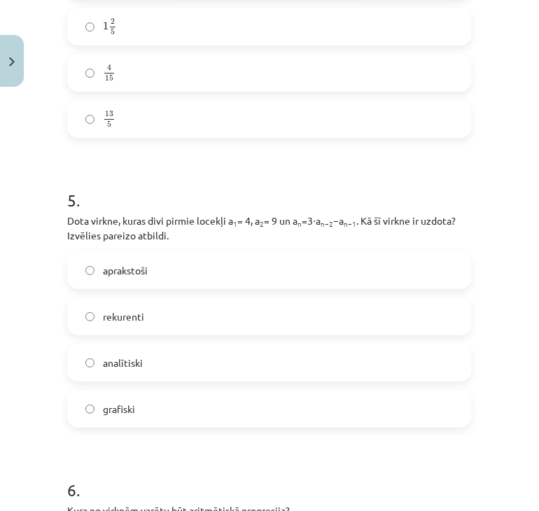
click at [154, 324] on label "rekurenti" at bounding box center [270, 316] width 402 height 35
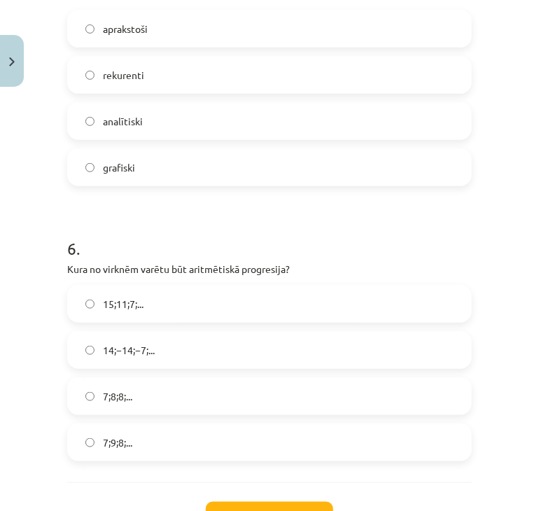
scroll to position [1489, 0]
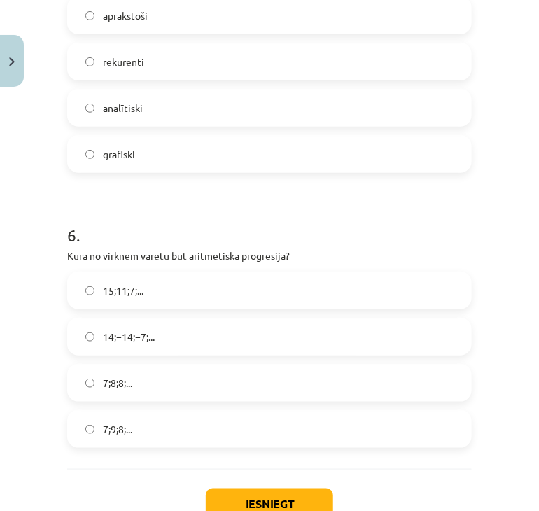
click at [121, 291] on span "15;11;7;..." at bounding box center [123, 291] width 41 height 15
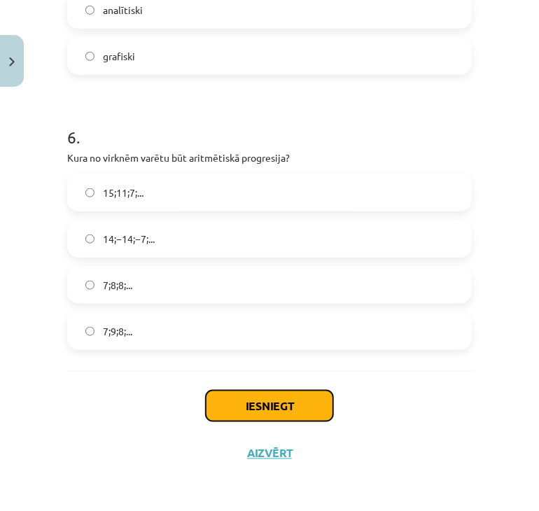
click at [301, 419] on button "Iesniegt" at bounding box center [269, 406] width 127 height 31
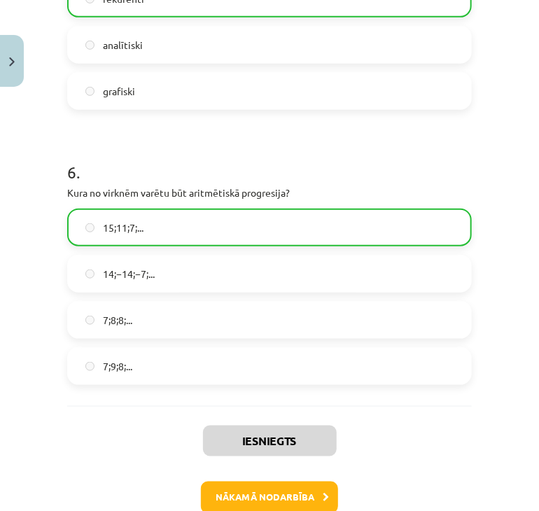
scroll to position [1631, 0]
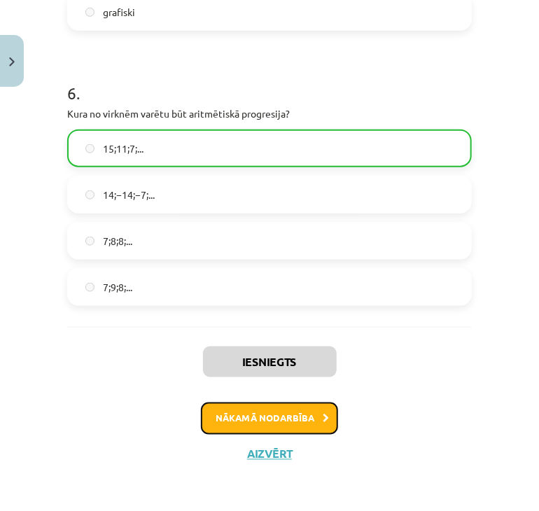
click at [242, 420] on button "Nākamā nodarbība" at bounding box center [269, 419] width 137 height 32
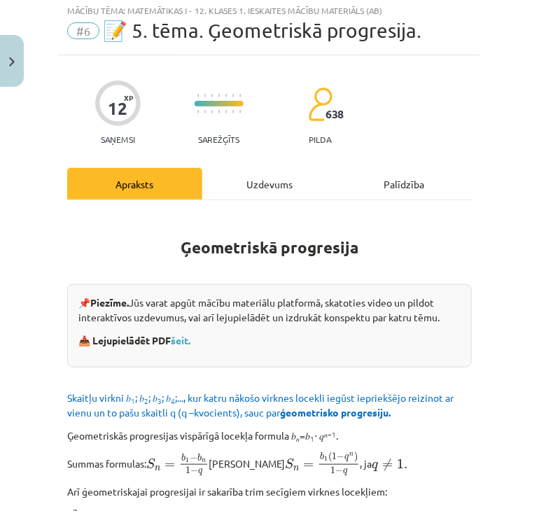
scroll to position [35, 0]
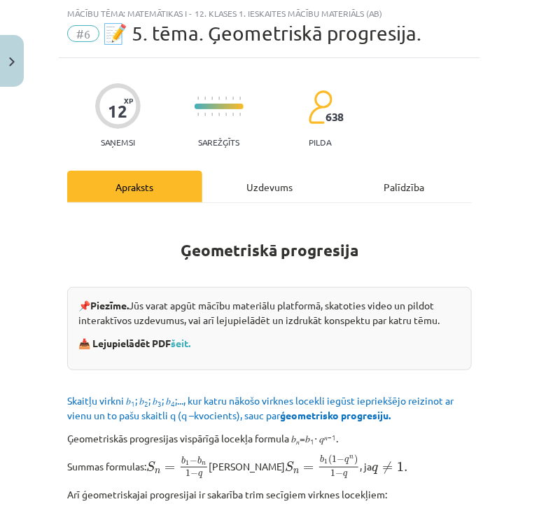
click at [243, 191] on div "Uzdevums" at bounding box center [269, 187] width 135 height 32
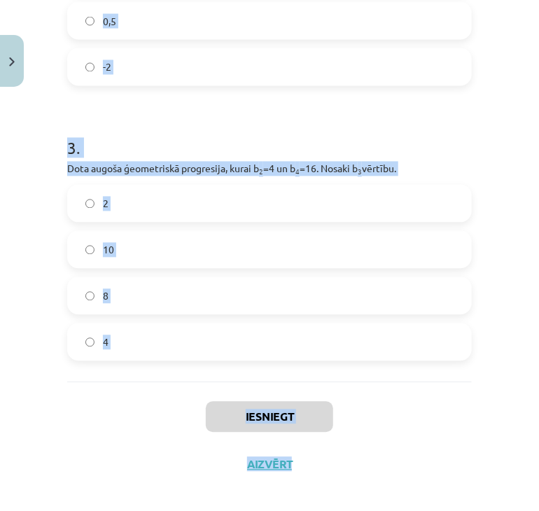
scroll to position [634, 0]
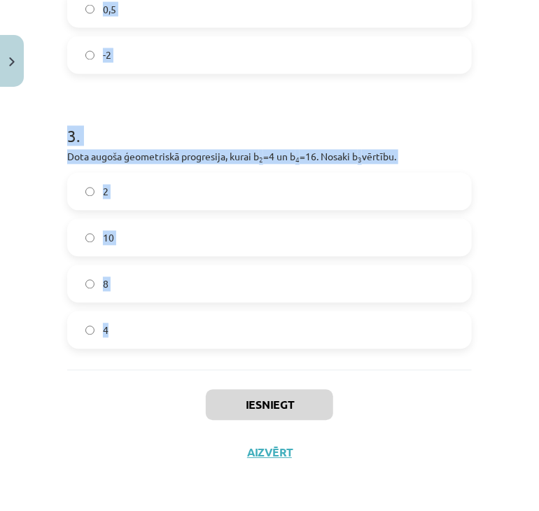
drag, startPoint x: 63, startPoint y: 158, endPoint x: 417, endPoint y: 321, distance: 389.8
copy form "Aprēķini ģeometriskās progresijas nākamo locekli, ja b 1 = 7 un q=5. 35 12 2 . …"
click at [250, 109] on h1 "3 ." at bounding box center [269, 123] width 405 height 43
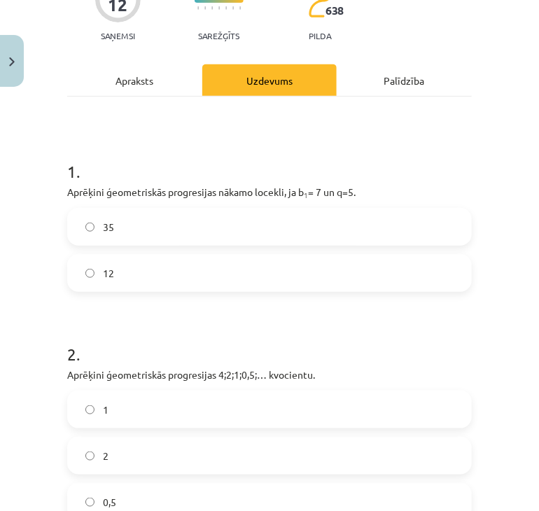
scroll to position [142, 0]
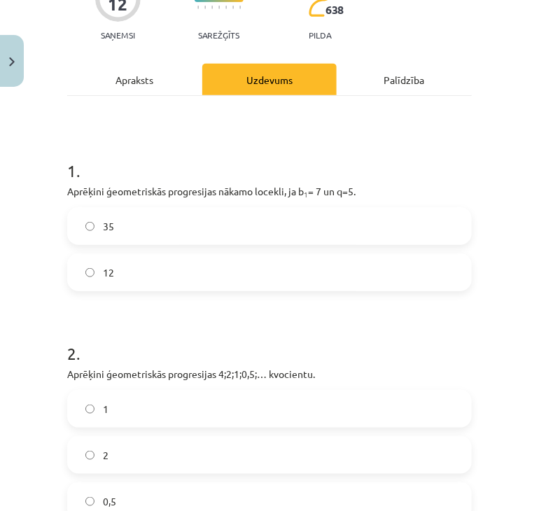
click at [148, 233] on label "35" at bounding box center [270, 226] width 402 height 35
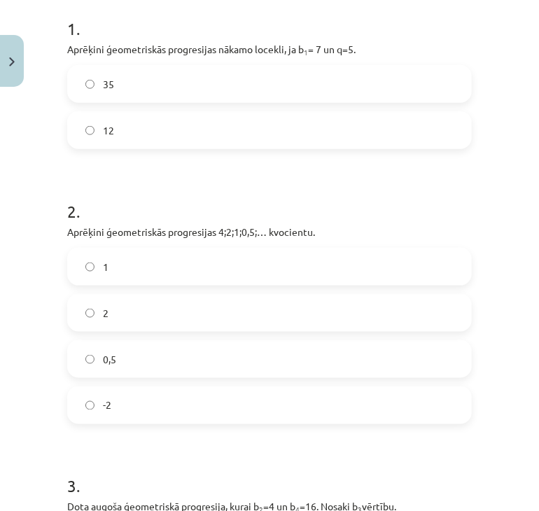
scroll to position [285, 0]
click at [132, 373] on label "0,5" at bounding box center [270, 358] width 402 height 35
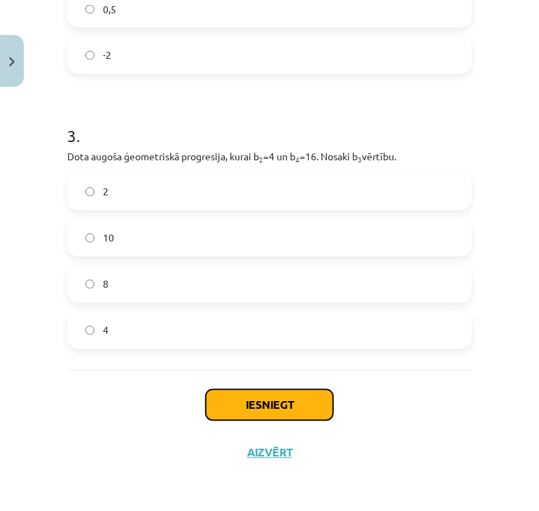
click at [232, 391] on button "Iesniegt" at bounding box center [269, 405] width 127 height 31
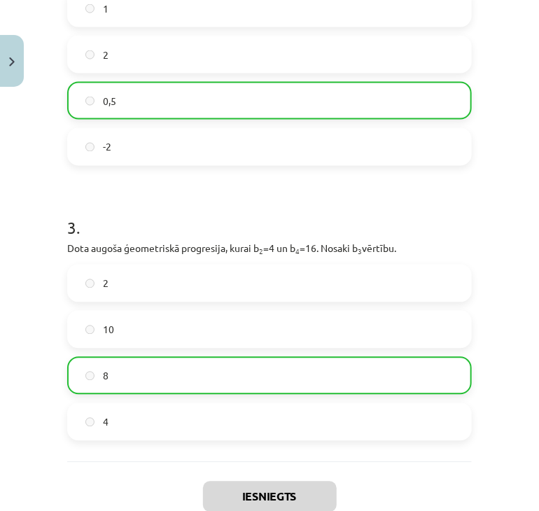
scroll to position [678, 0]
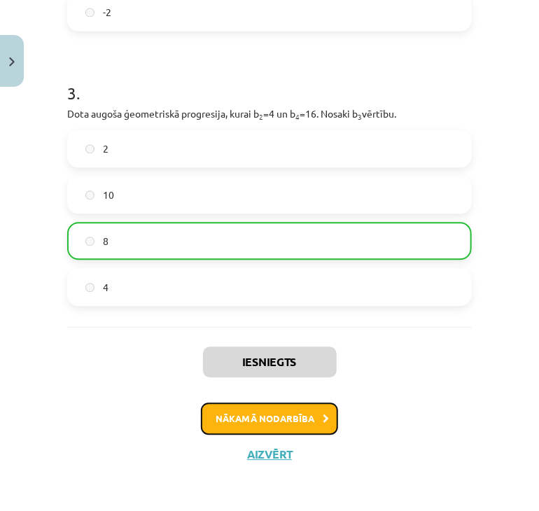
click at [298, 412] on button "Nākamā nodarbība" at bounding box center [269, 419] width 137 height 32
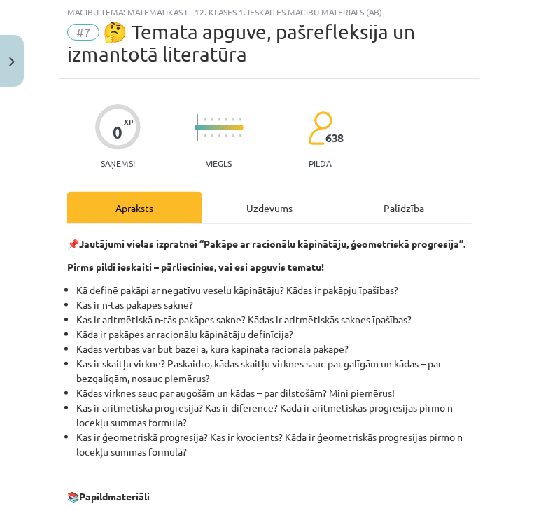
scroll to position [35, 0]
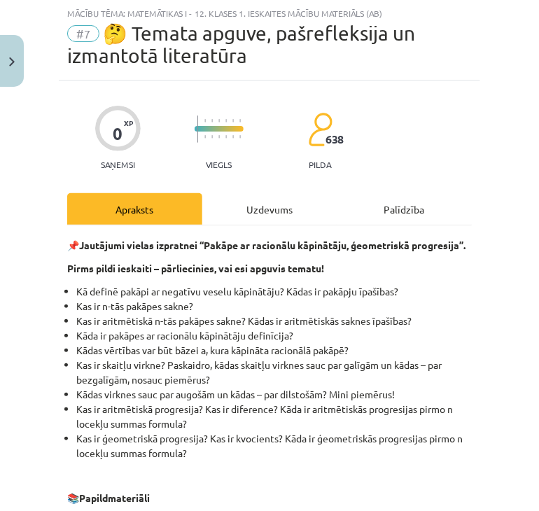
click at [248, 211] on div "Uzdevums" at bounding box center [269, 209] width 135 height 32
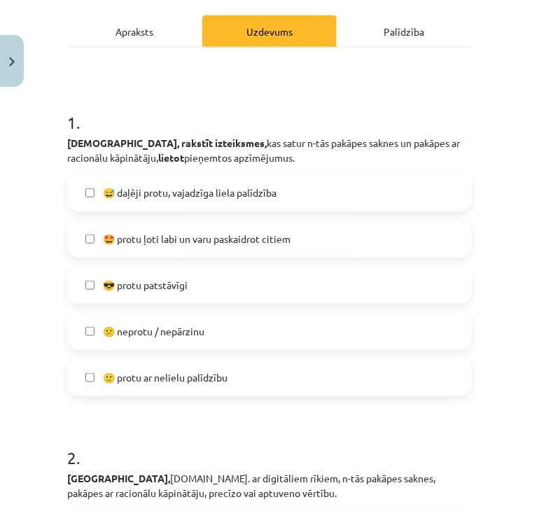
scroll to position [220, 0]
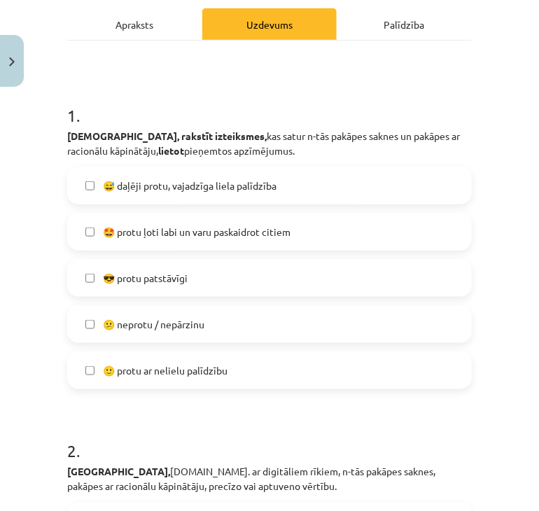
click at [202, 370] on span "🙂 protu ar nelielu palīdzību" at bounding box center [165, 370] width 125 height 15
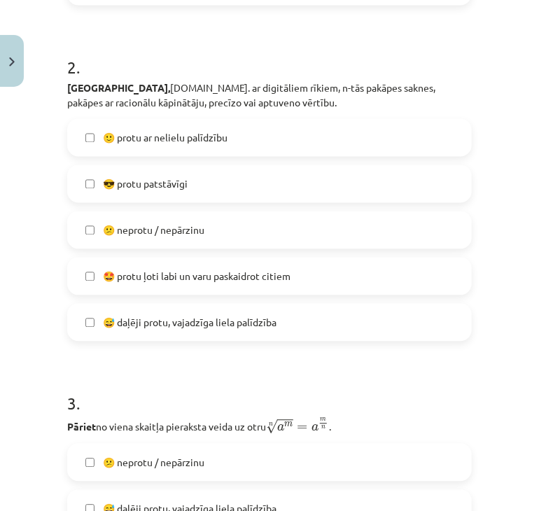
scroll to position [670, 0]
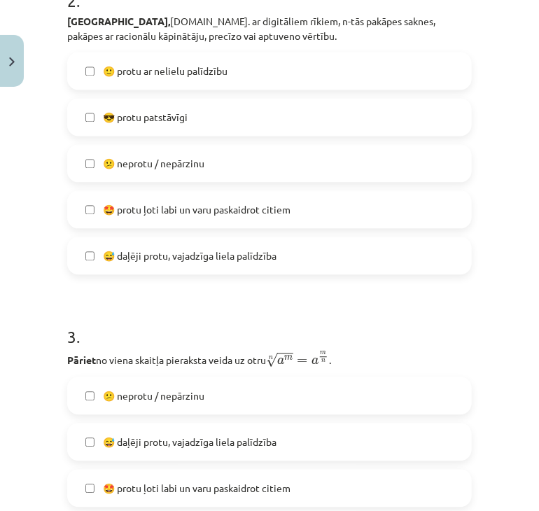
click at [193, 85] on label "🙂 protu ar nelielu palīdzību" at bounding box center [270, 71] width 402 height 35
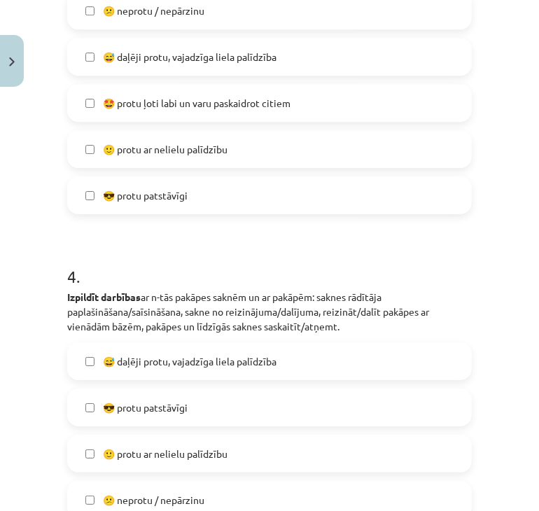
scroll to position [1057, 0]
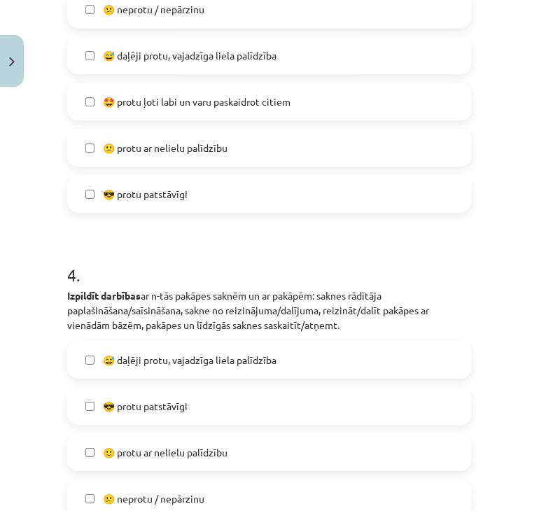
click at [193, 158] on label "🙂 protu ar nelielu palīdzību" at bounding box center [270, 147] width 402 height 35
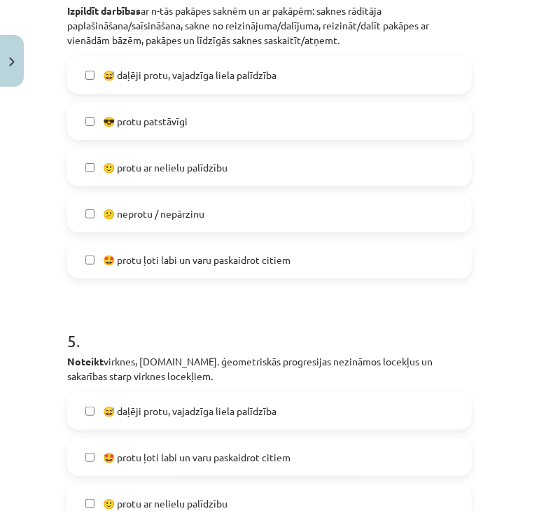
scroll to position [1343, 0]
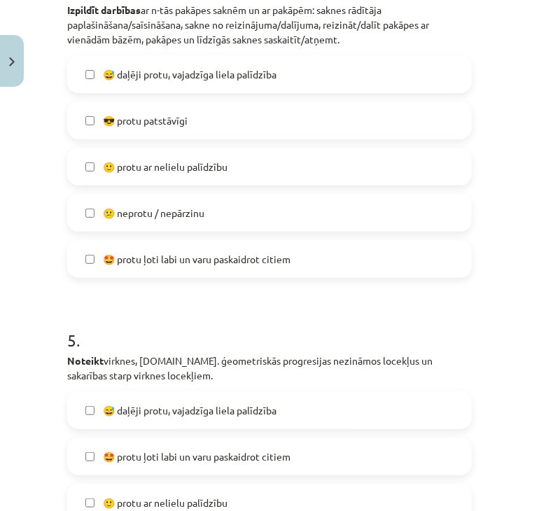
click at [228, 166] on span "🙂 protu ar nelielu palīdzību" at bounding box center [165, 167] width 125 height 15
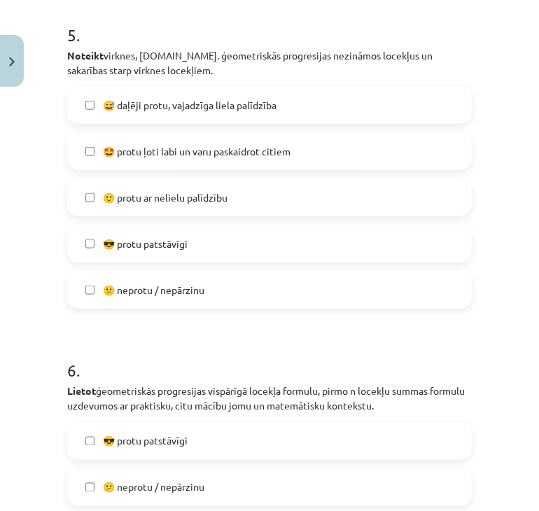
scroll to position [1653, 0]
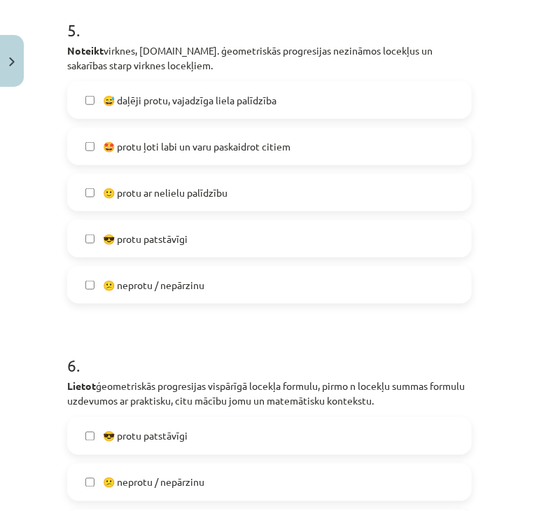
click at [209, 197] on span "🙂 protu ar nelielu palīdzību" at bounding box center [165, 193] width 125 height 15
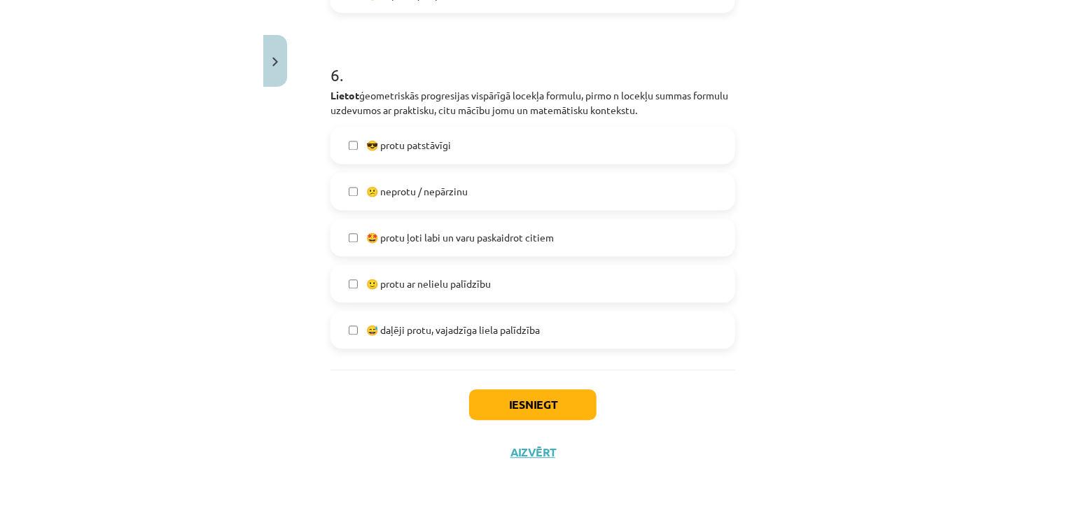
scroll to position [1944, 0]
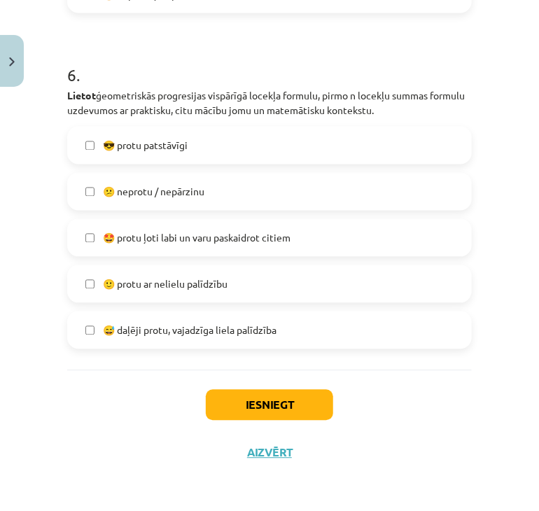
click at [201, 293] on label "🙂 protu ar nelielu palīdzību" at bounding box center [270, 284] width 402 height 35
click at [244, 401] on button "Iesniegt" at bounding box center [269, 405] width 127 height 31
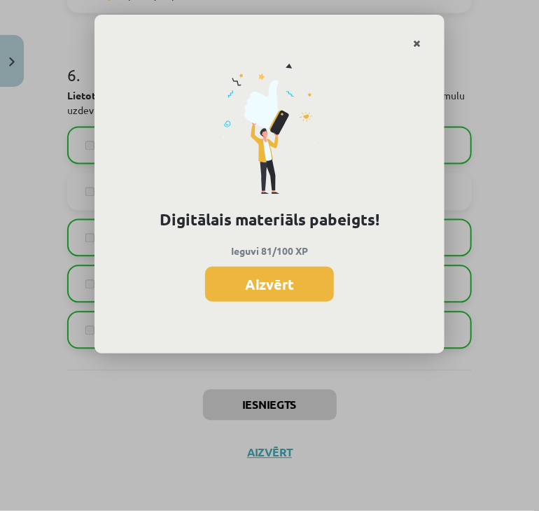
click at [423, 36] on link "Close" at bounding box center [417, 43] width 25 height 27
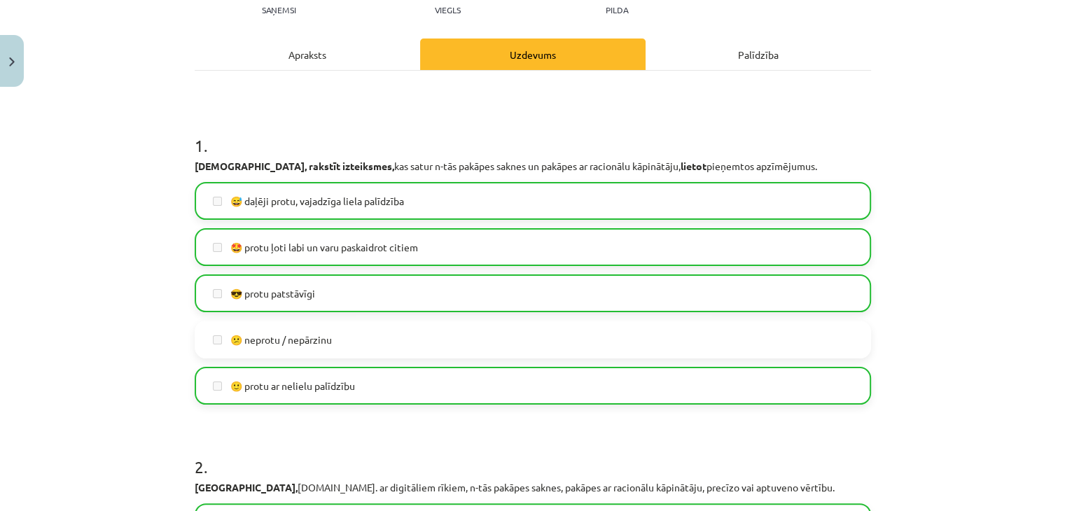
scroll to position [0, 0]
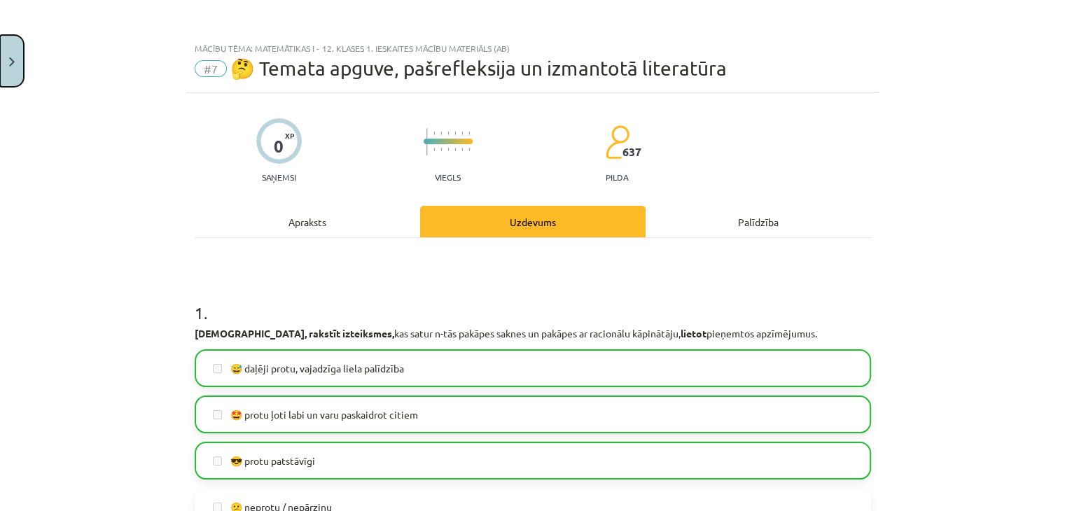
click at [7, 57] on button "Close" at bounding box center [12, 61] width 24 height 52
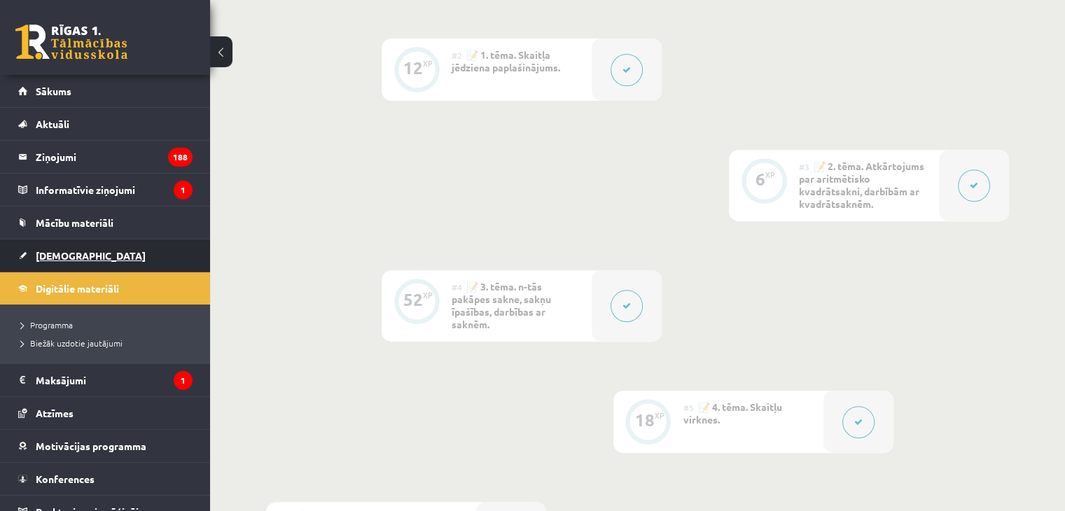
click at [62, 251] on span "[DEMOGRAPHIC_DATA]" at bounding box center [91, 255] width 110 height 13
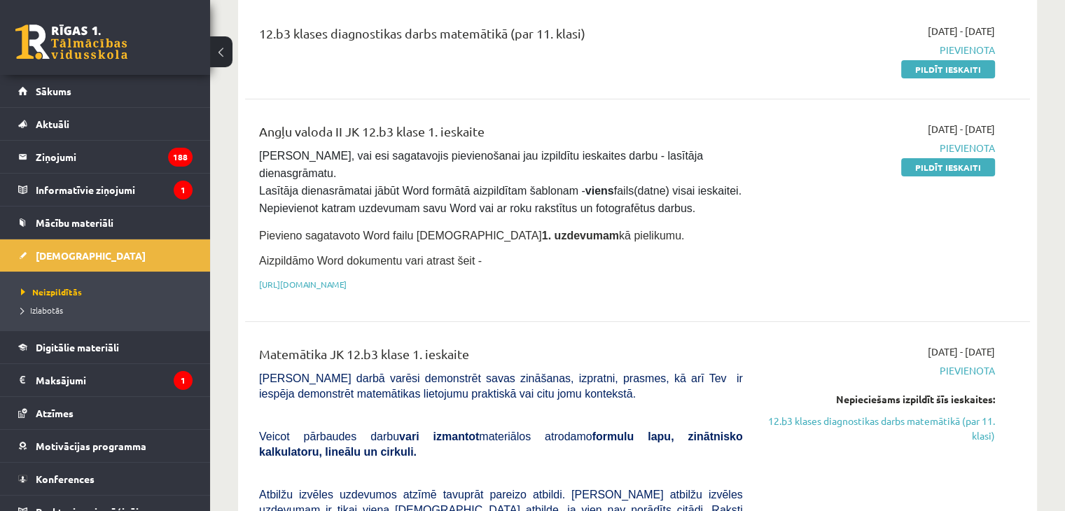
scroll to position [176, 0]
